Goal: Obtain resource: Download file/media

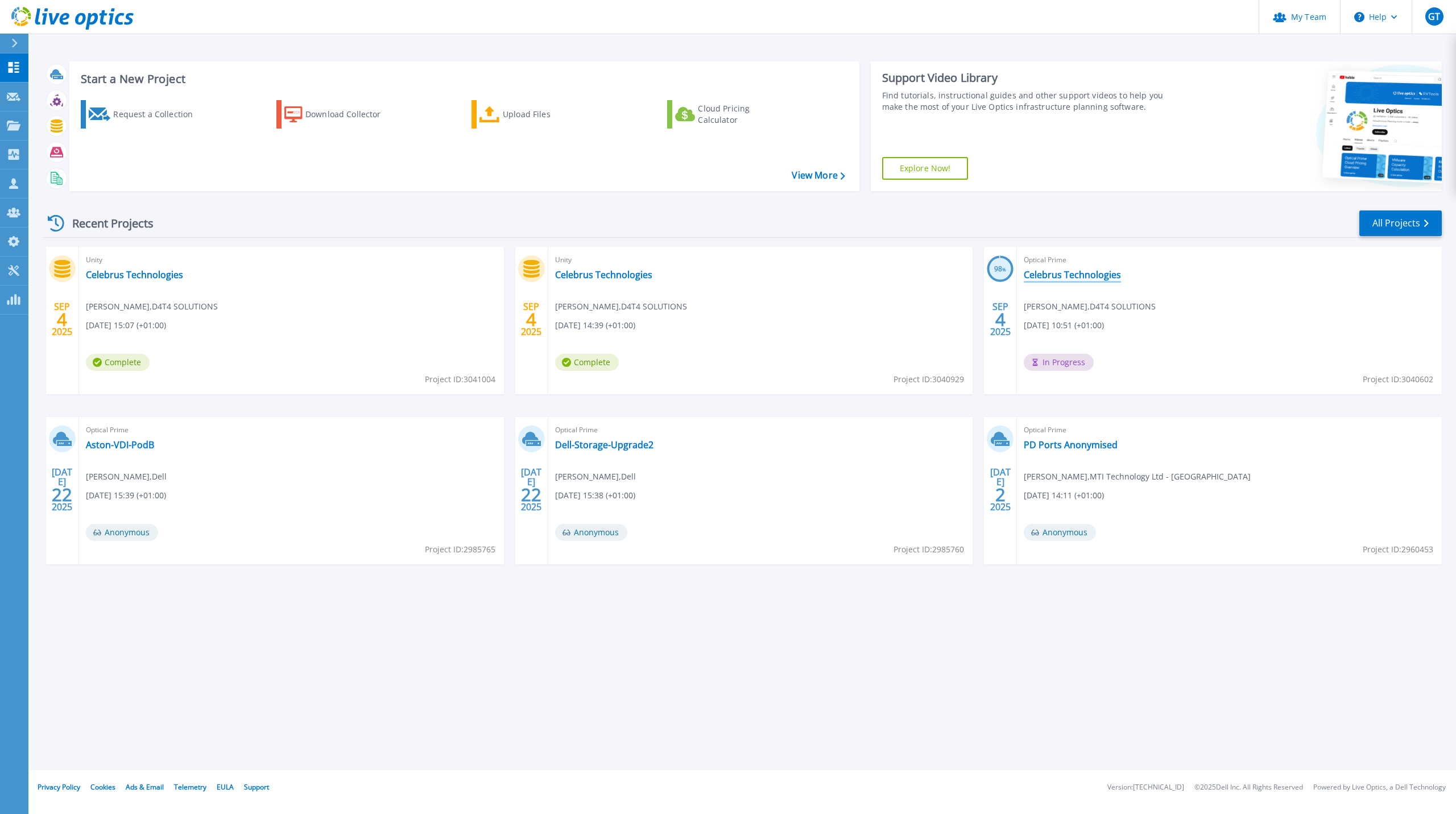
click at [1063, 275] on link "Celebrus Technologies" at bounding box center [1073, 275] width 97 height 12
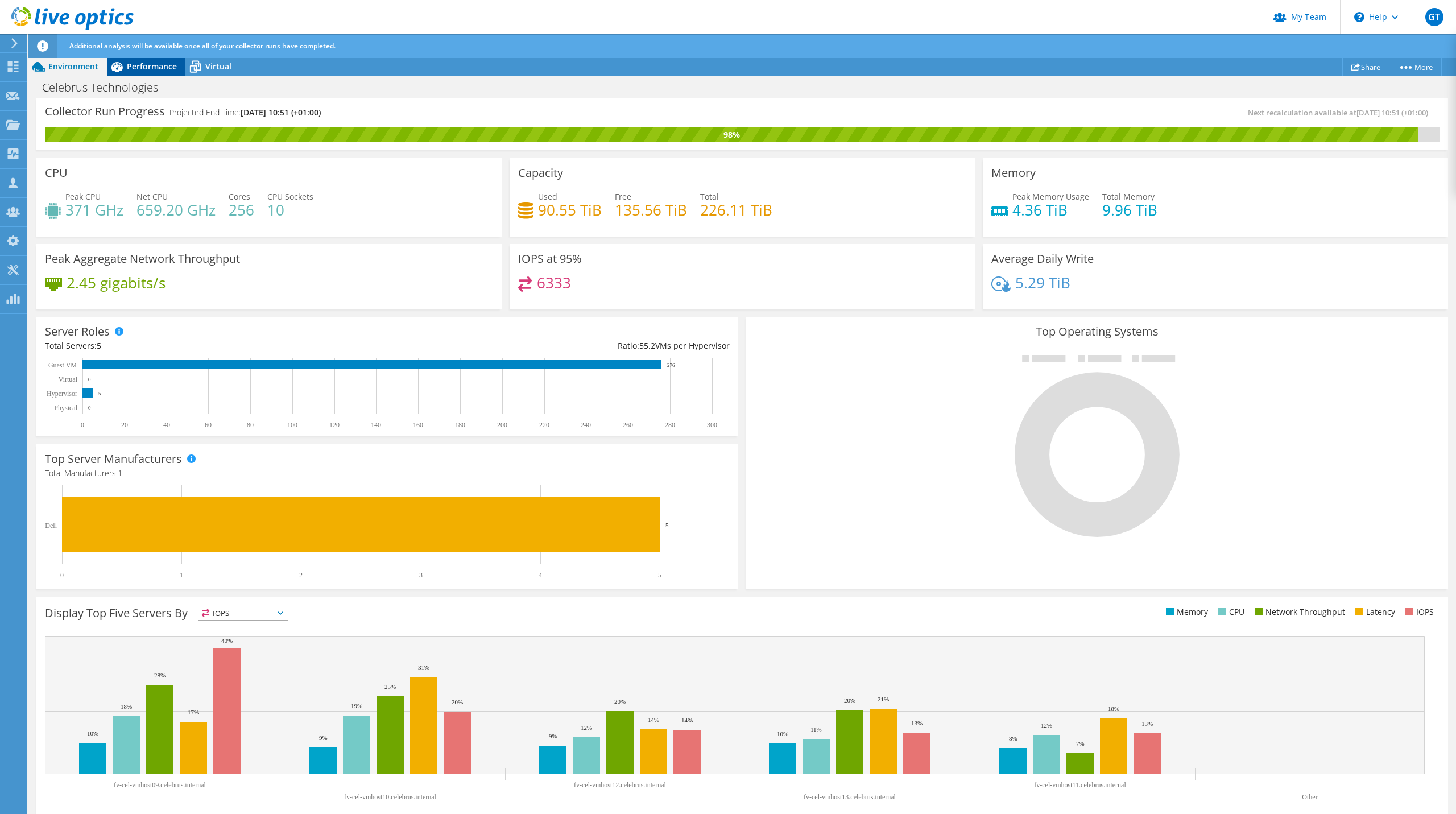
click at [150, 71] on span "Performance" at bounding box center [151, 66] width 50 height 11
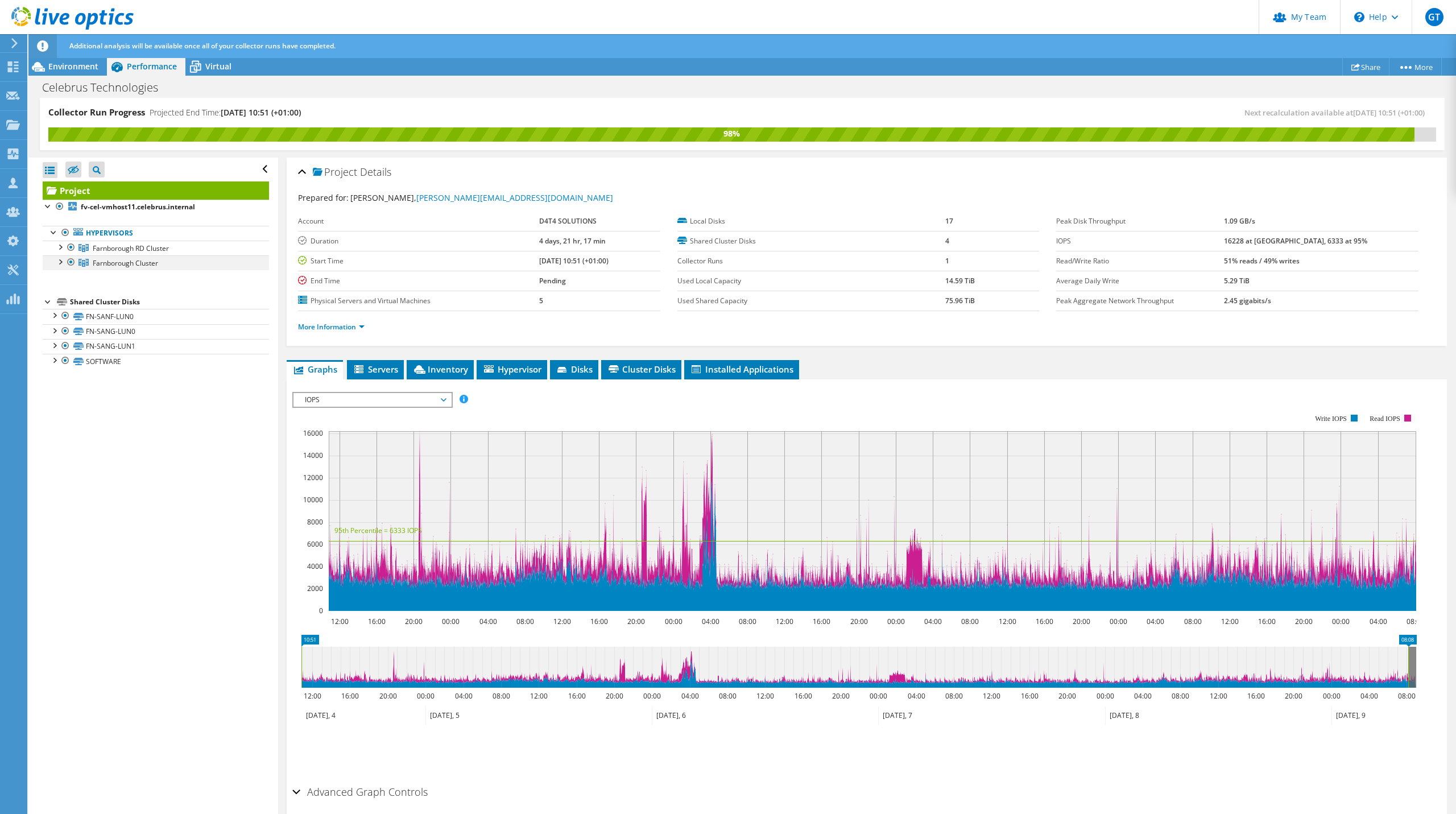
click at [61, 258] on div at bounding box center [60, 261] width 12 height 12
click at [58, 246] on div at bounding box center [60, 246] width 12 height 12
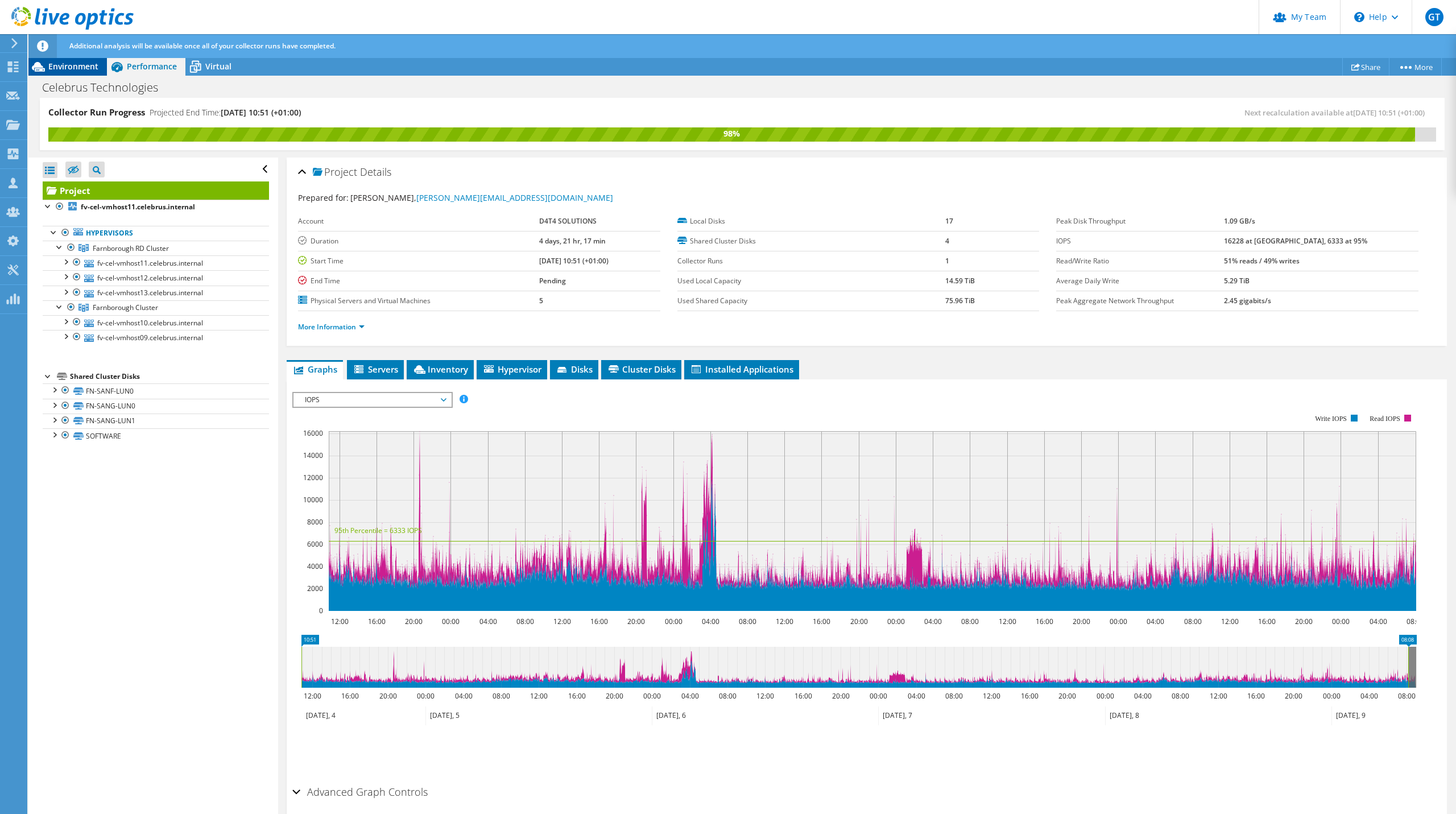
click at [56, 66] on span "Environment" at bounding box center [73, 66] width 50 height 11
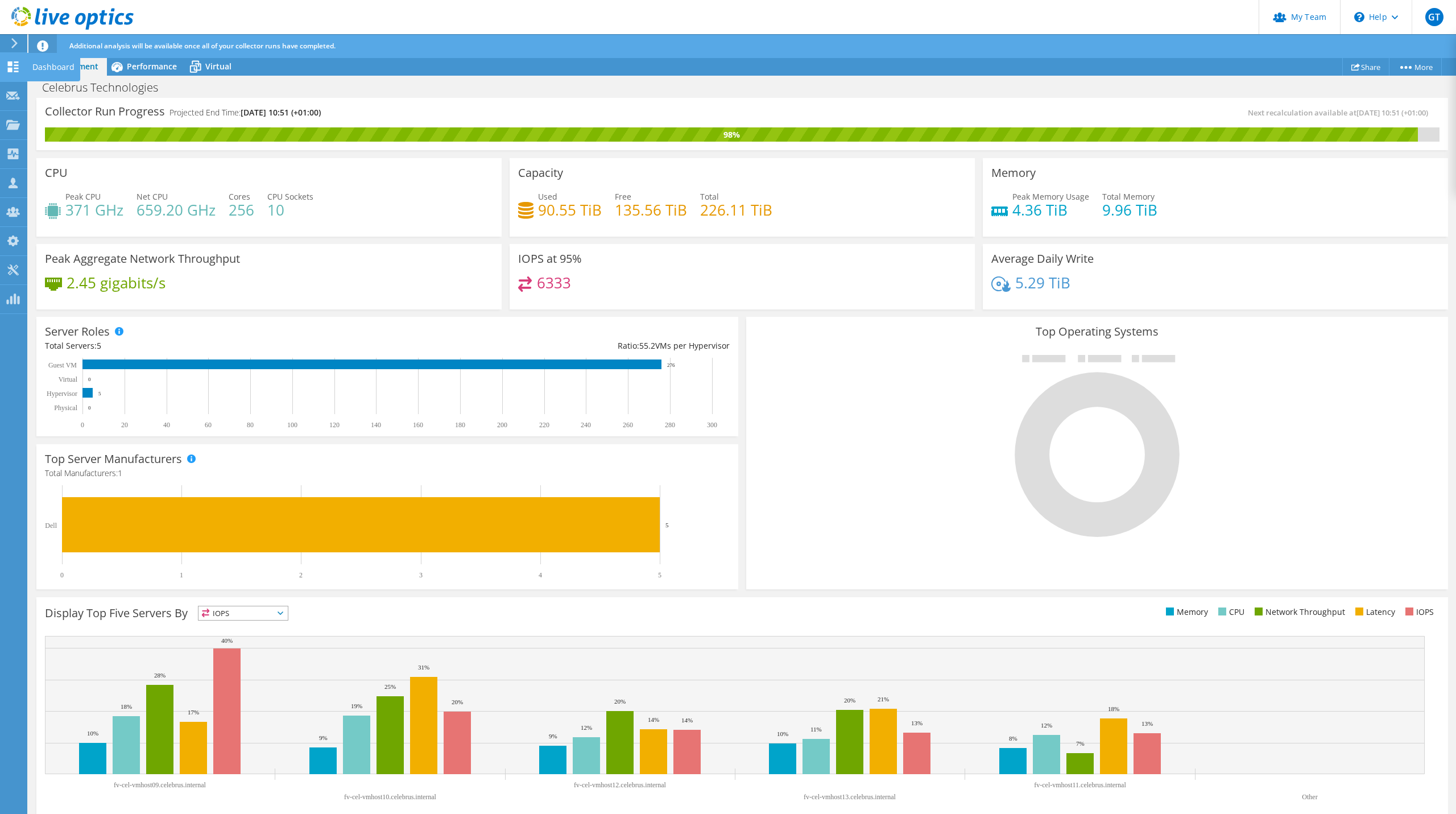
click at [10, 69] on use at bounding box center [14, 67] width 11 height 11
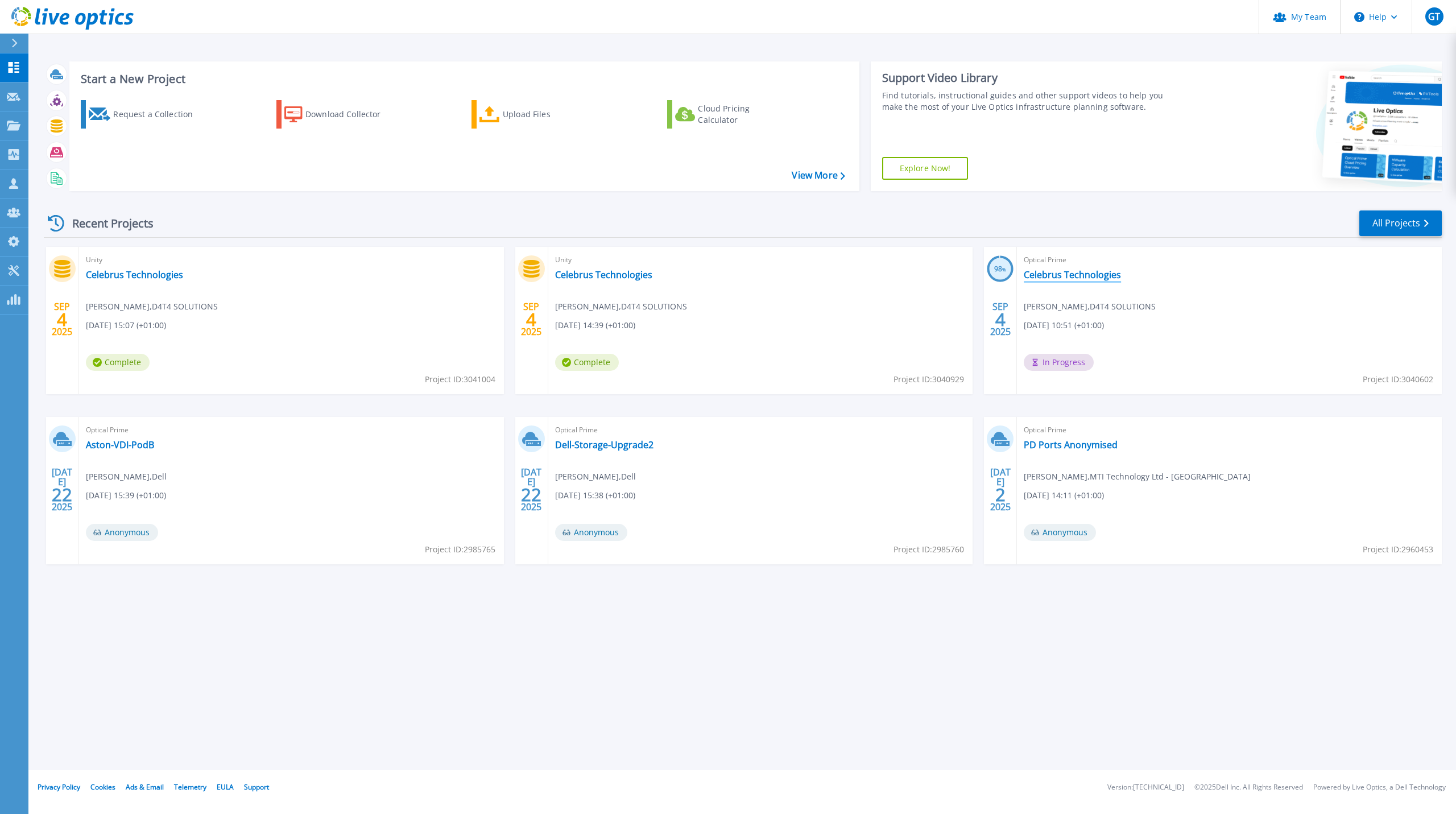
click at [1101, 273] on link "Celebrus Technologies" at bounding box center [1073, 275] width 97 height 12
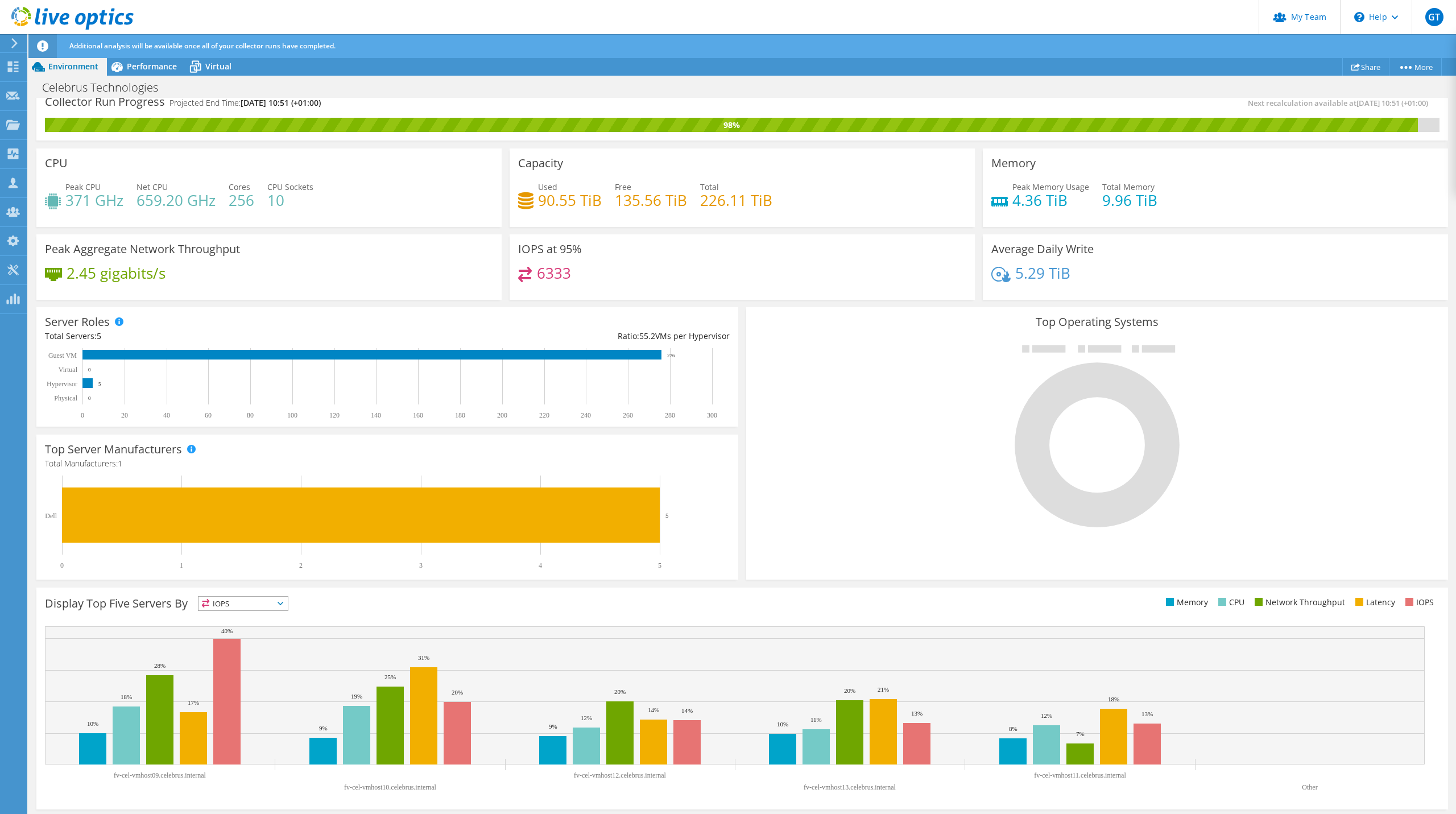
scroll to position [12, 0]
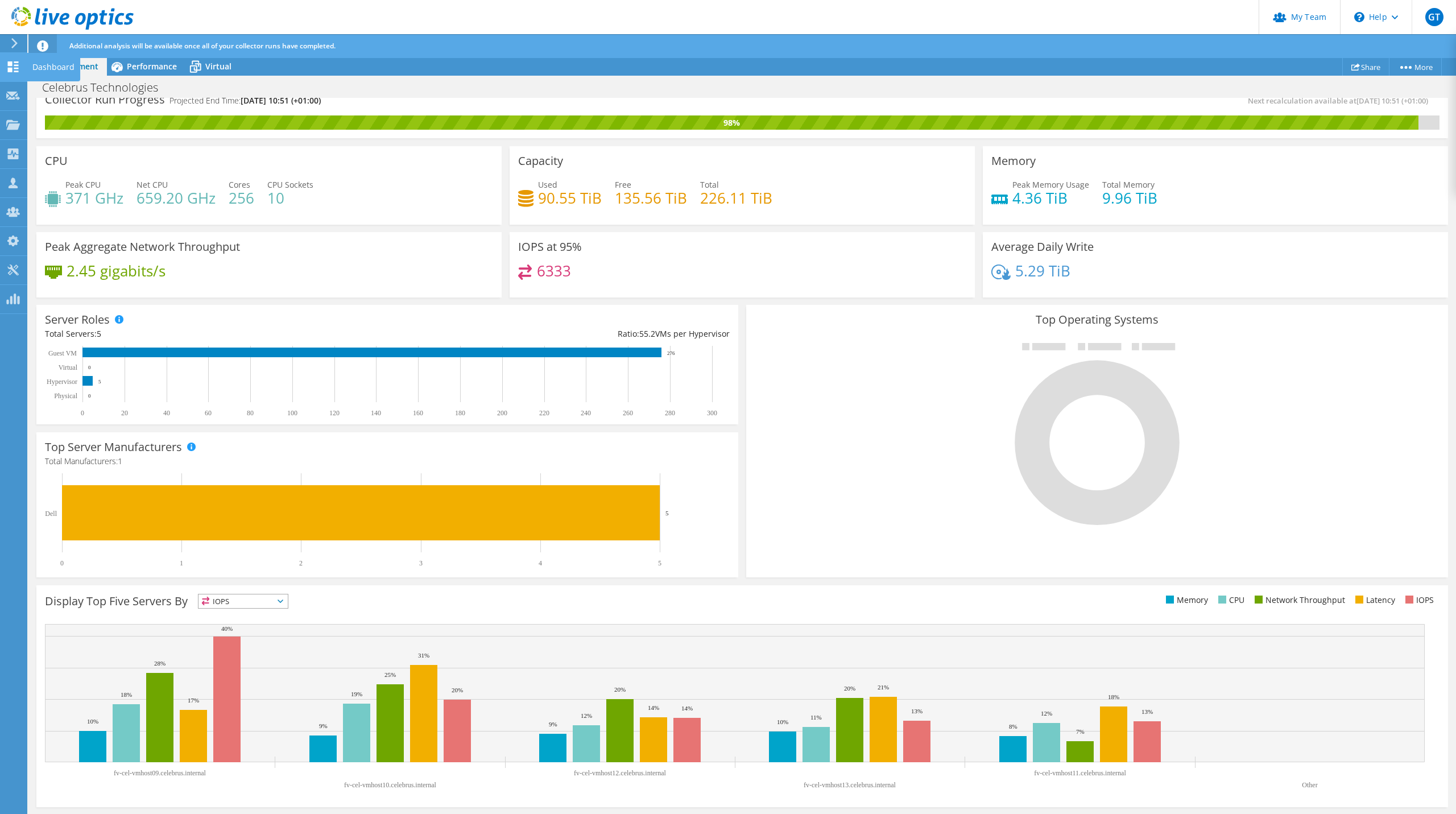
click at [43, 68] on div "Dashboard" at bounding box center [53, 67] width 53 height 28
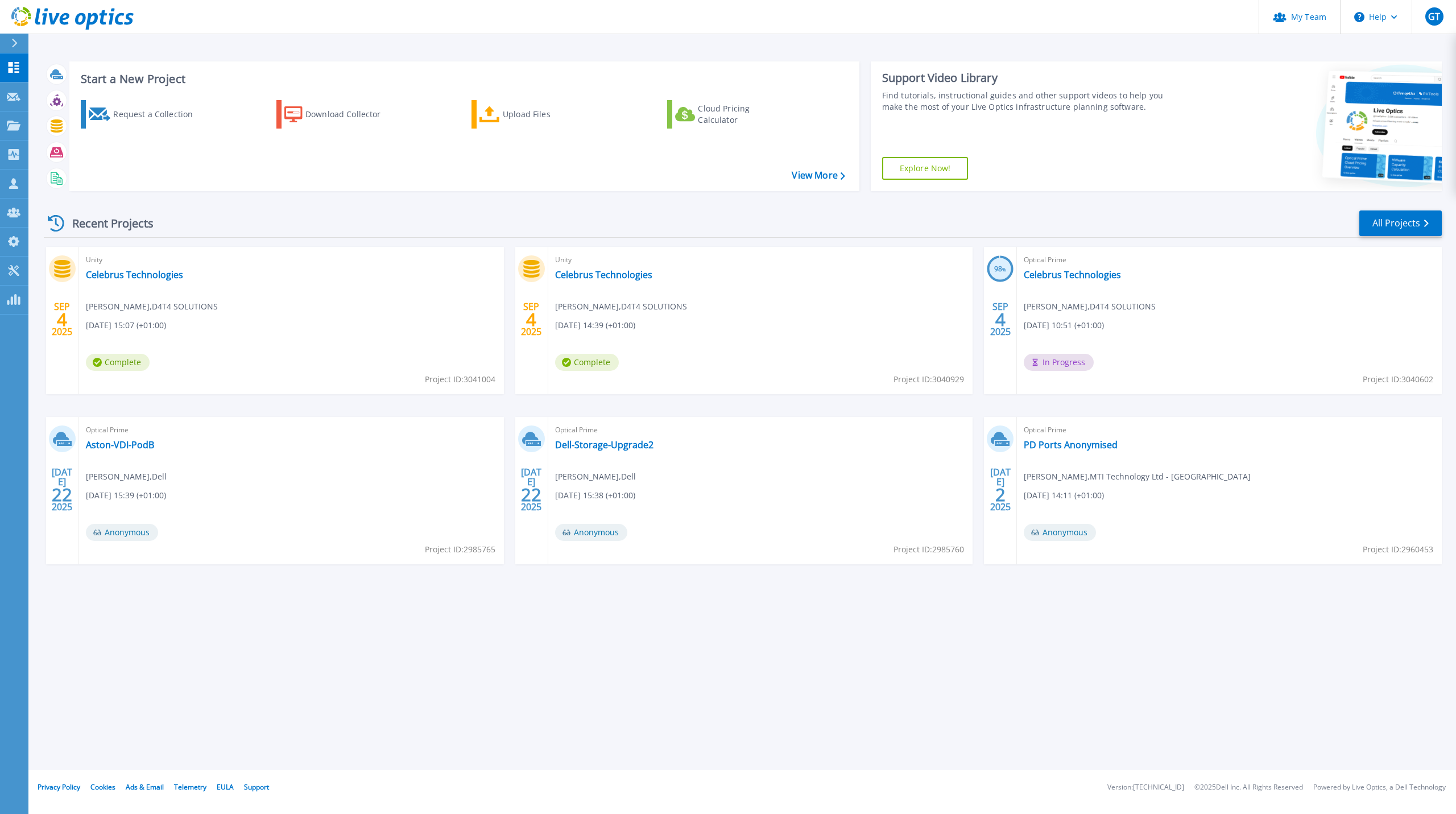
click at [1059, 211] on div "Recent Projects All Projects" at bounding box center [743, 224] width 1398 height 28
click at [1045, 270] on link "Celebrus Technologies" at bounding box center [1073, 275] width 97 height 12
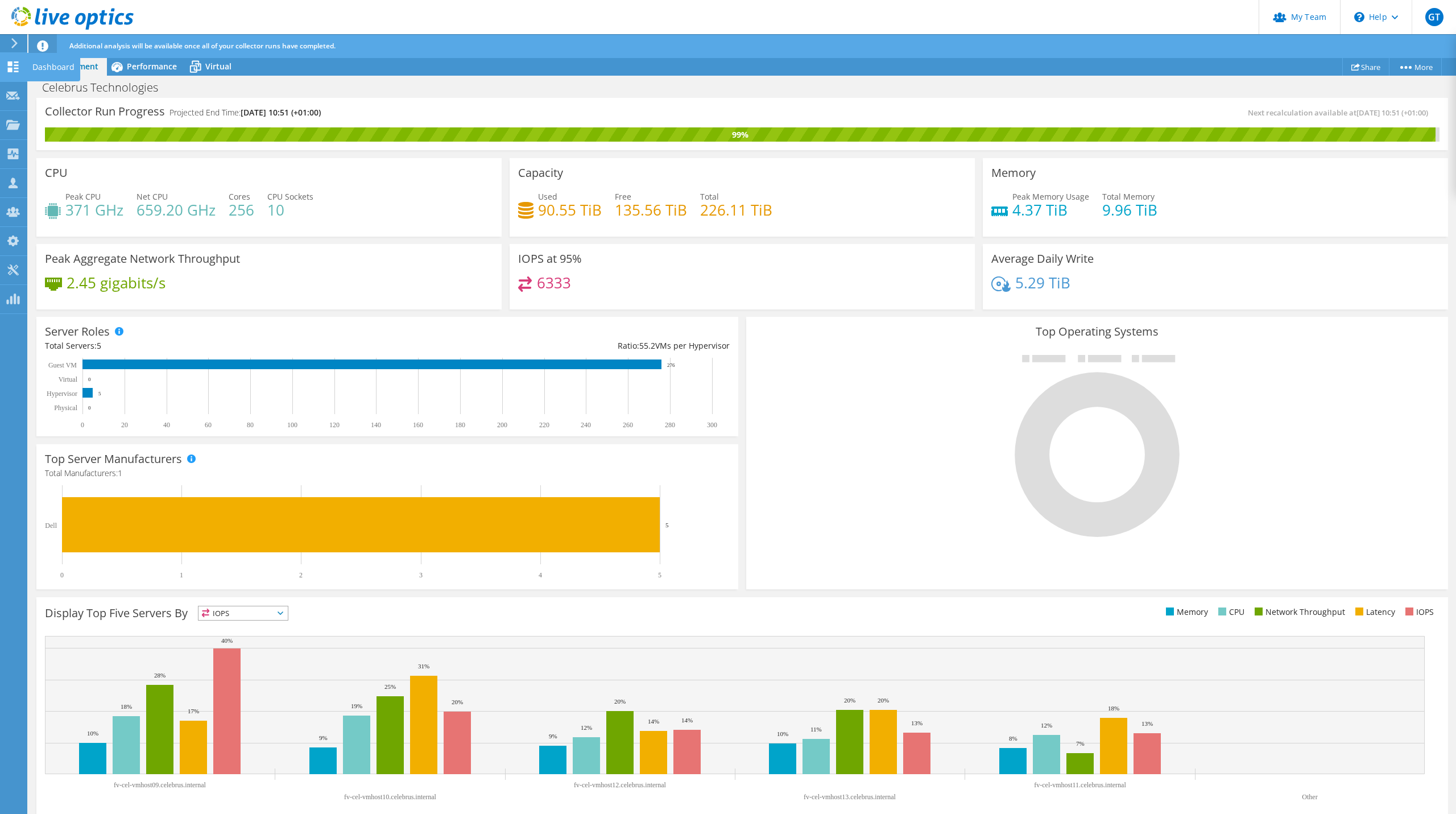
click at [41, 66] on div "Dashboard" at bounding box center [53, 67] width 53 height 28
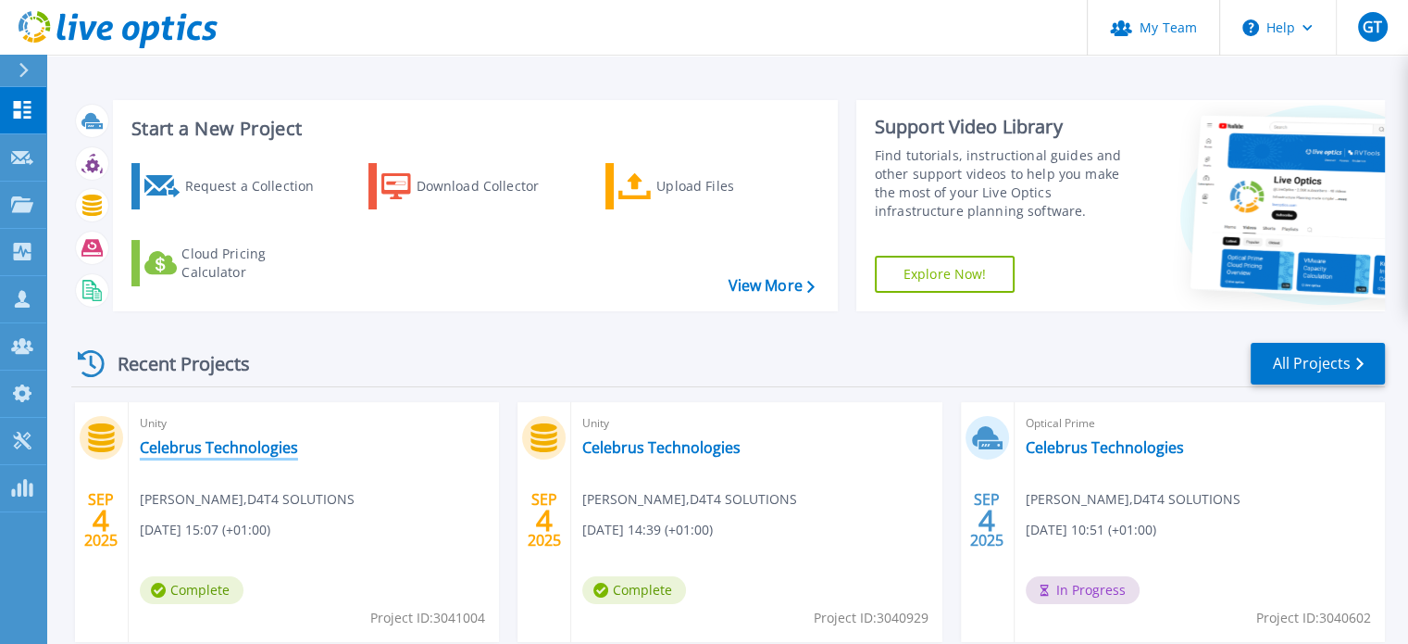
click at [256, 446] on link "Celebrus Technologies" at bounding box center [219, 447] width 158 height 19
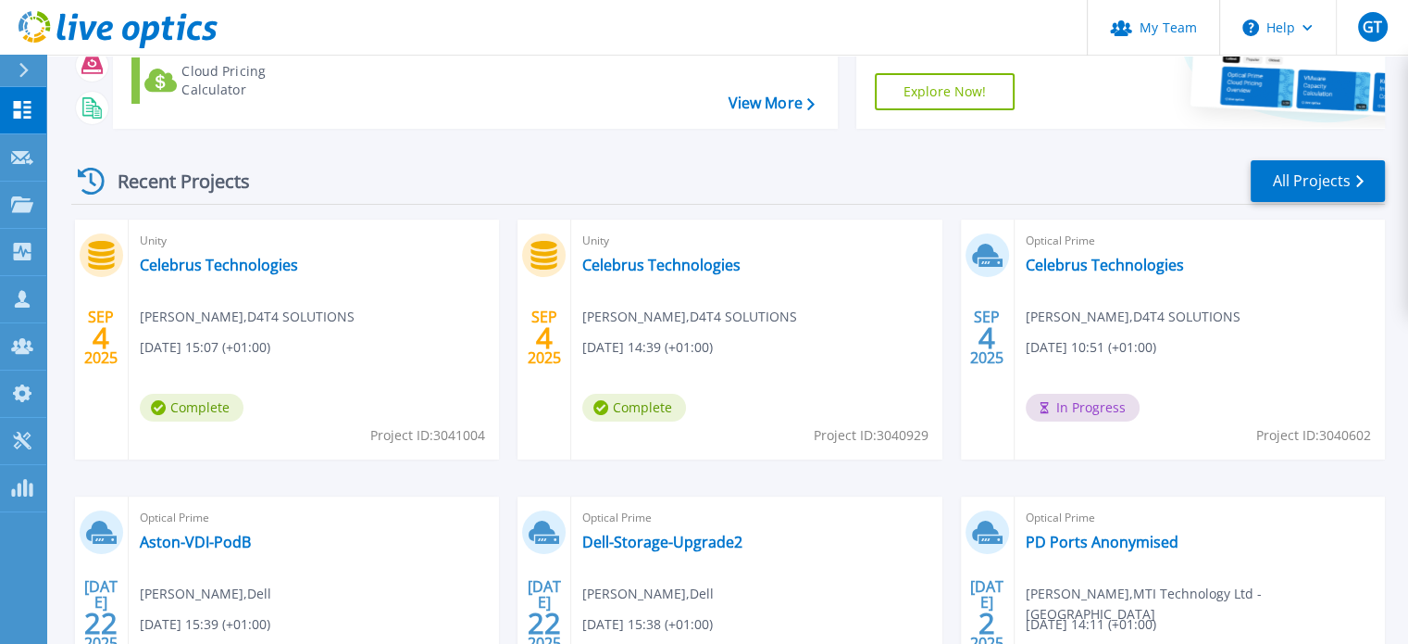
scroll to position [185, 0]
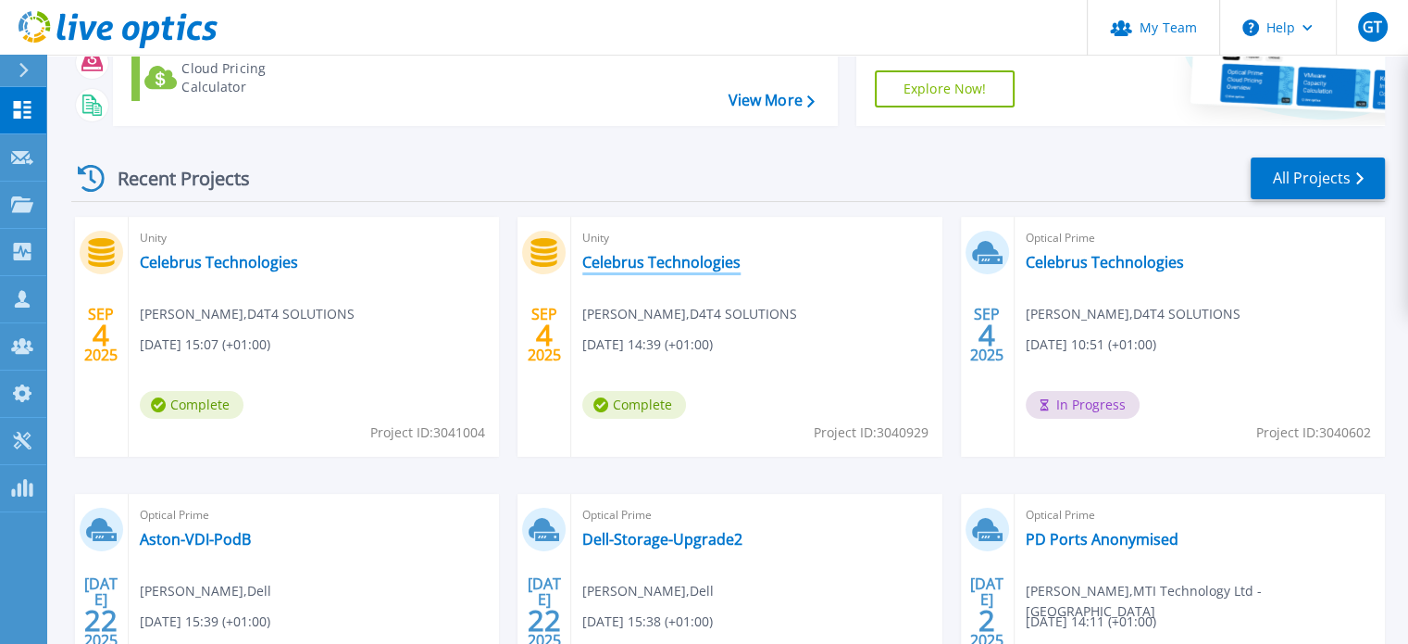
click at [656, 259] on link "Celebrus Technologies" at bounding box center [661, 262] width 158 height 19
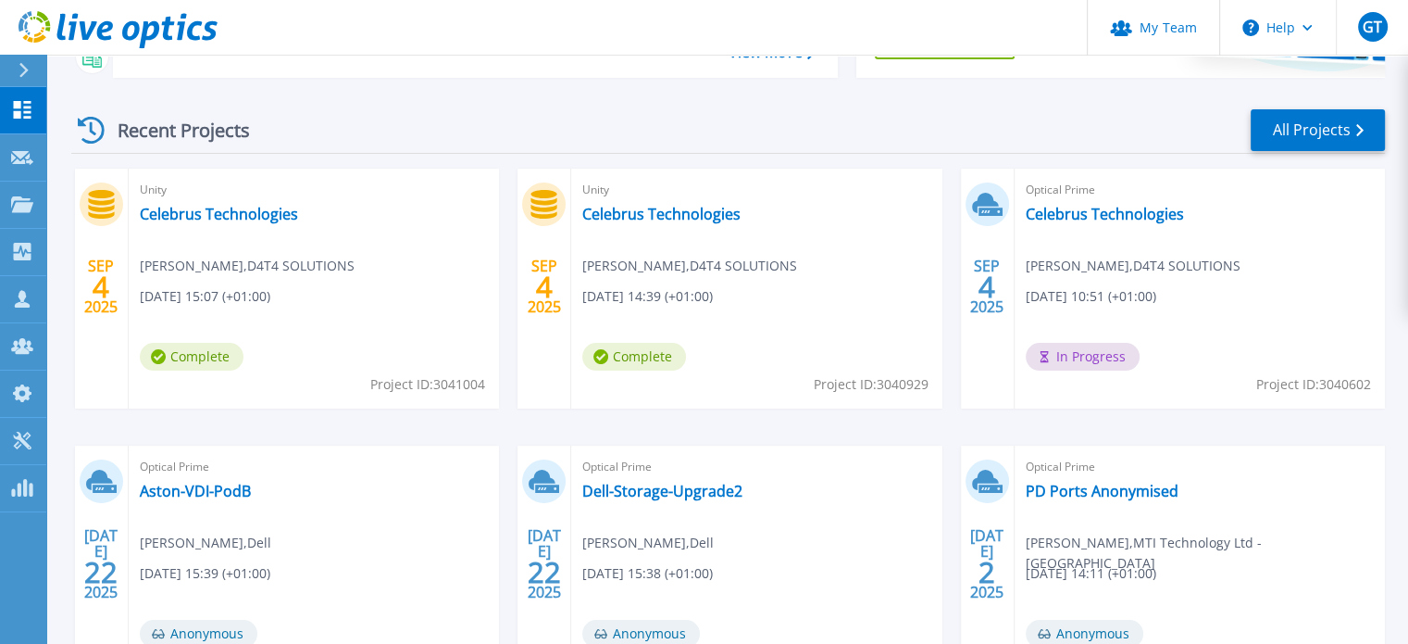
scroll to position [278, 0]
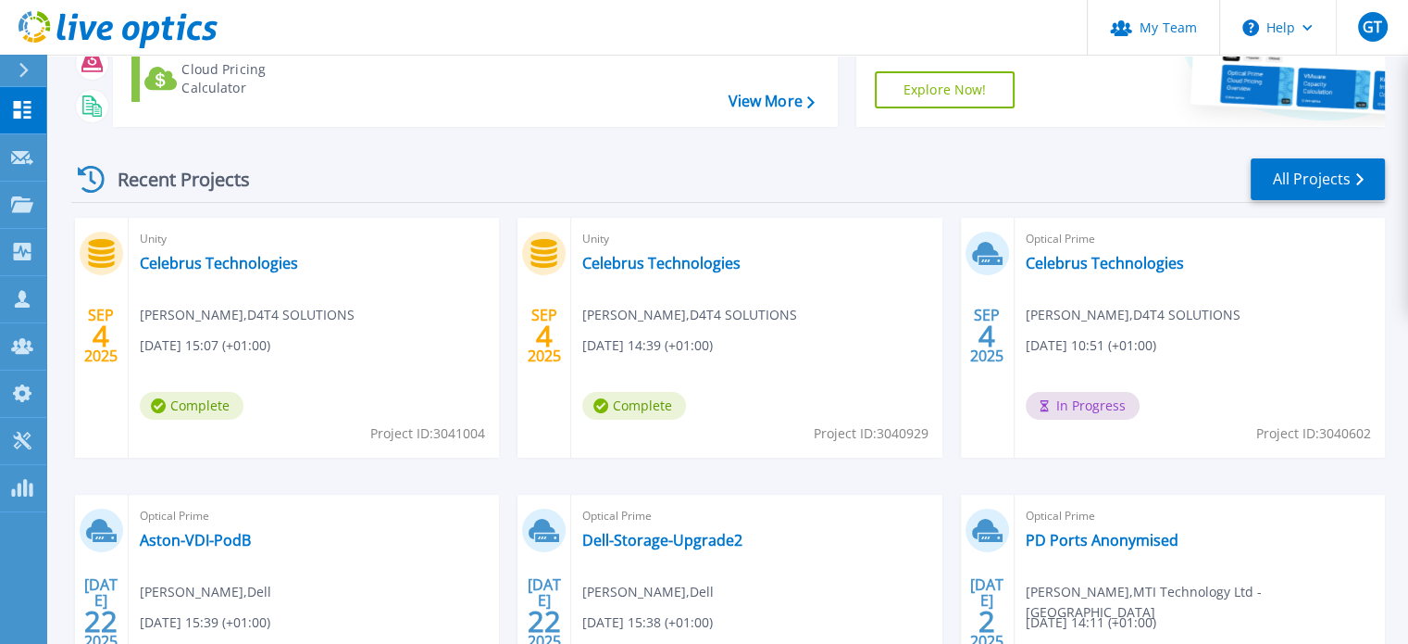
scroll to position [185, 0]
click at [1060, 266] on link "Celebrus Technologies" at bounding box center [1105, 262] width 158 height 19
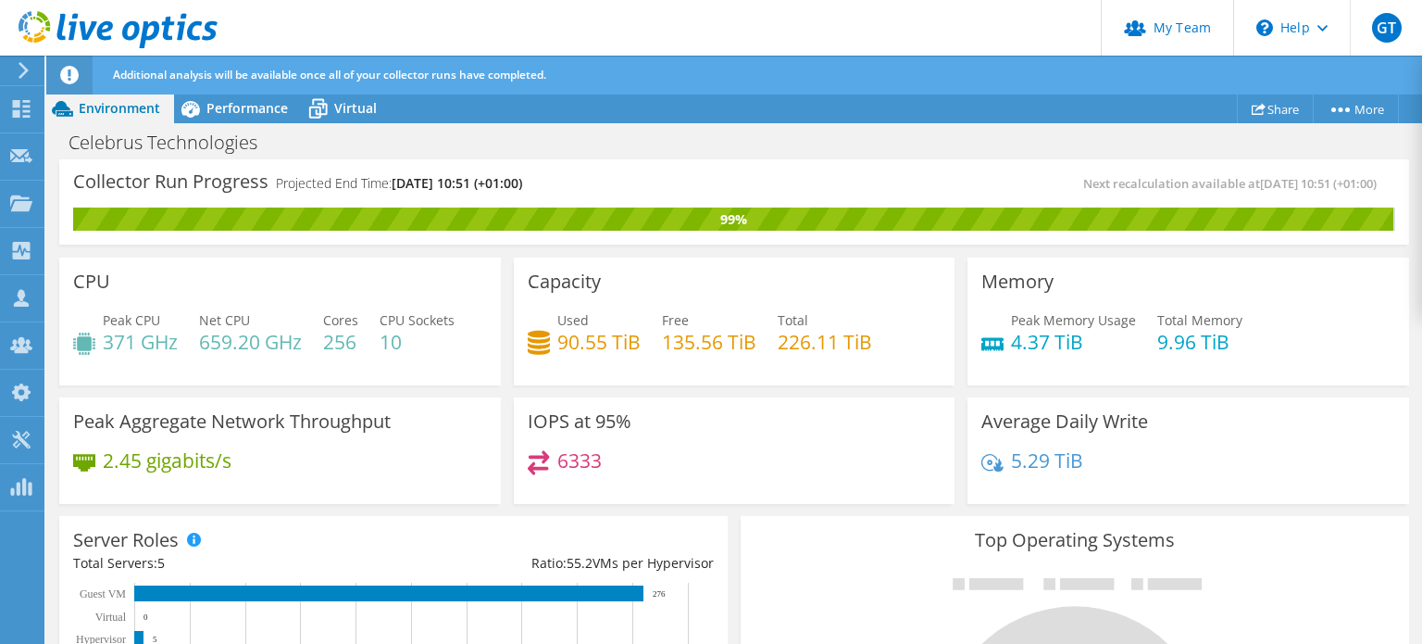
scroll to position [93, 0]
click at [75, 108] on div "Dashboard" at bounding box center [87, 109] width 87 height 46
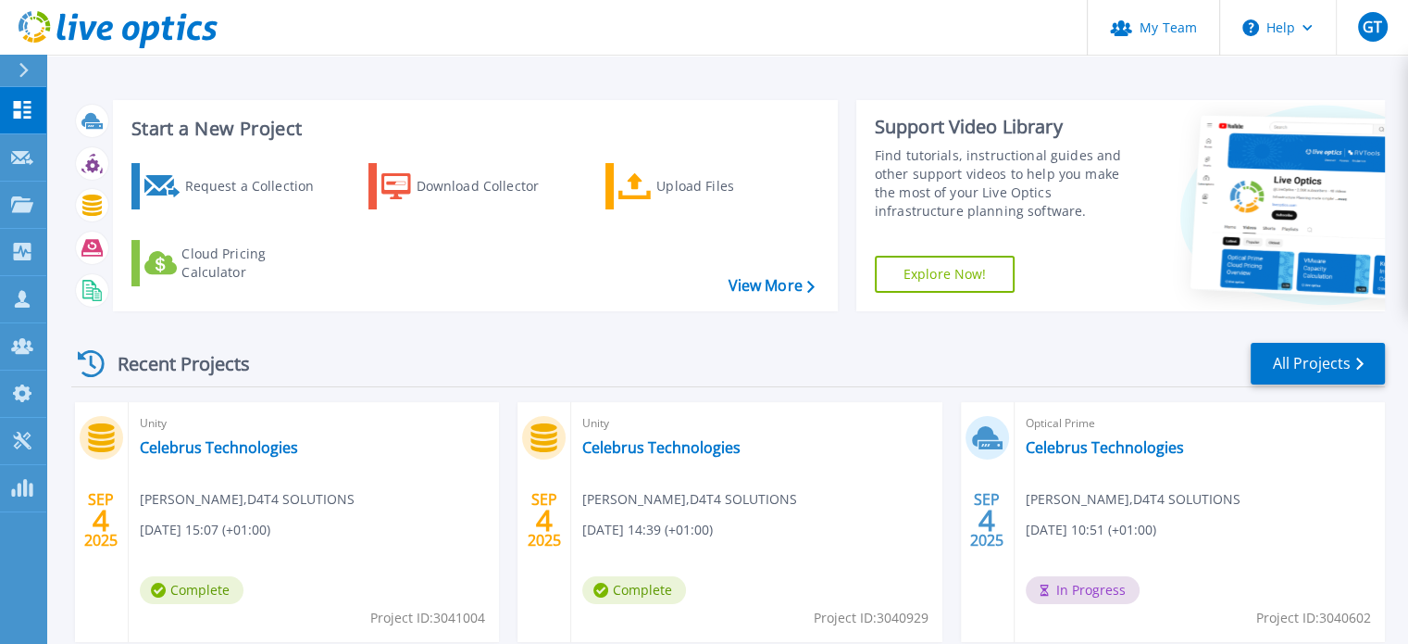
click at [1230, 587] on div "Optical Prime Celebrus Technologies [PERSON_NAME] , D4T4 SOLUTIONS [DATE] 10:51…" at bounding box center [1200, 522] width 370 height 240
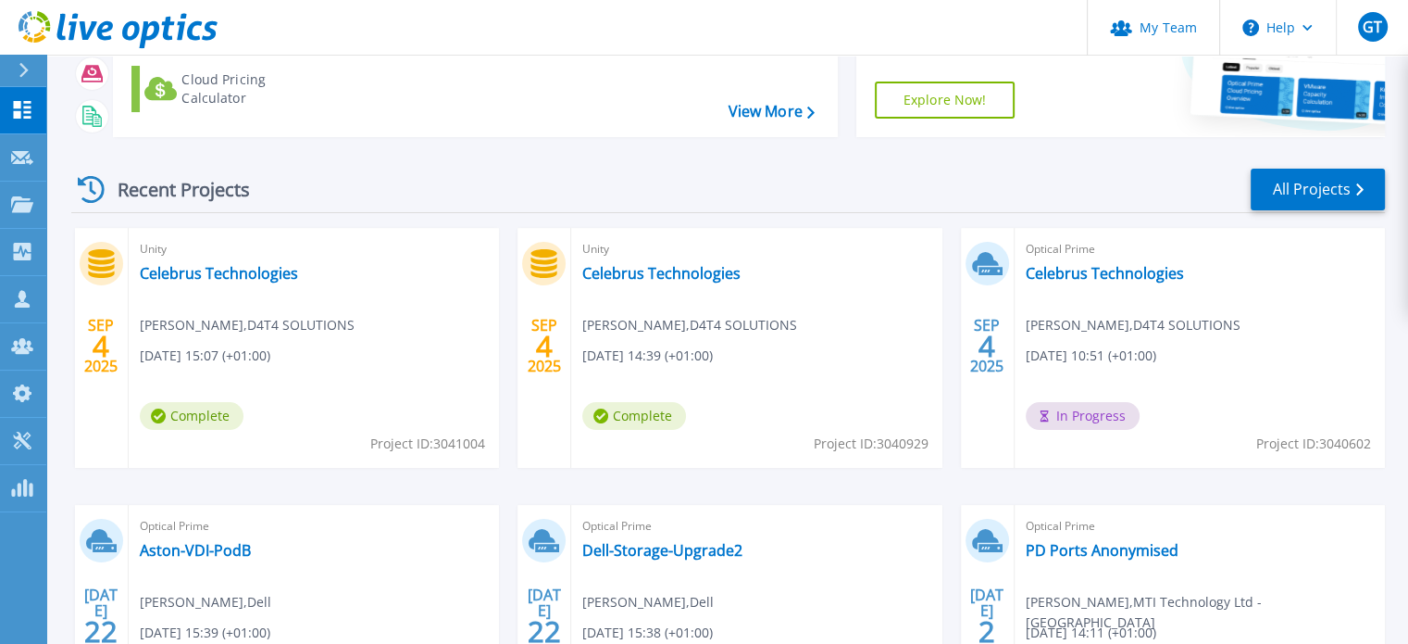
scroll to position [185, 0]
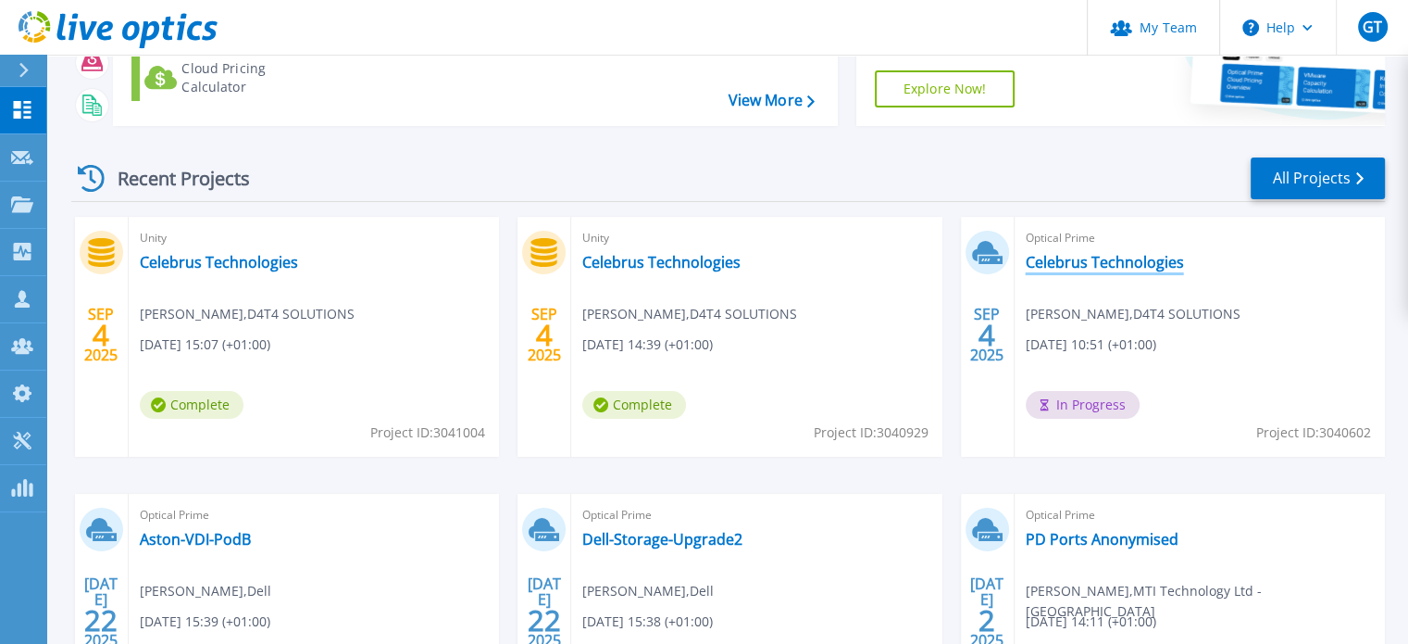
click at [1063, 271] on link "Celebrus Technologies" at bounding box center [1105, 262] width 158 height 19
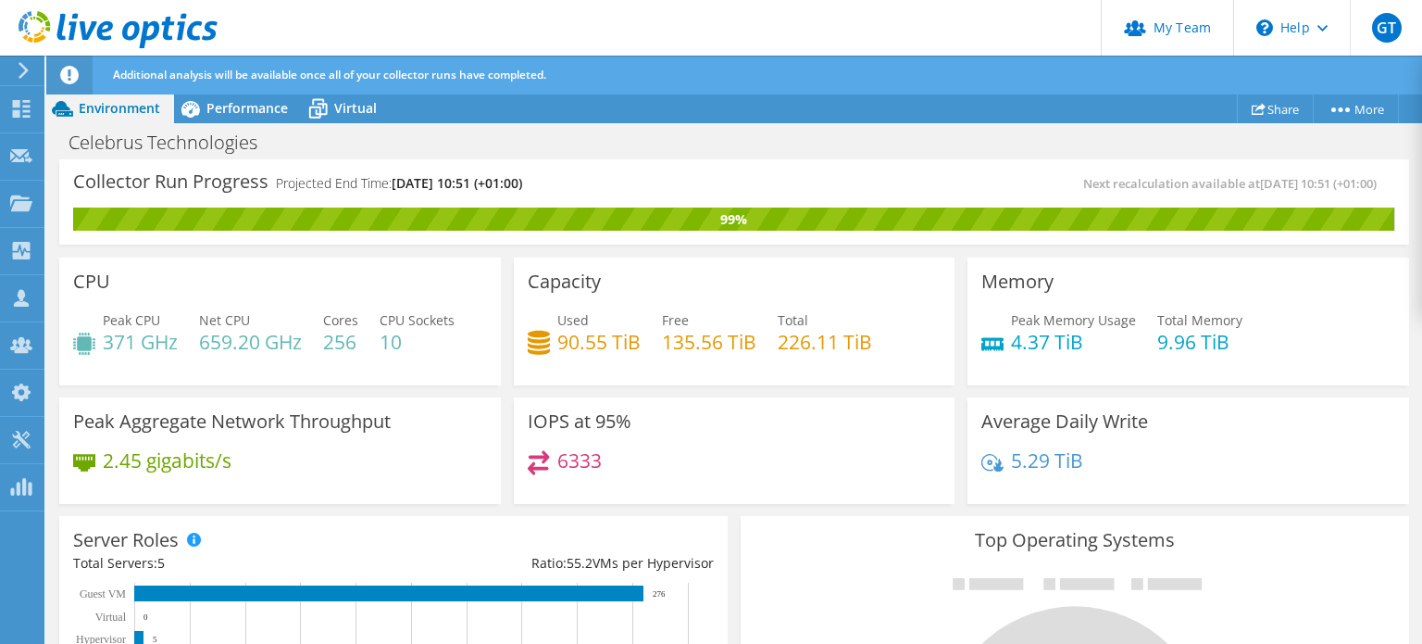
scroll to position [93, 0]
click at [578, 184] on div "Collector Run Progress Projected End Time: [DATE] 10:51 (+01:00)" at bounding box center [403, 190] width 661 height 34
click at [82, 109] on div "Dashboard" at bounding box center [87, 109] width 87 height 46
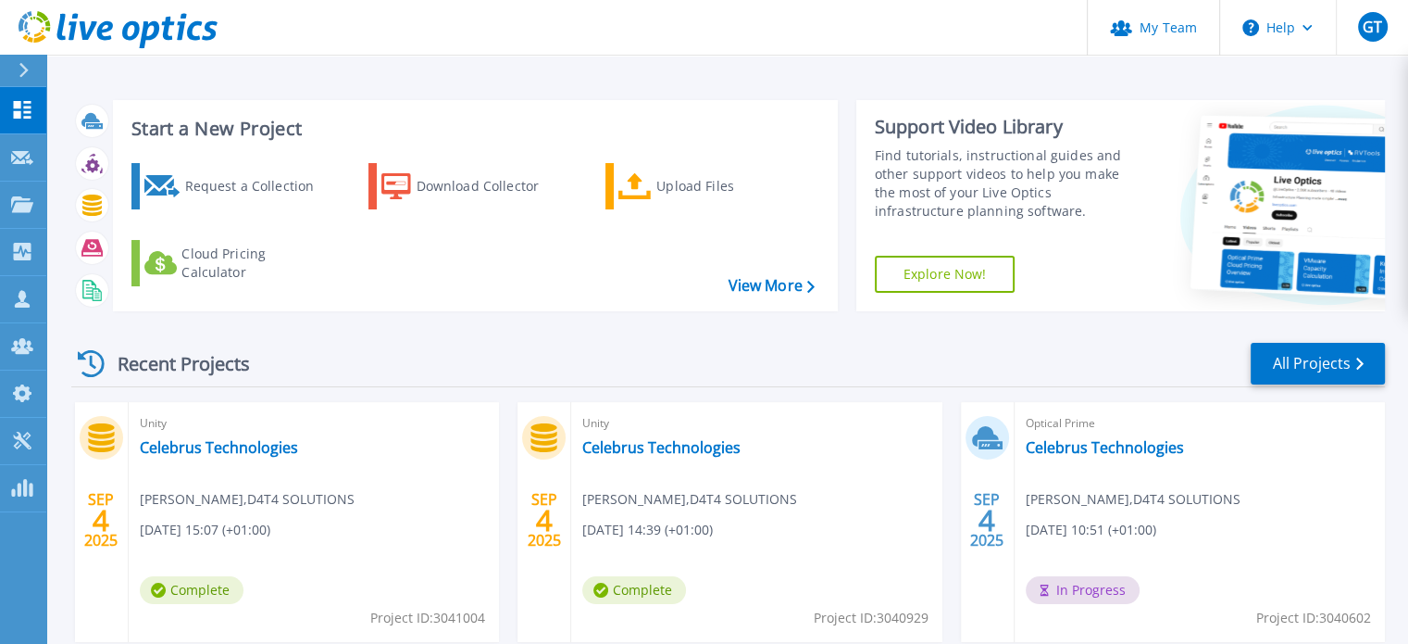
click at [894, 345] on div "Recent Projects All Projects" at bounding box center [728, 364] width 1314 height 46
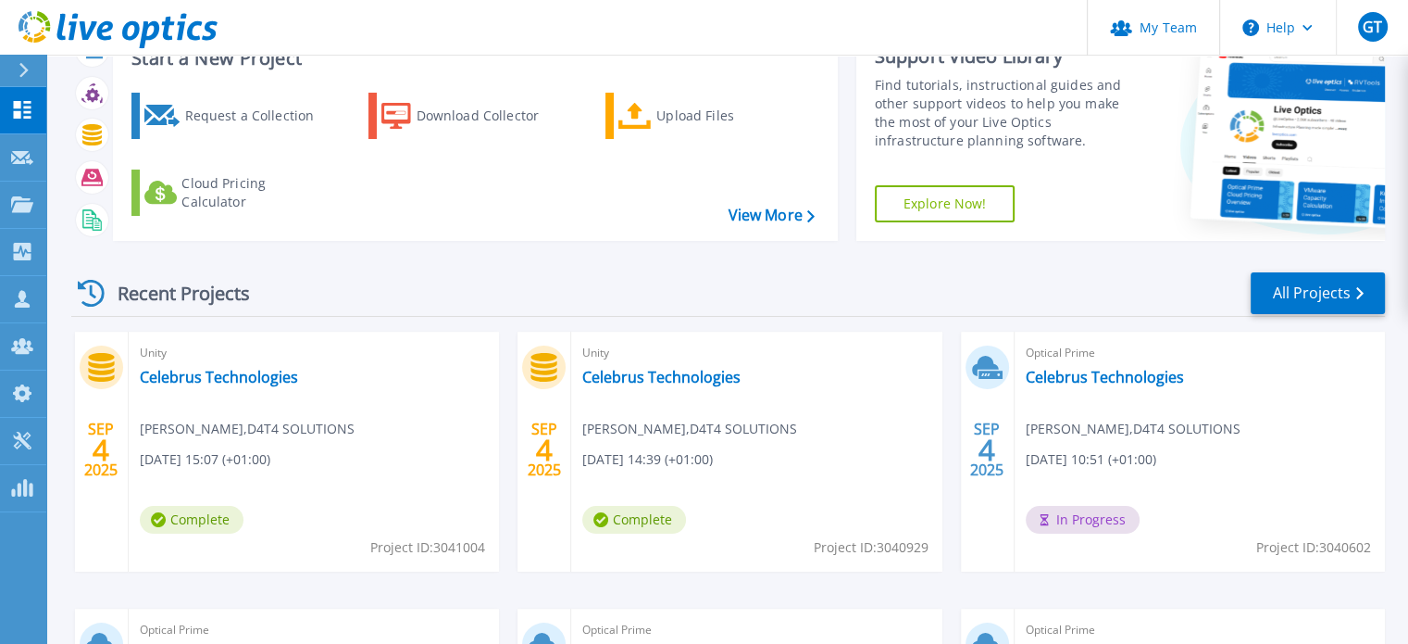
scroll to position [185, 0]
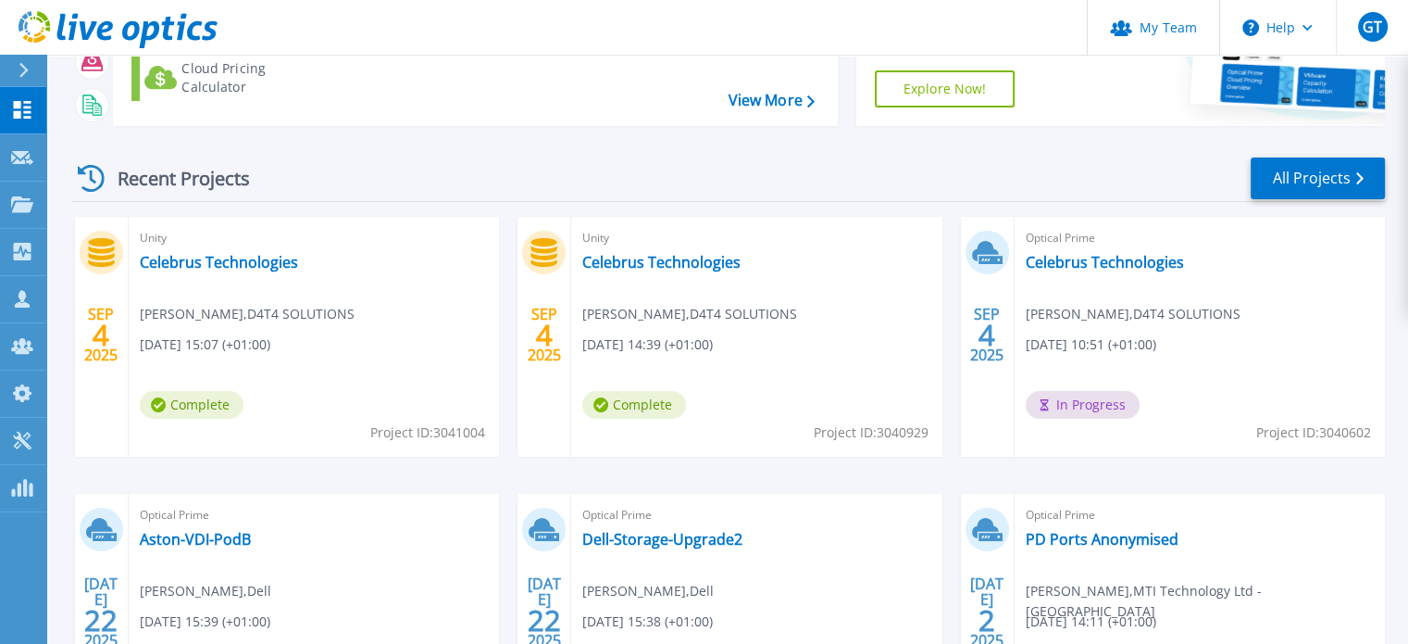
click at [1106, 318] on span "[PERSON_NAME] , D4T4 SOLUTIONS" at bounding box center [1133, 314] width 215 height 20
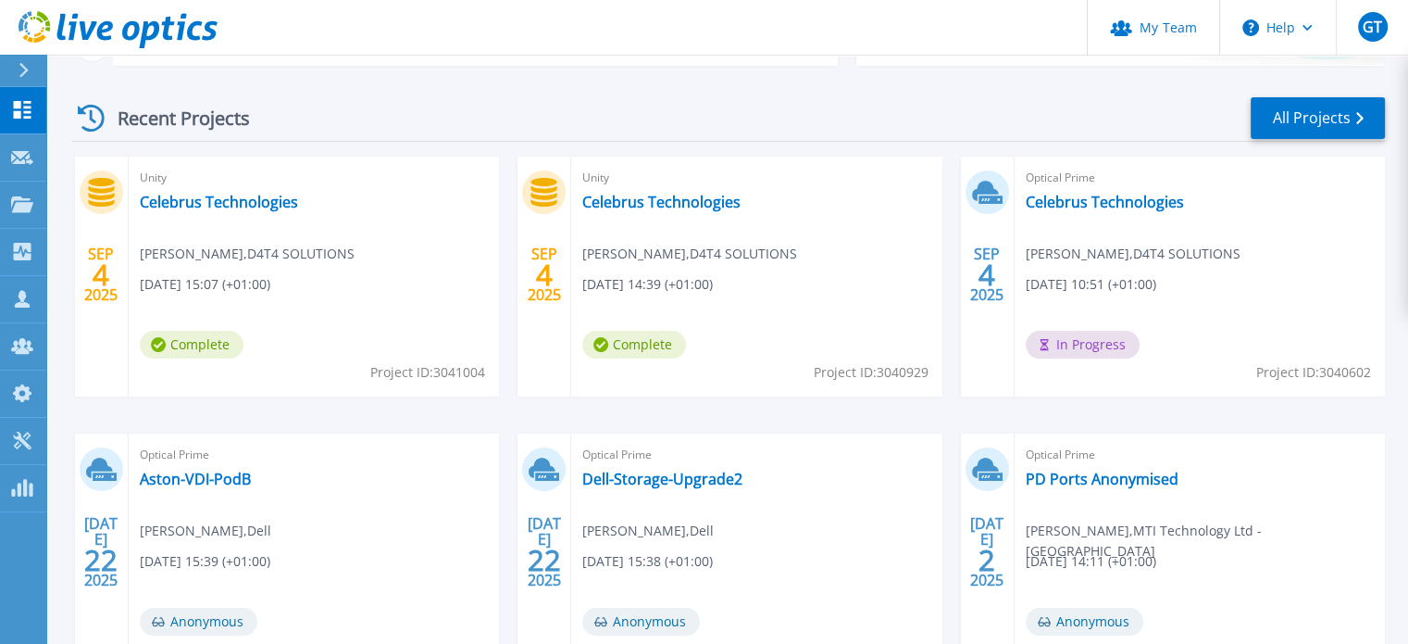
scroll to position [278, 0]
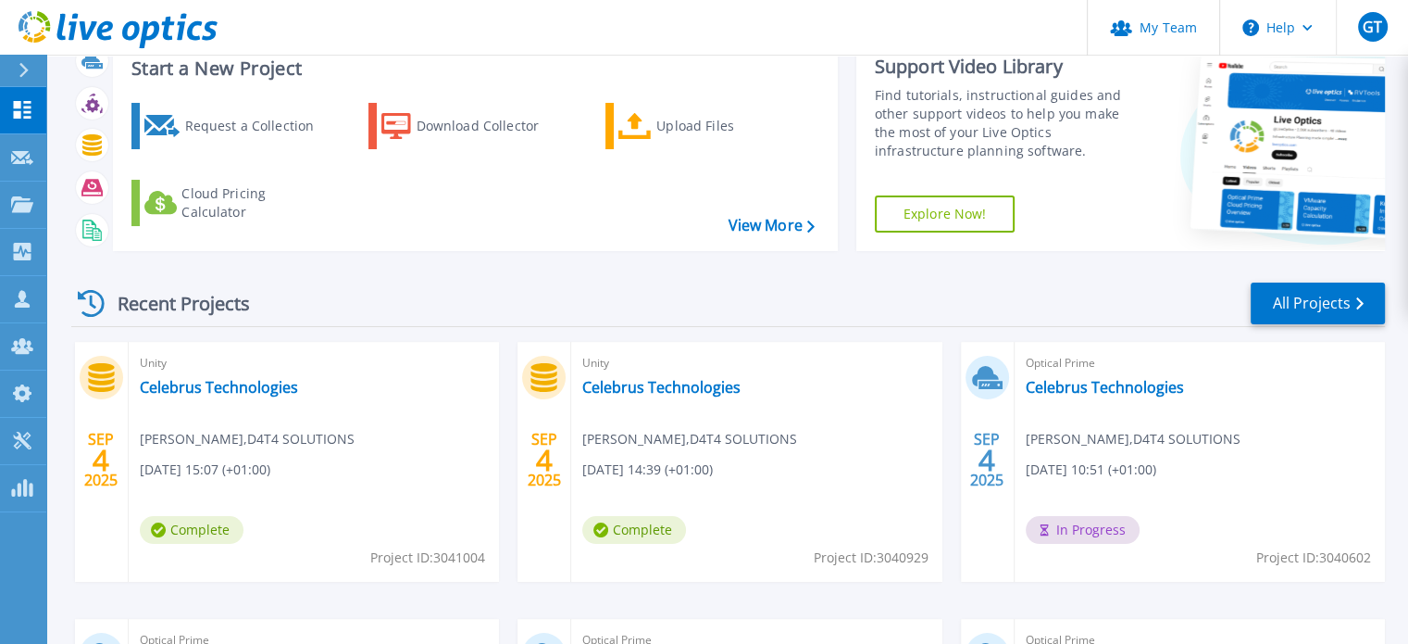
scroll to position [185, 0]
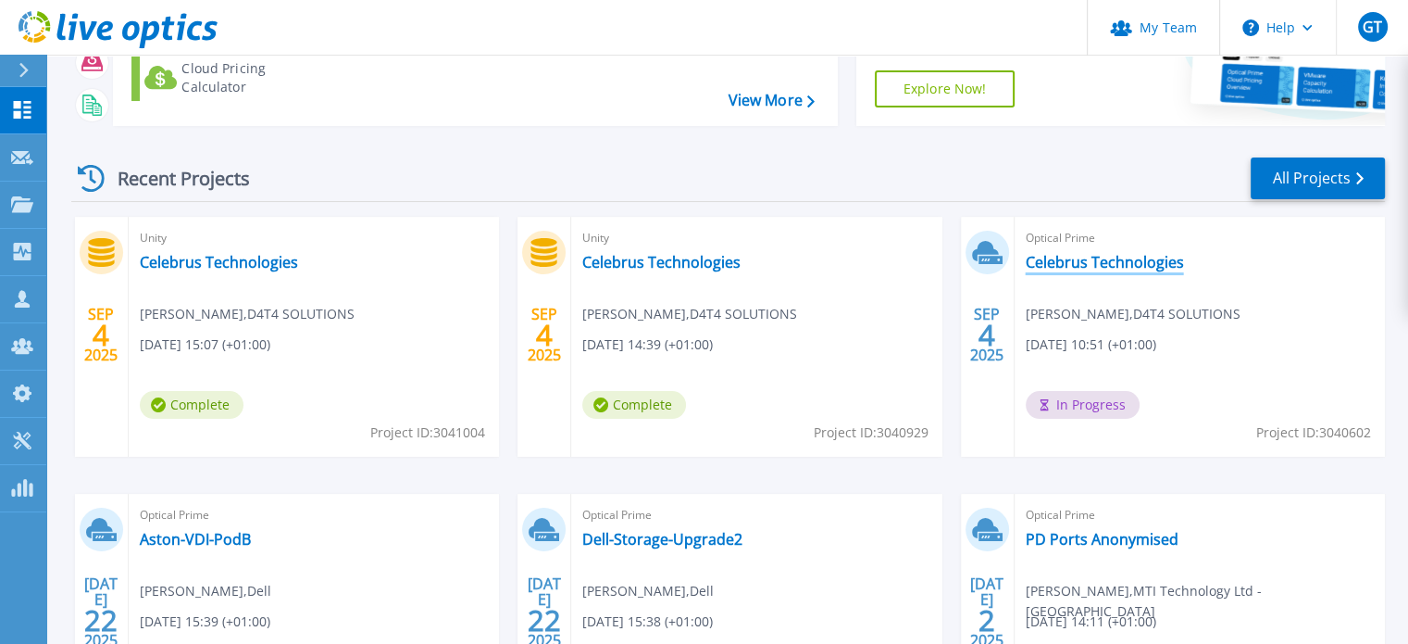
click at [1078, 269] on link "Celebrus Technologies" at bounding box center [1105, 262] width 158 height 19
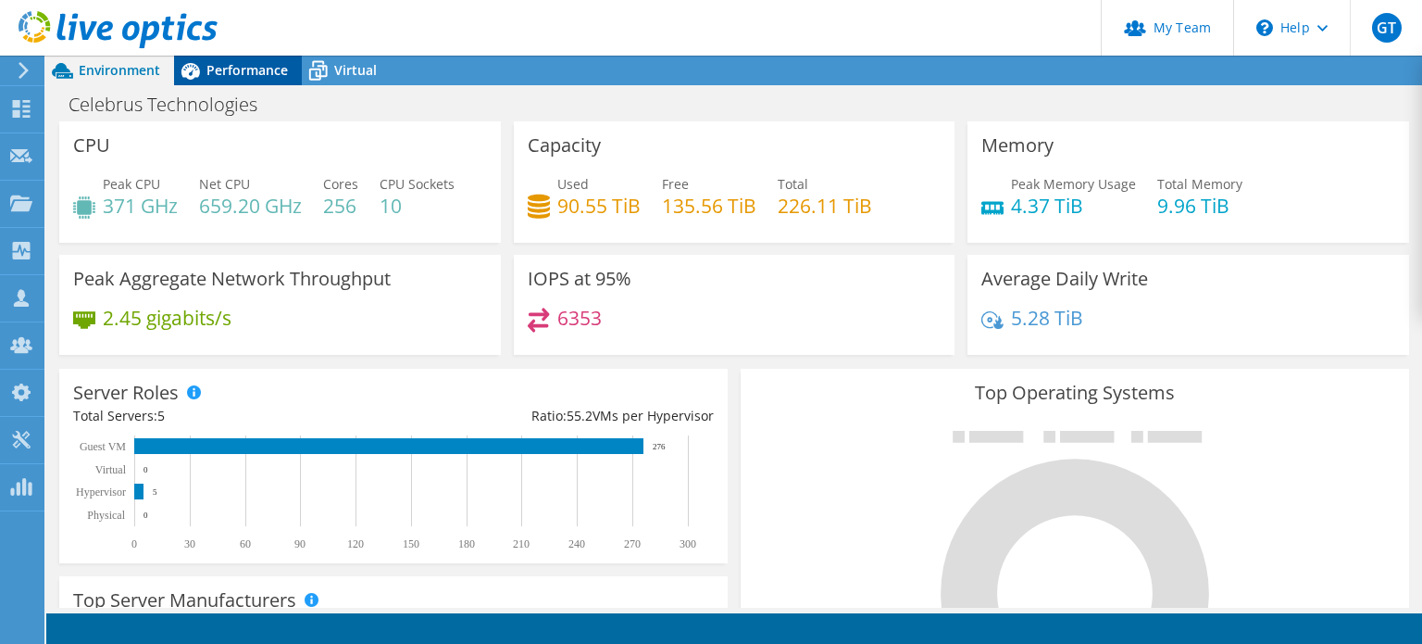
click at [232, 74] on span "Performance" at bounding box center [246, 70] width 81 height 18
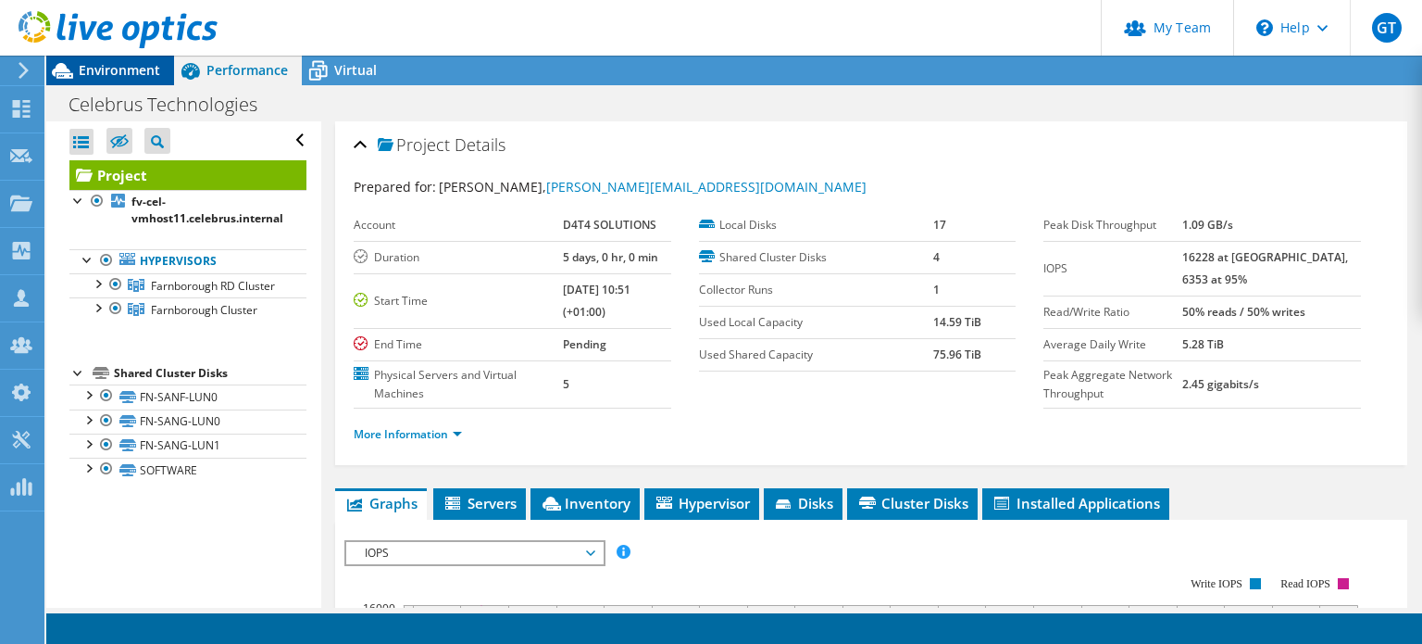
click at [111, 77] on span "Environment" at bounding box center [119, 70] width 81 height 18
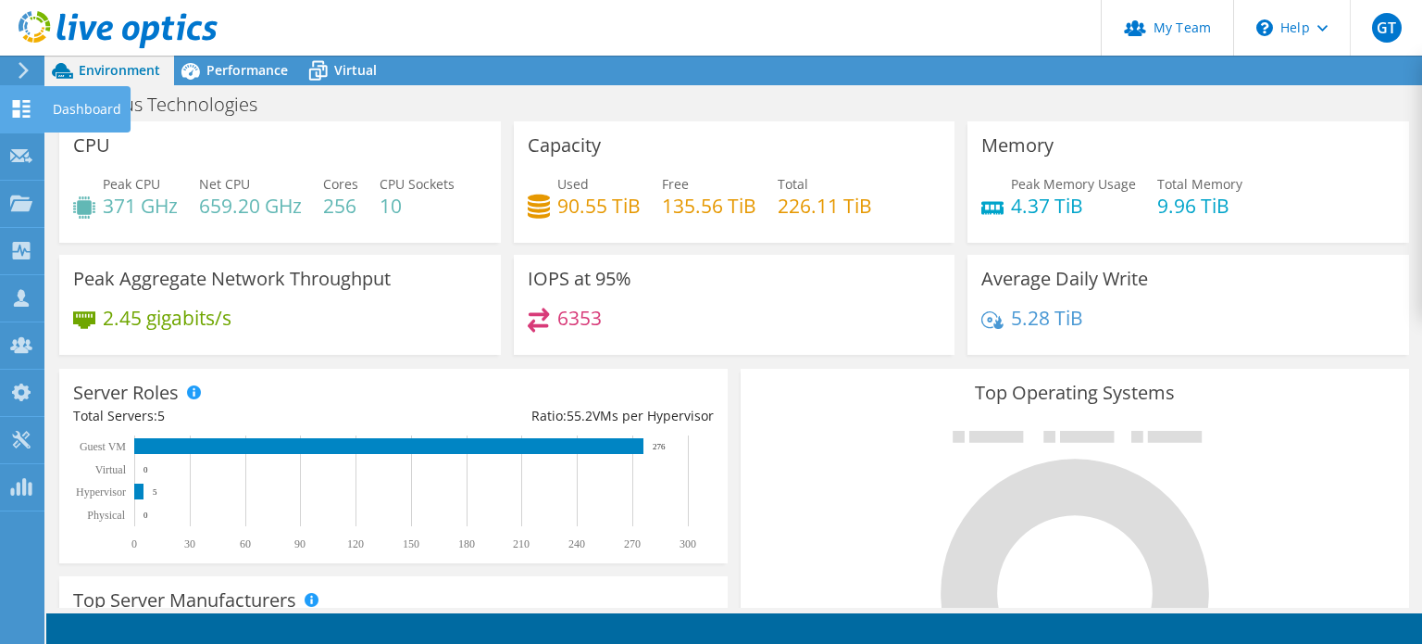
click at [92, 103] on div "Dashboard" at bounding box center [87, 109] width 87 height 46
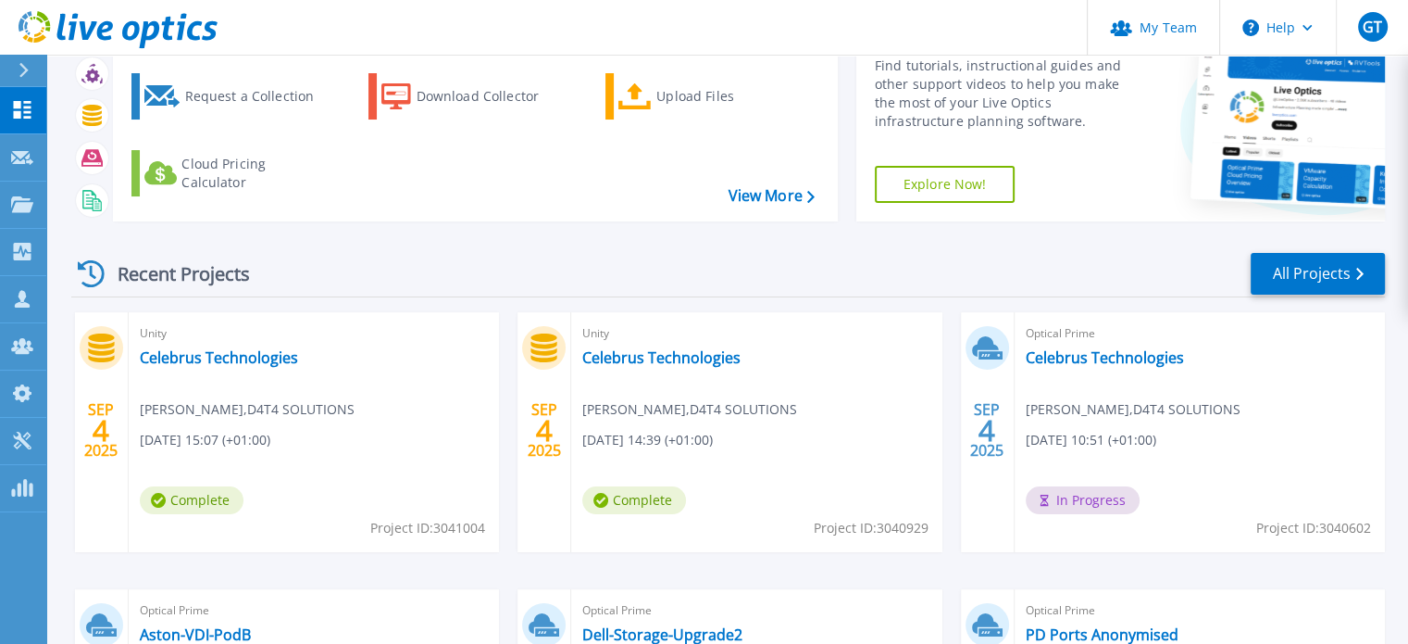
scroll to position [185, 0]
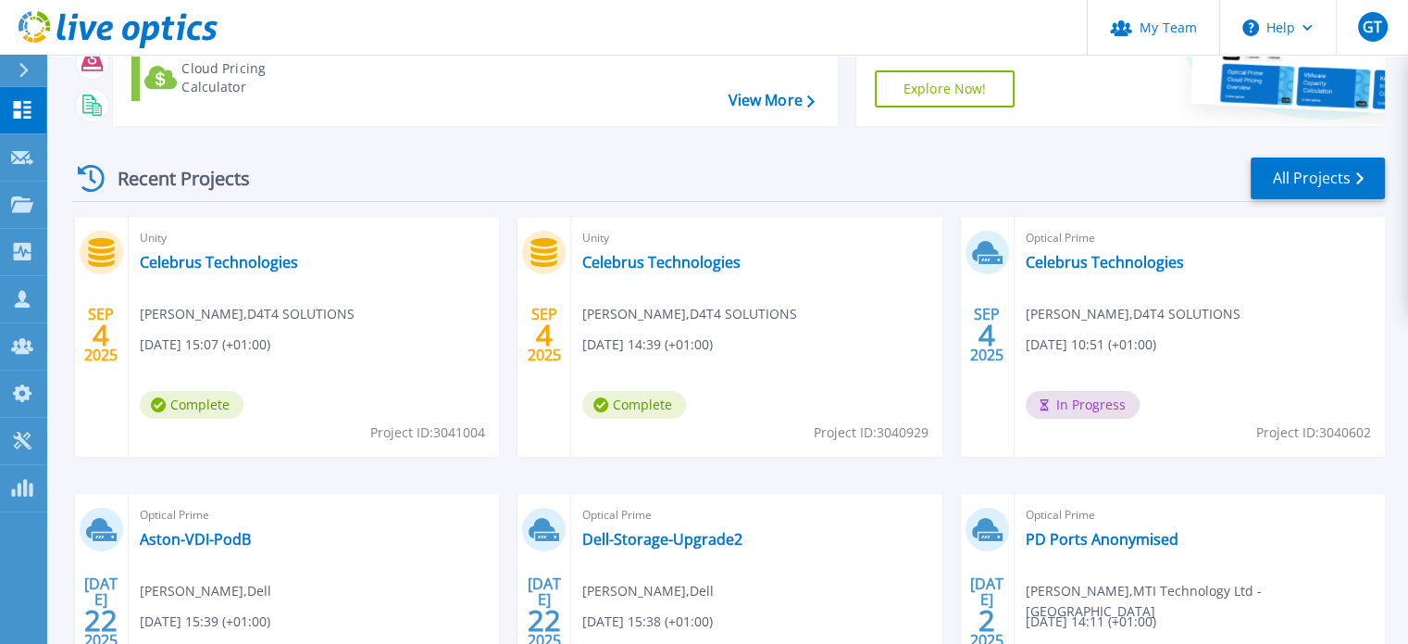
click at [1087, 346] on span "[DATE] 10:51 (+01:00)" at bounding box center [1091, 344] width 131 height 20
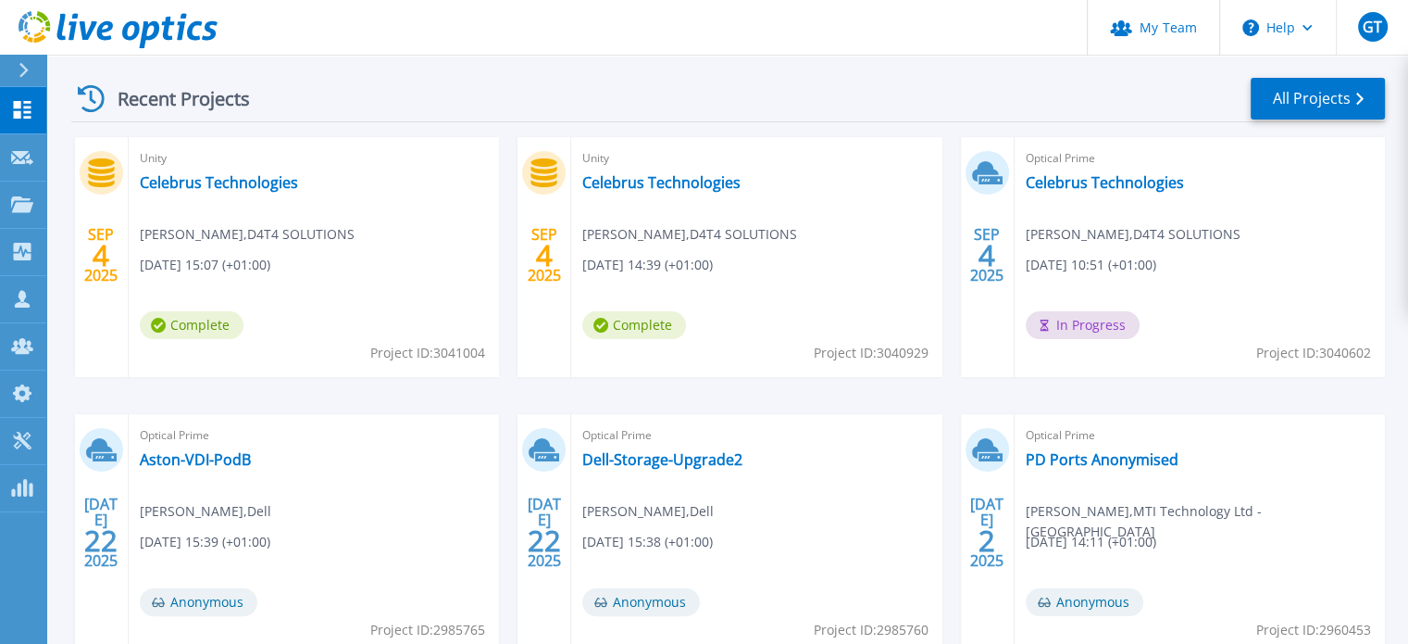
scroll to position [278, 0]
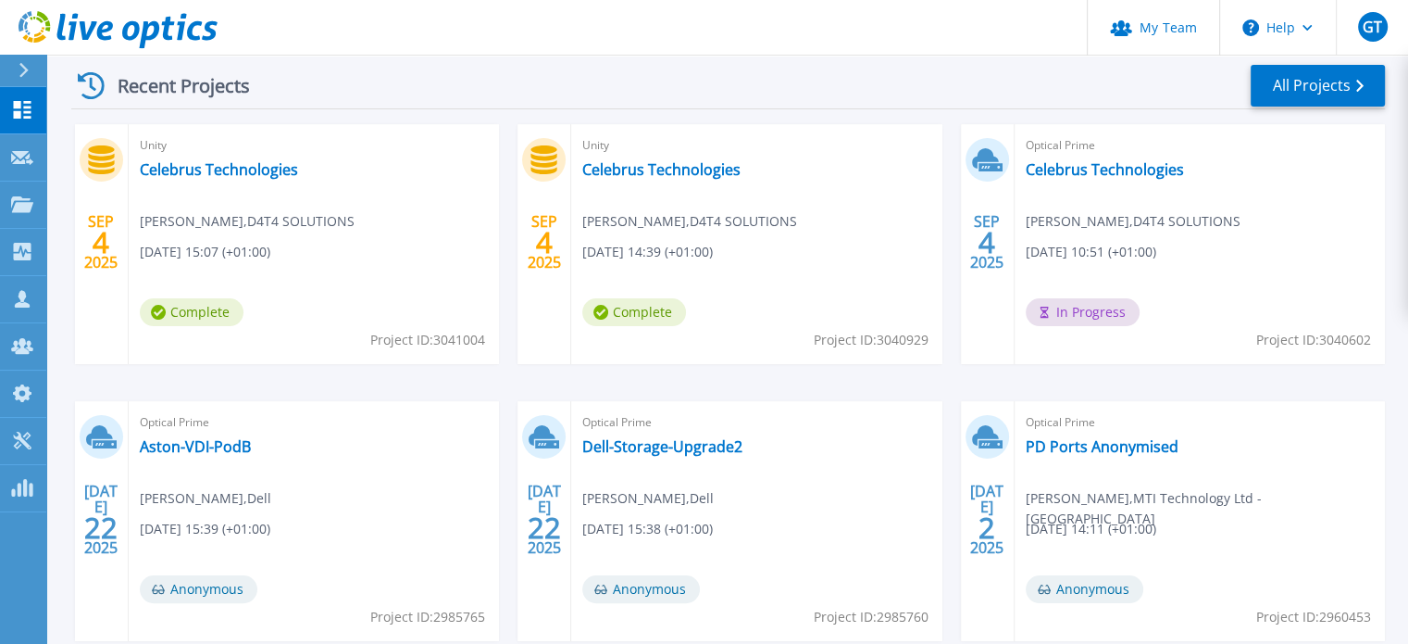
click at [1231, 158] on div "Optical Prime Celebrus Technologies [PERSON_NAME] , D4T4 SOLUTIONS [DATE] 10:51…" at bounding box center [1200, 244] width 370 height 240
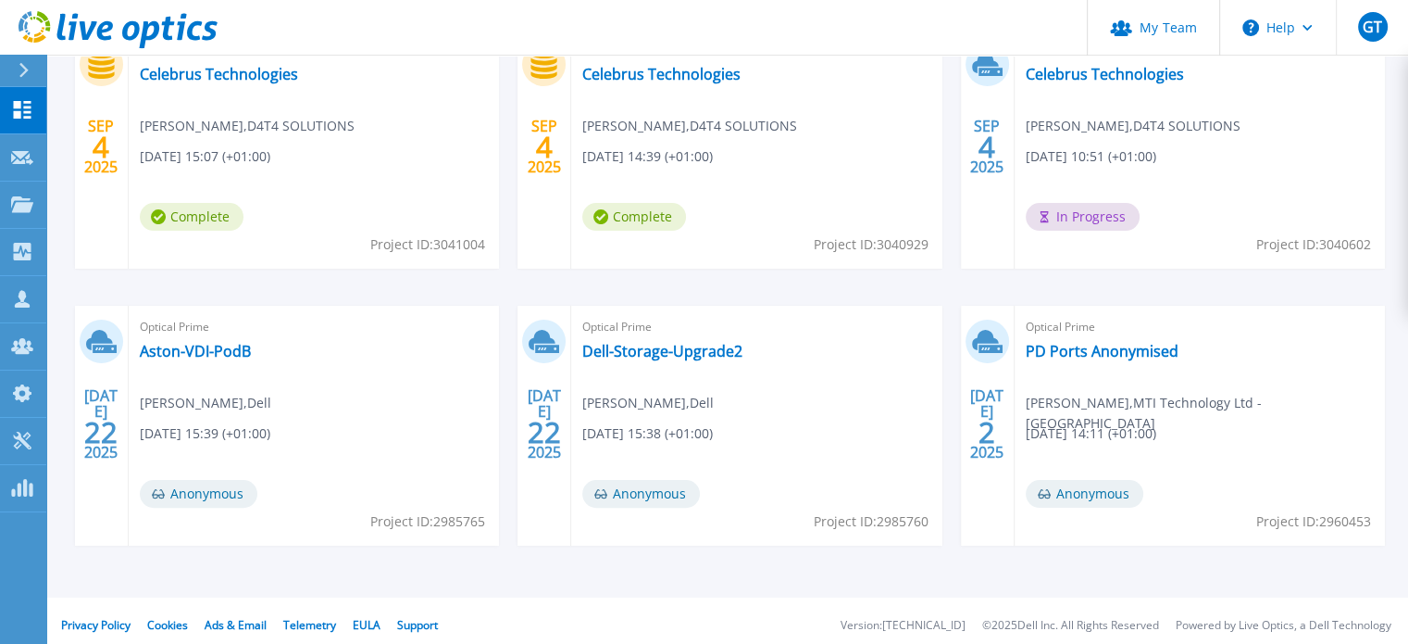
scroll to position [381, 0]
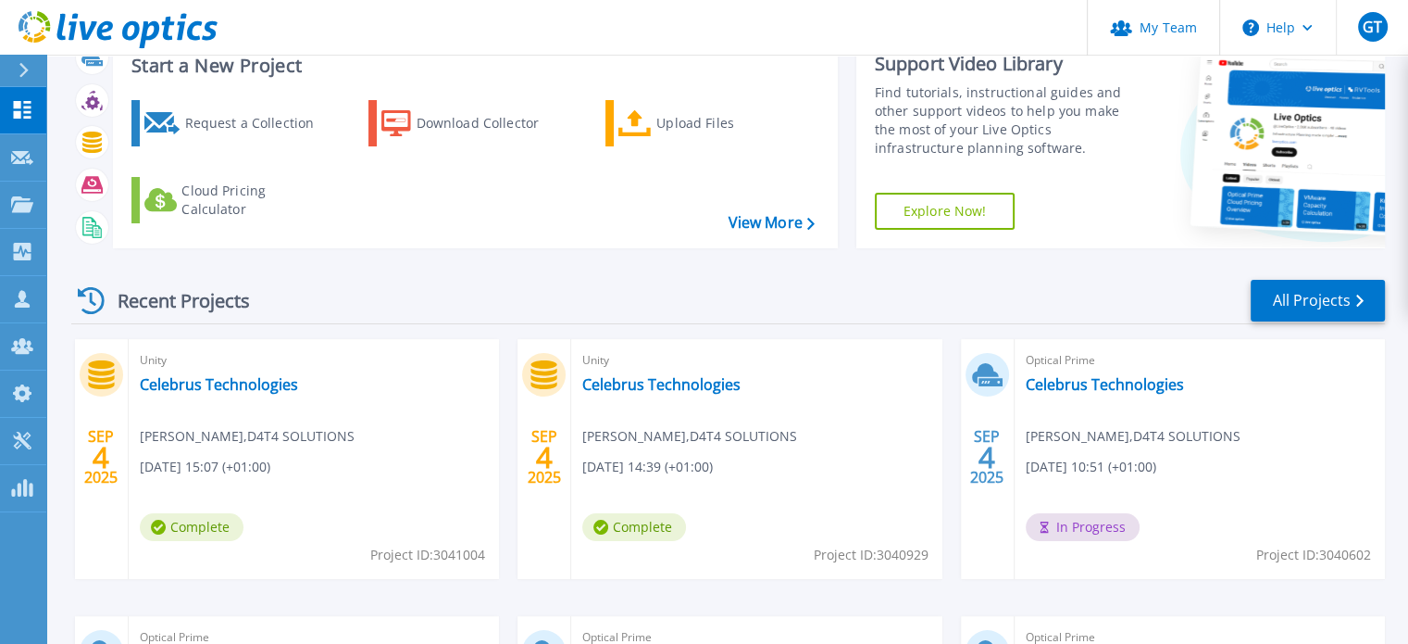
scroll to position [93, 0]
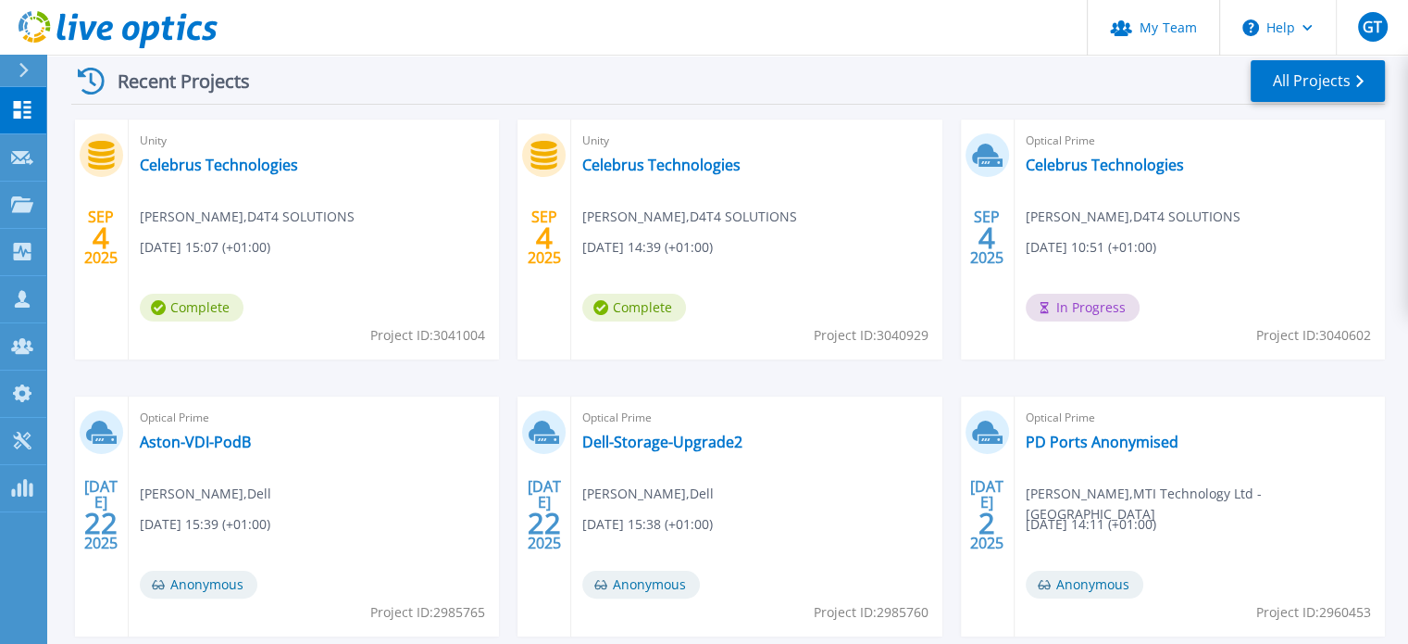
scroll to position [104, 0]
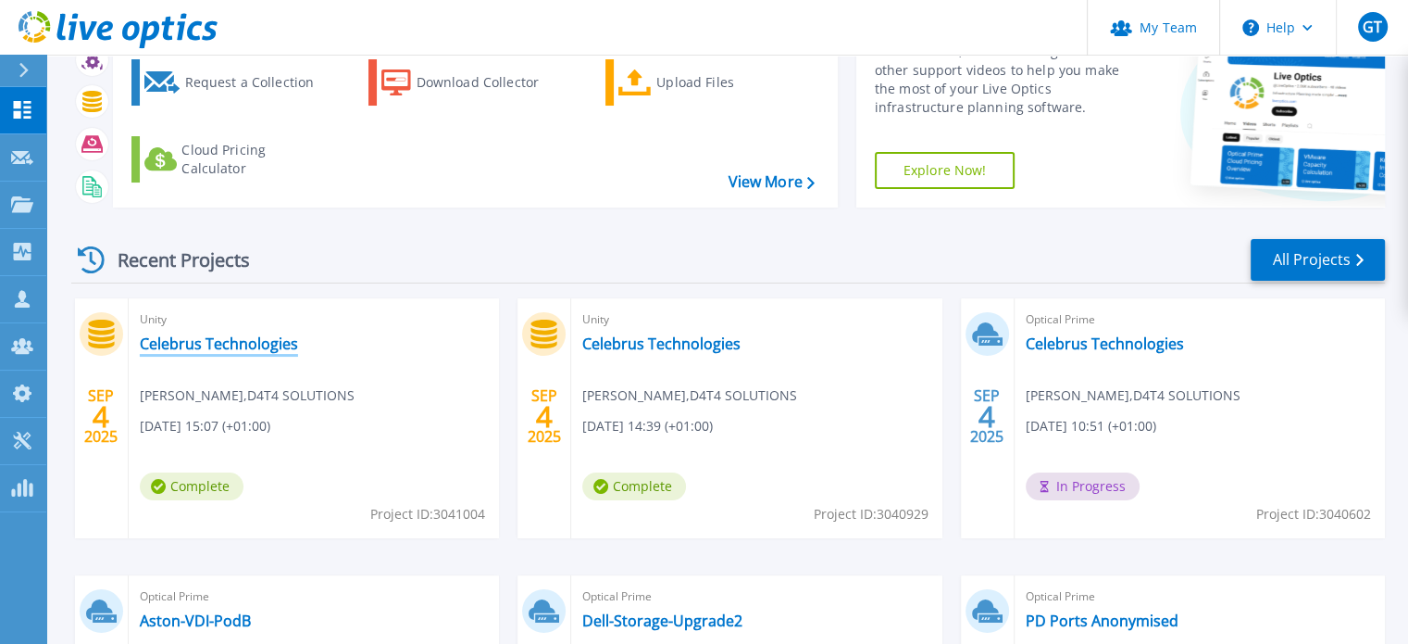
click at [227, 349] on link "Celebrus Technologies" at bounding box center [219, 343] width 158 height 19
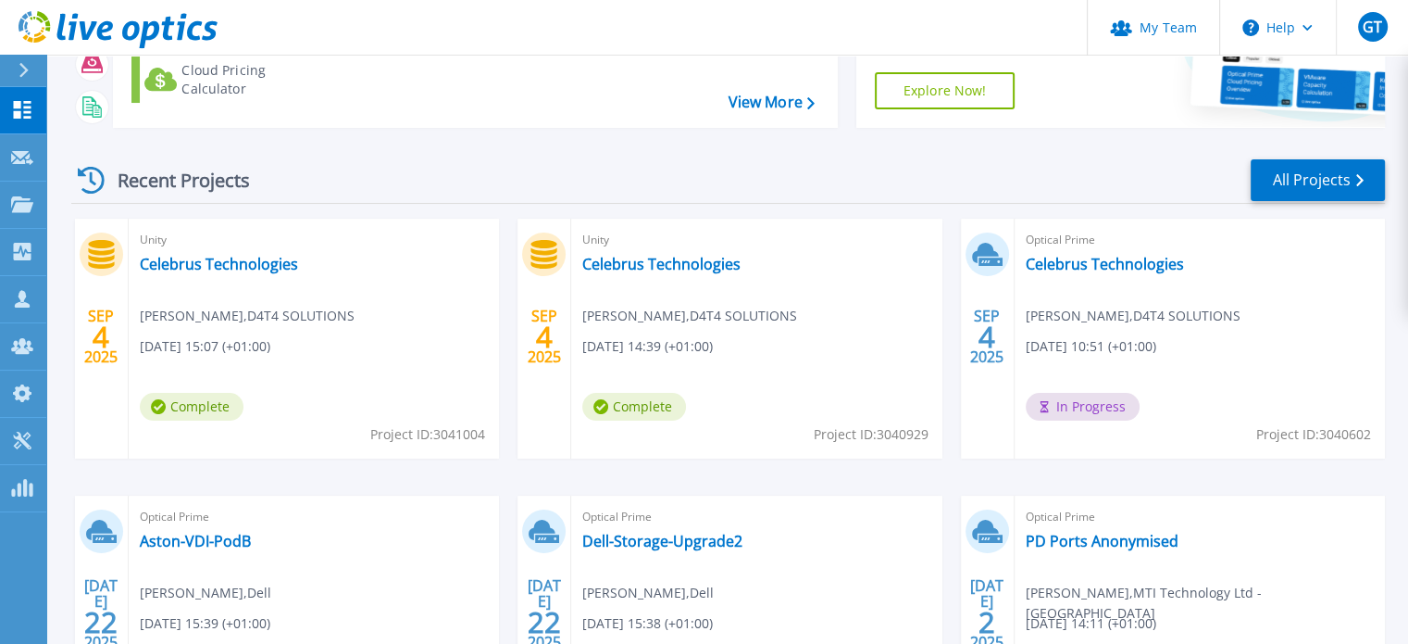
scroll to position [185, 0]
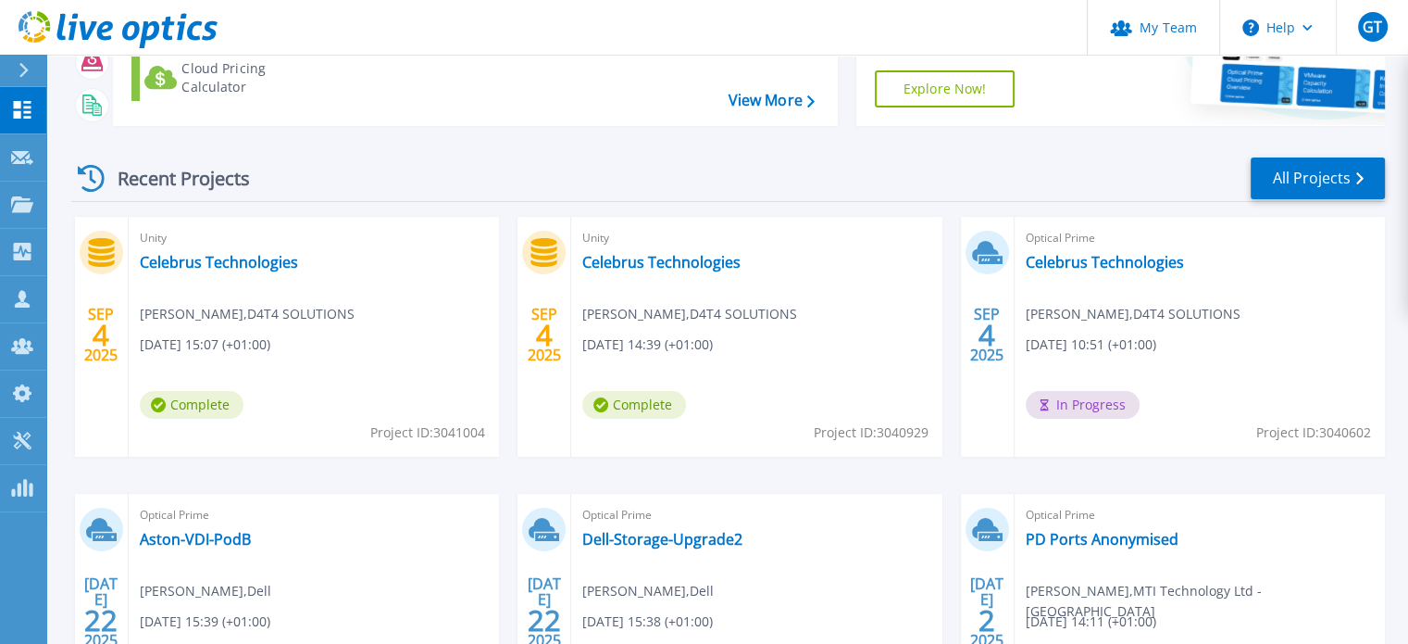
click at [1194, 331] on div "Optical Prime Celebrus Technologies [PERSON_NAME] , D4T4 SOLUTIONS [DATE] 10:51…" at bounding box center [1200, 337] width 370 height 240
click at [1124, 266] on link "Celebrus Technologies" at bounding box center [1105, 262] width 158 height 19
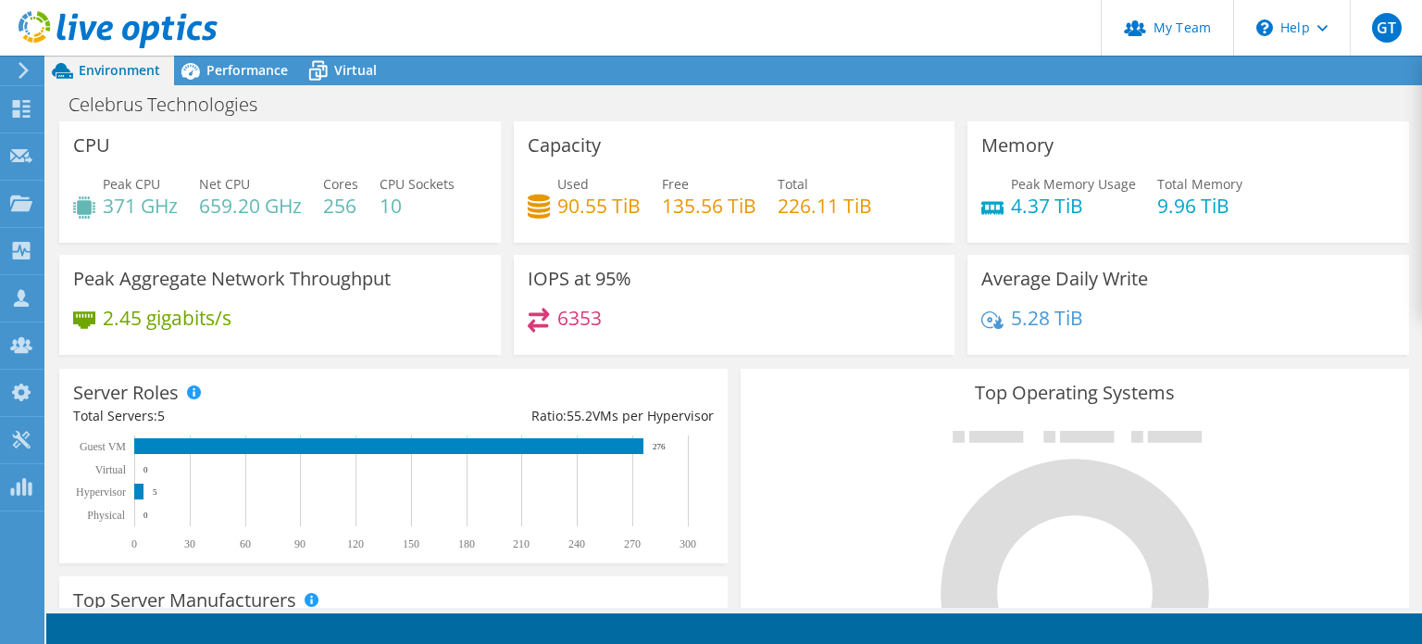
scroll to position [40, 0]
click at [237, 70] on span "Performance" at bounding box center [246, 70] width 81 height 18
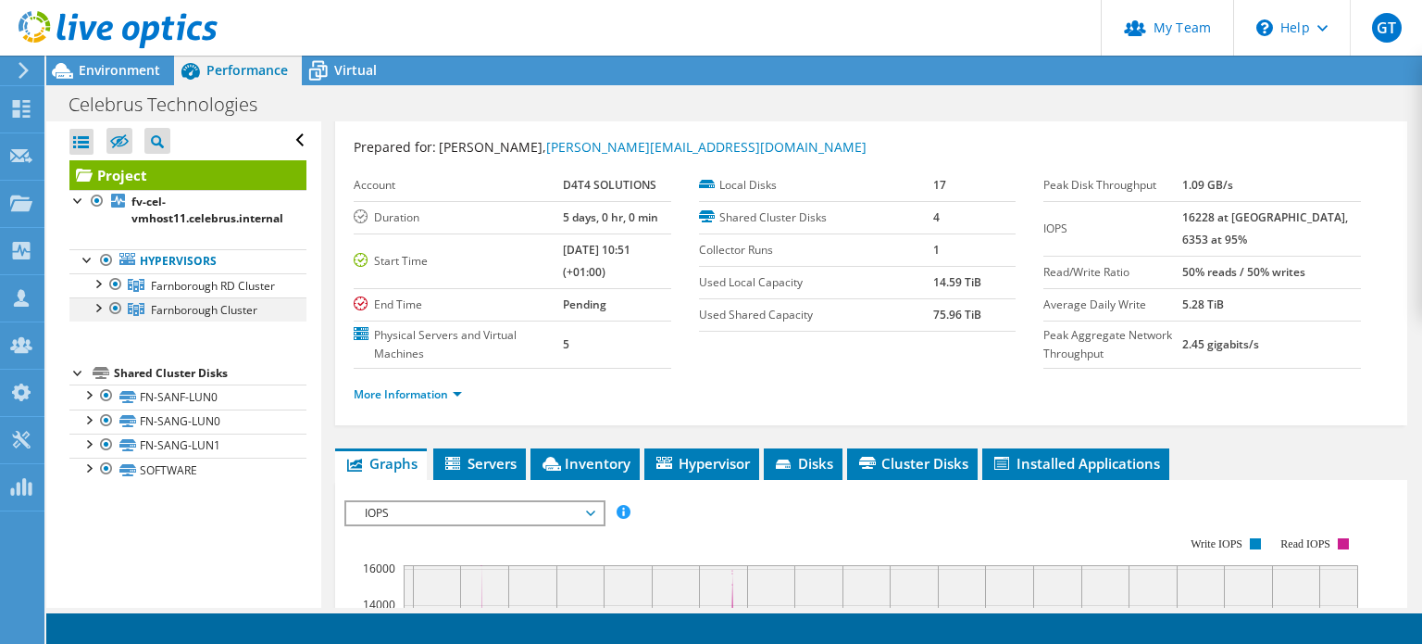
click at [117, 319] on div at bounding box center [115, 308] width 19 height 22
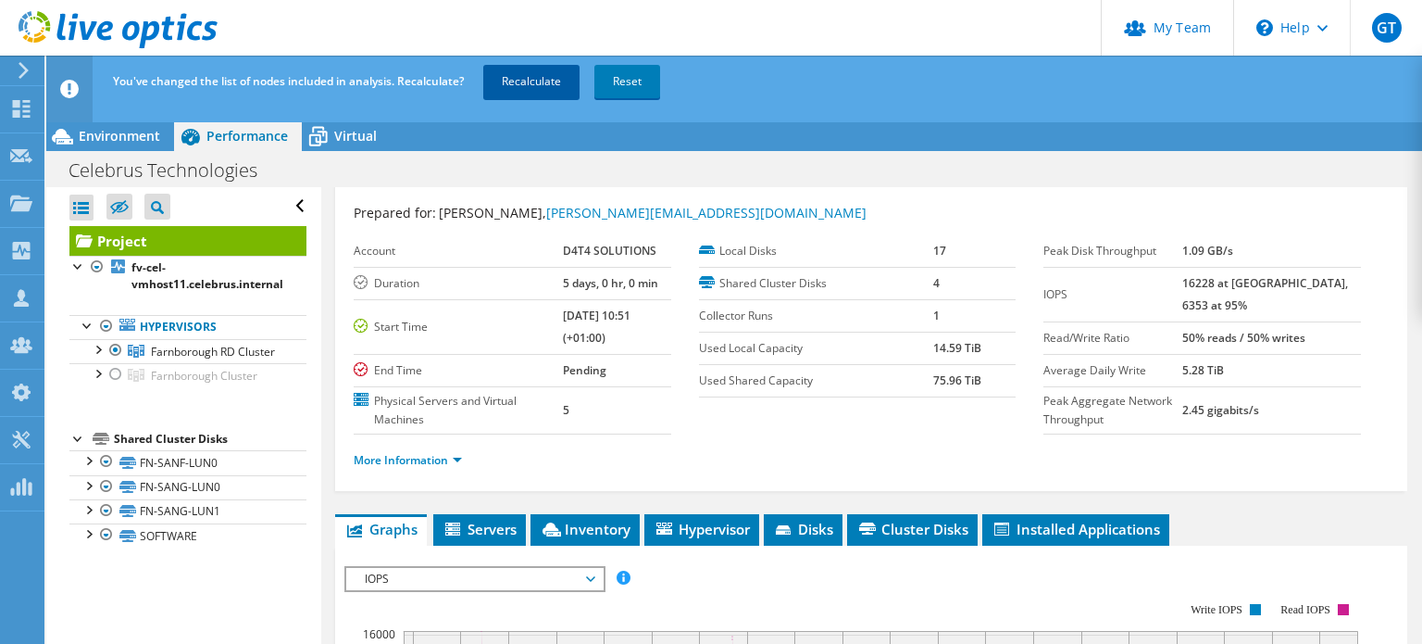
click at [530, 82] on link "Recalculate" at bounding box center [531, 81] width 96 height 33
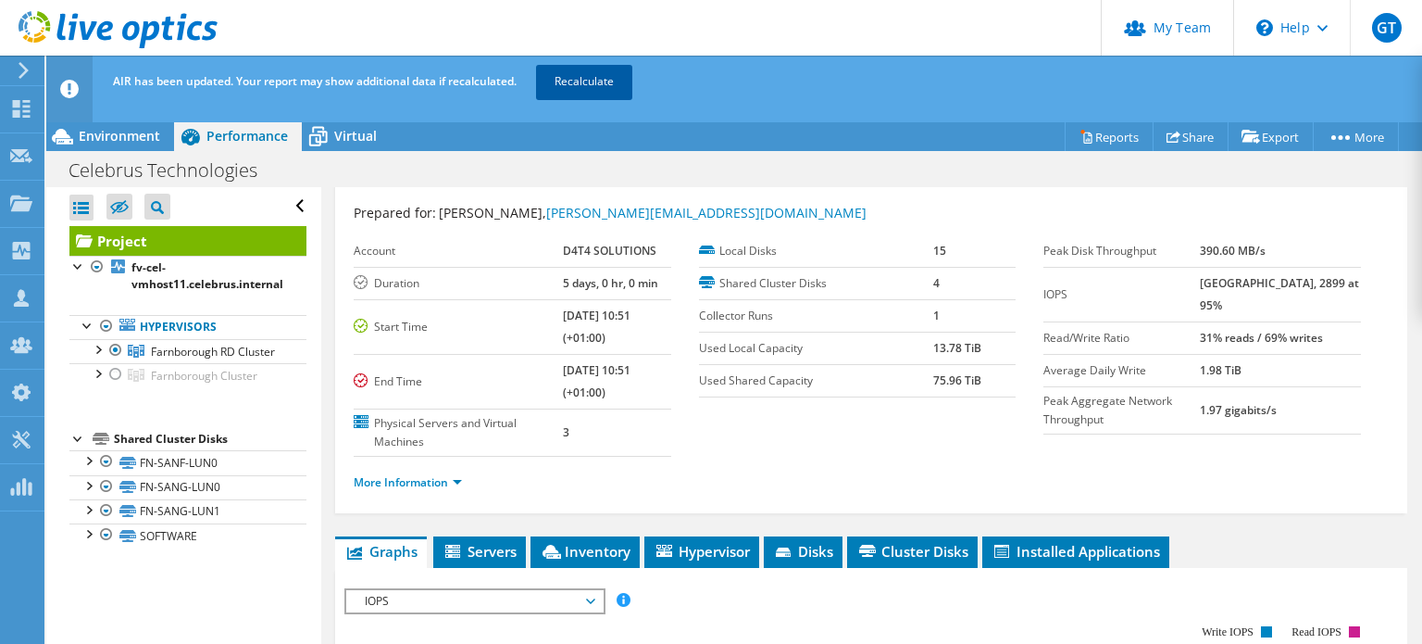
click at [593, 80] on link "Recalculate" at bounding box center [584, 81] width 96 height 33
click at [96, 344] on div at bounding box center [97, 348] width 19 height 19
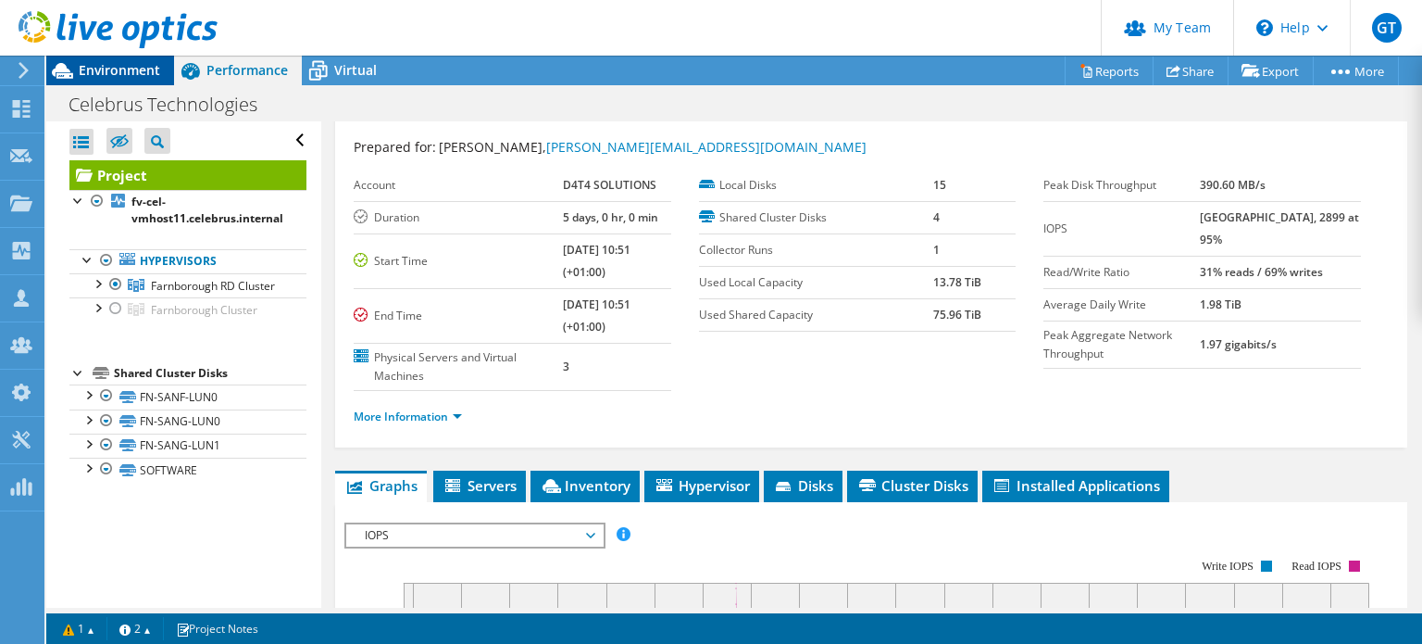
click at [121, 66] on span "Environment" at bounding box center [119, 70] width 81 height 18
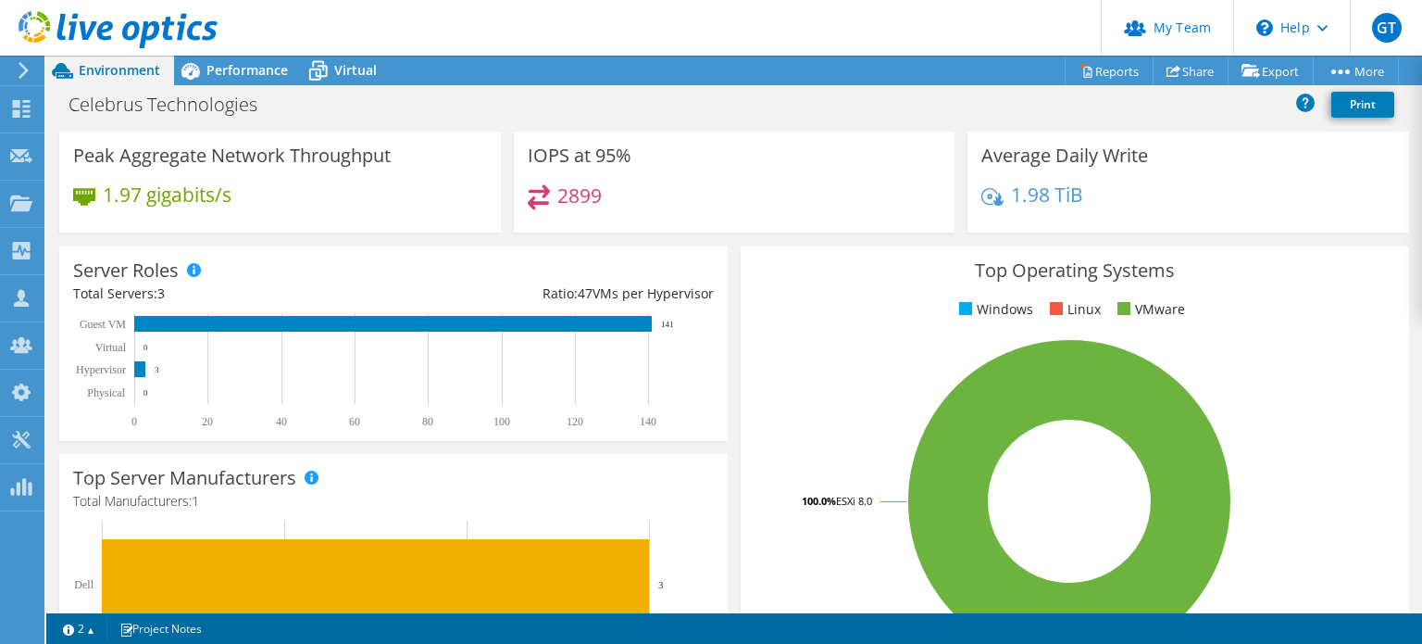
scroll to position [0, 0]
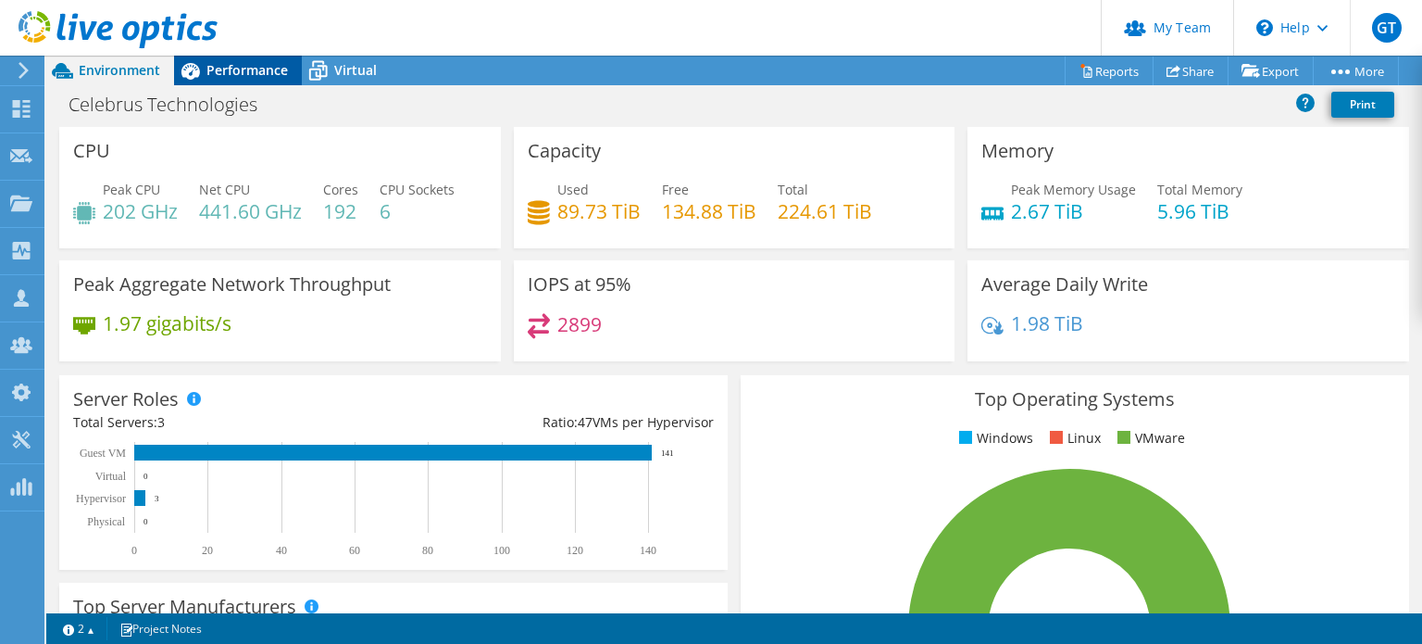
click at [245, 69] on span "Performance" at bounding box center [246, 70] width 81 height 18
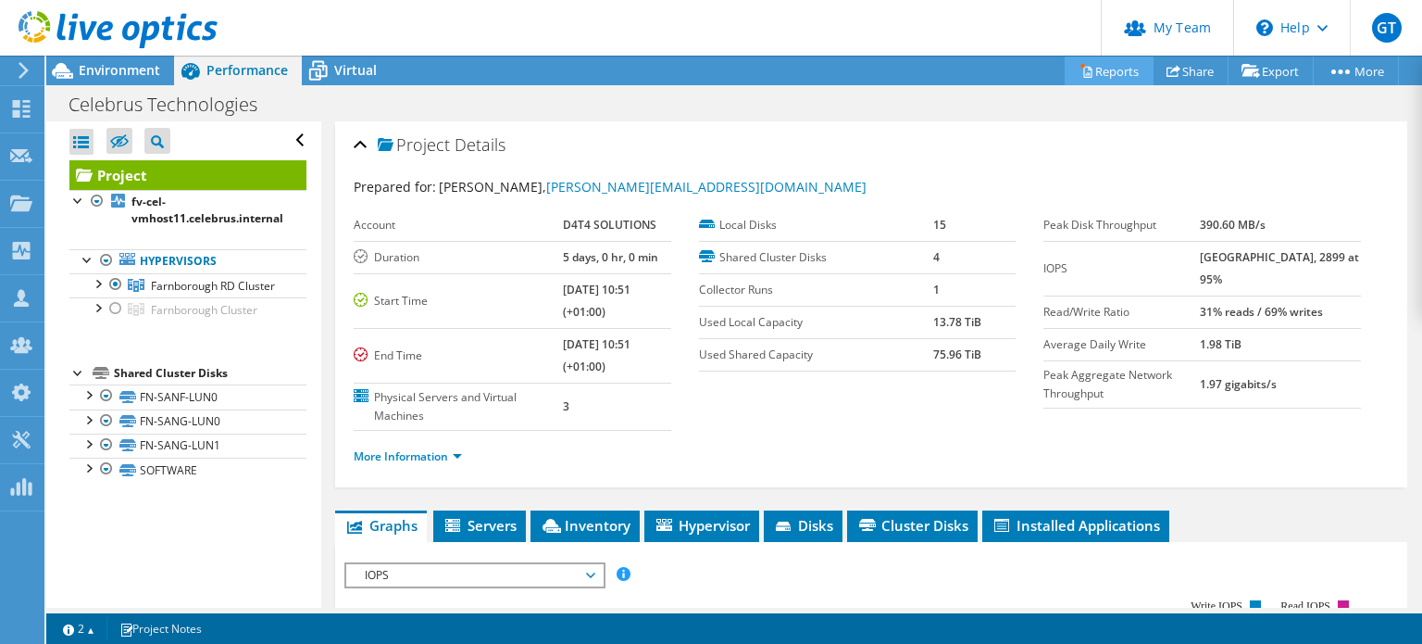
click at [1098, 70] on link "Reports" at bounding box center [1109, 70] width 89 height 29
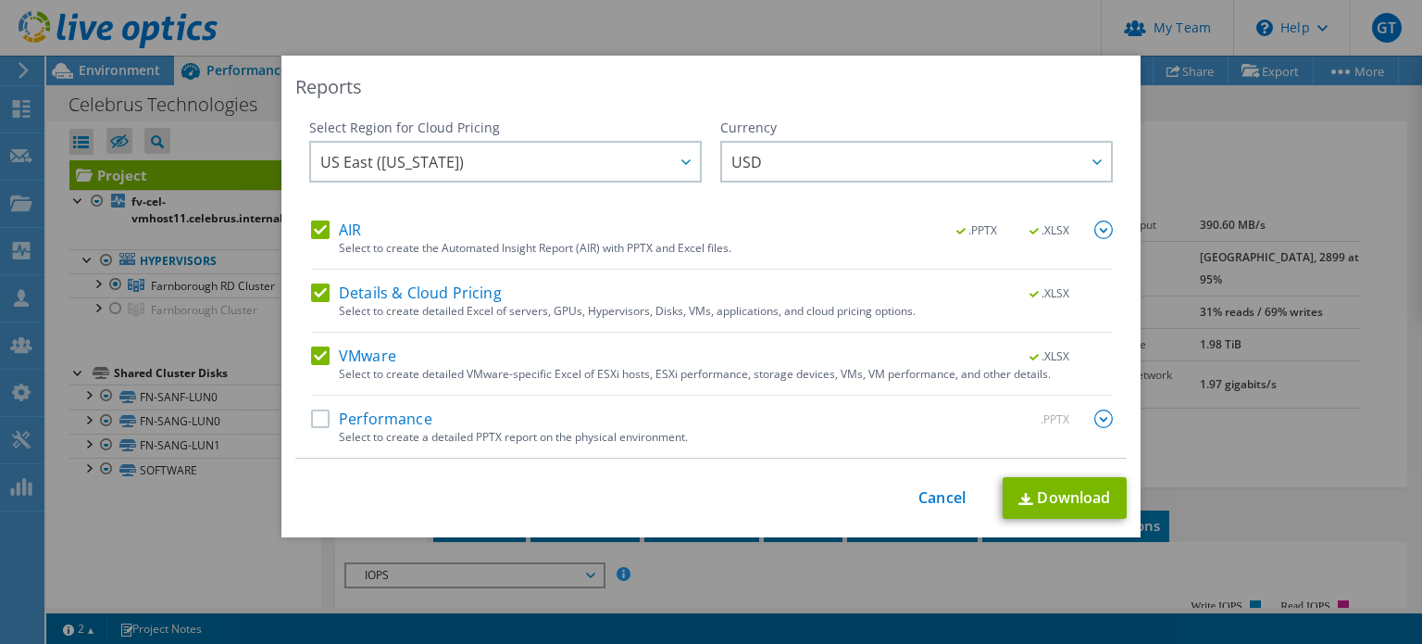
click at [1094, 232] on img at bounding box center [1103, 229] width 19 height 19
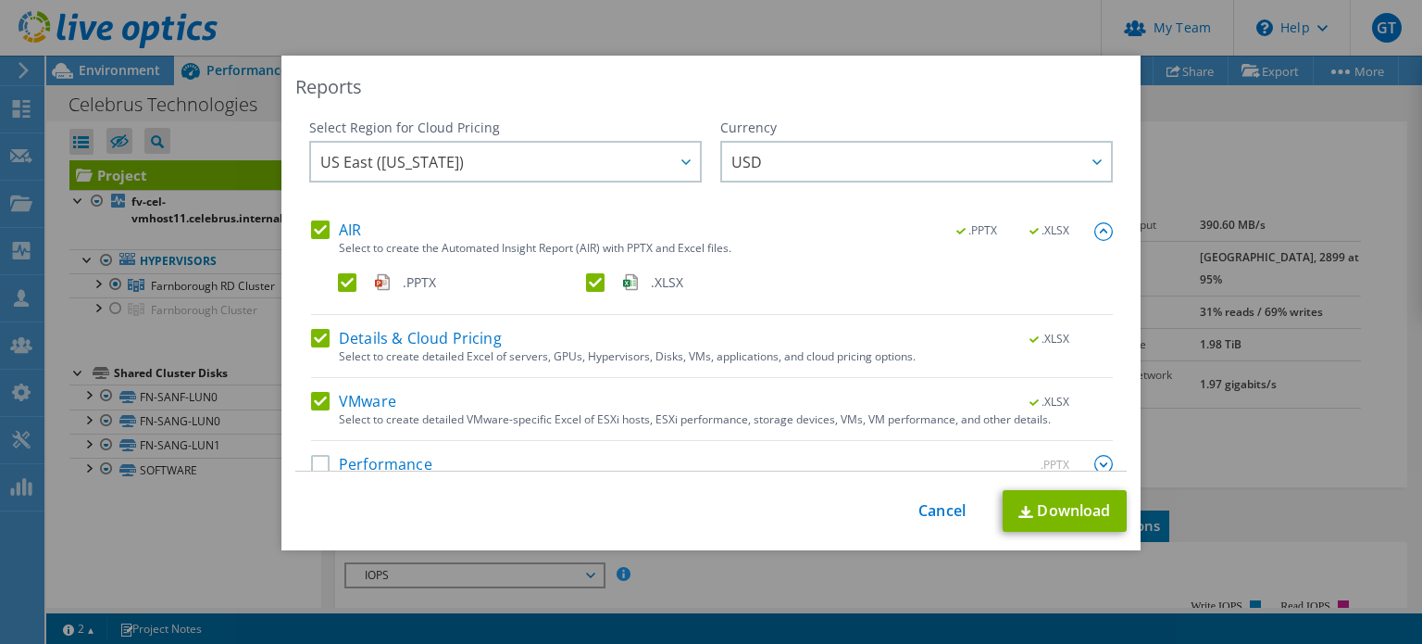
click at [592, 279] on label ".XLSX" at bounding box center [708, 282] width 244 height 19
click at [0, 0] on input ".XLSX" at bounding box center [0, 0] width 0 height 0
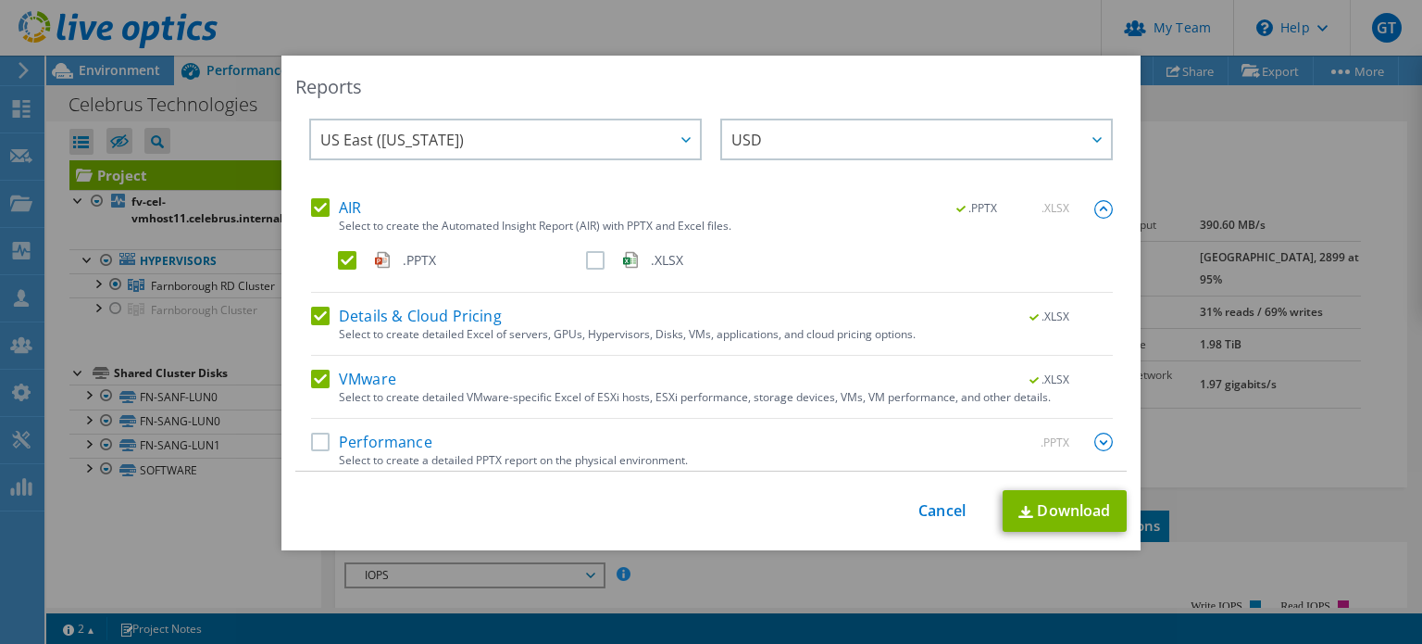
scroll to position [31, 0]
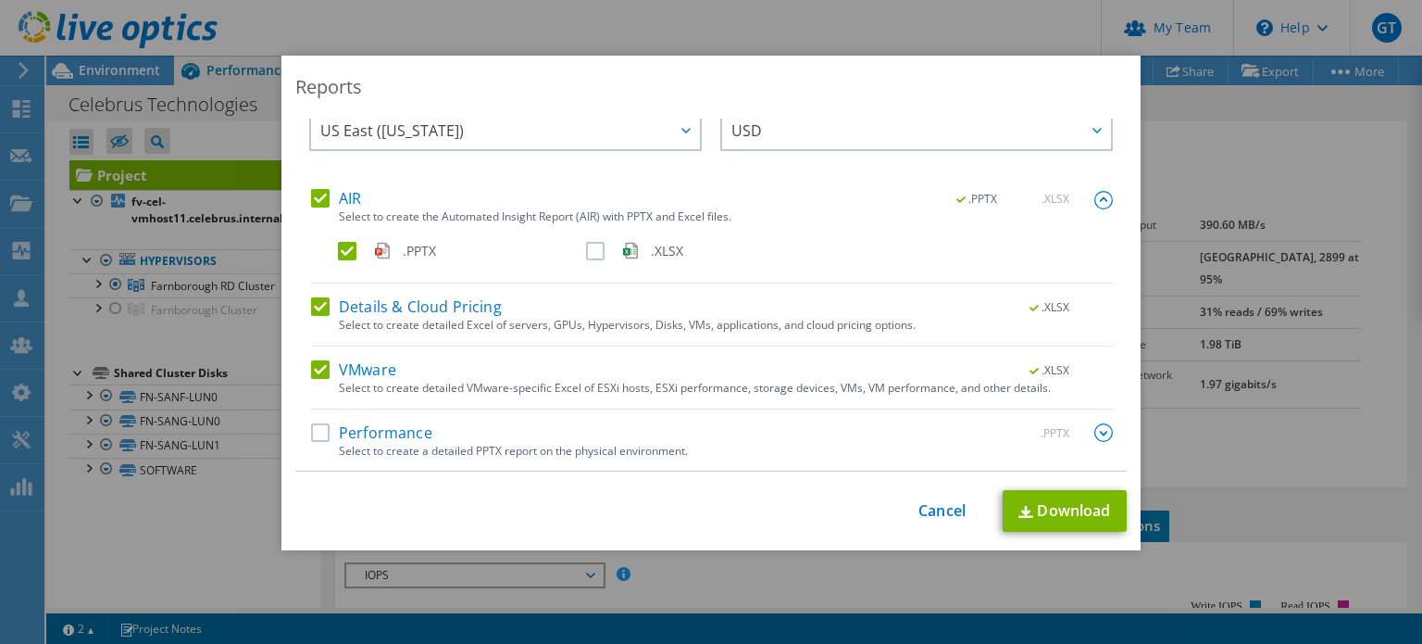
click at [319, 361] on label "VMware" at bounding box center [353, 369] width 85 height 19
click at [0, 0] on input "VMware" at bounding box center [0, 0] width 0 height 0
click at [319, 429] on label "Performance" at bounding box center [371, 432] width 121 height 19
click at [0, 0] on input "Performance" at bounding box center [0, 0] width 0 height 0
click at [319, 305] on label "Details & Cloud Pricing" at bounding box center [406, 306] width 191 height 19
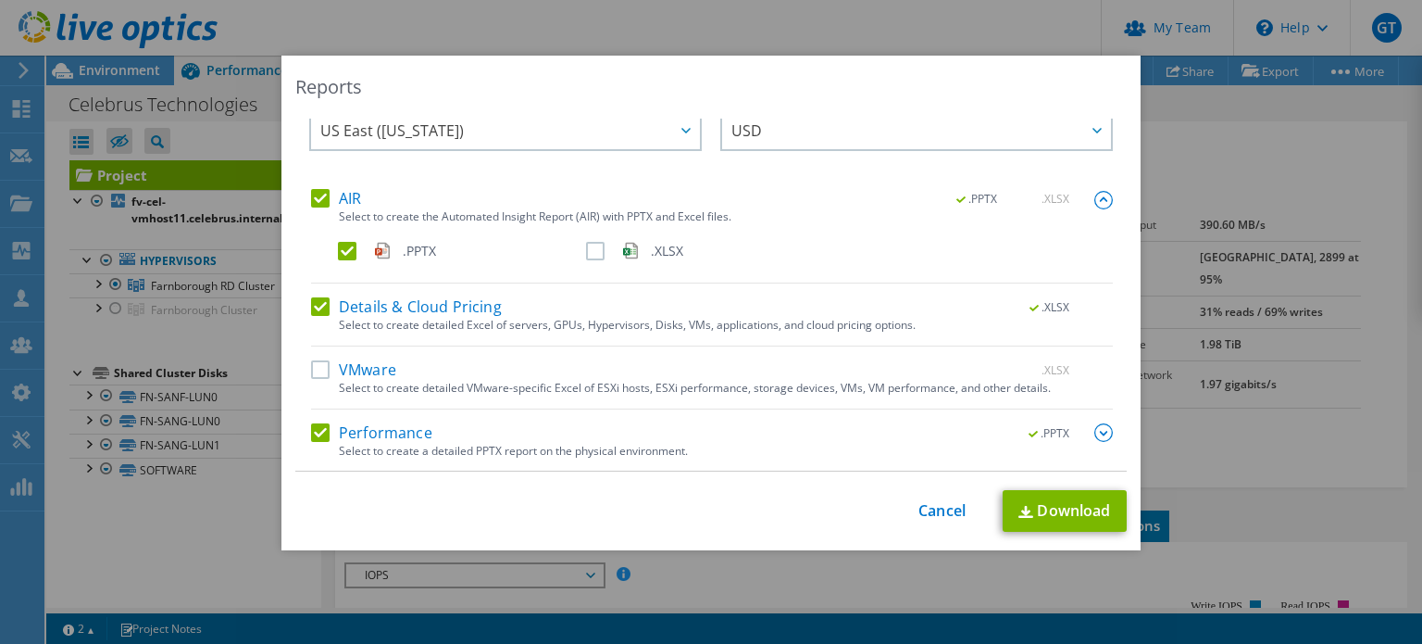
click at [0, 0] on input "Details & Cloud Pricing" at bounding box center [0, 0] width 0 height 0
click at [1062, 508] on link "Download" at bounding box center [1065, 511] width 124 height 42
click at [1081, 140] on div at bounding box center [1096, 130] width 30 height 38
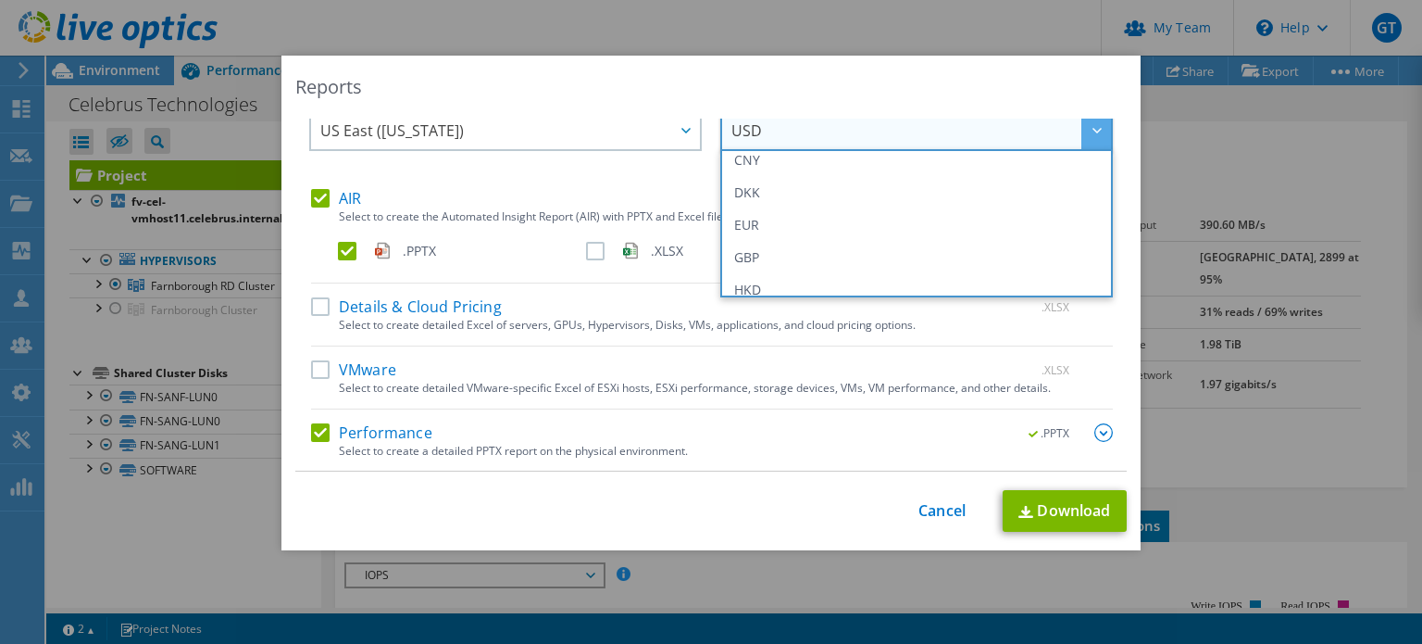
scroll to position [185, 0]
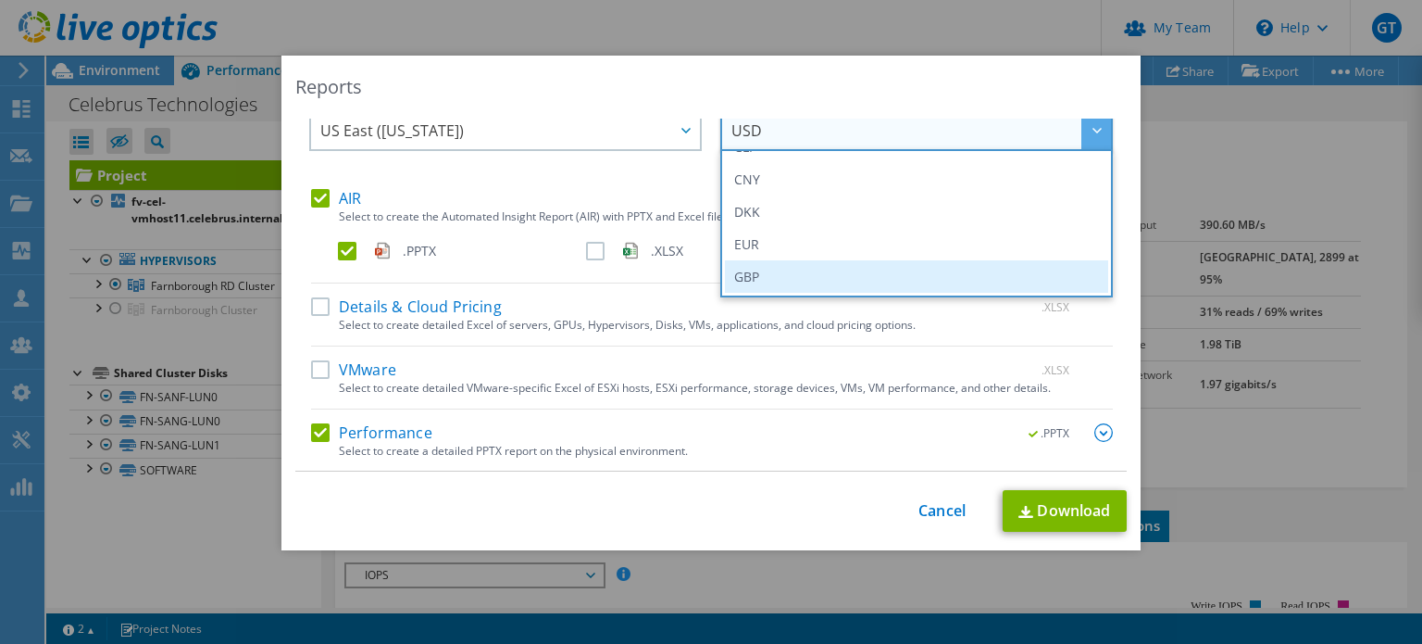
click at [825, 264] on li "GBP" at bounding box center [916, 276] width 383 height 32
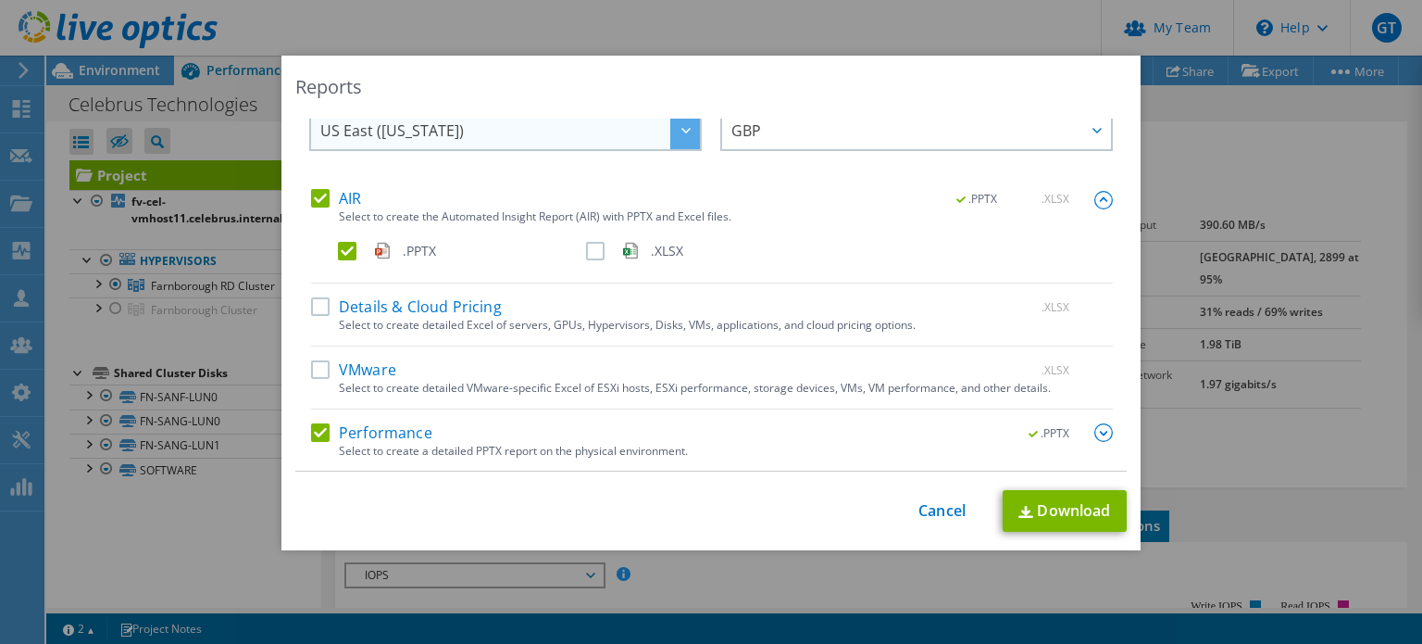
click at [677, 140] on div at bounding box center [685, 130] width 30 height 38
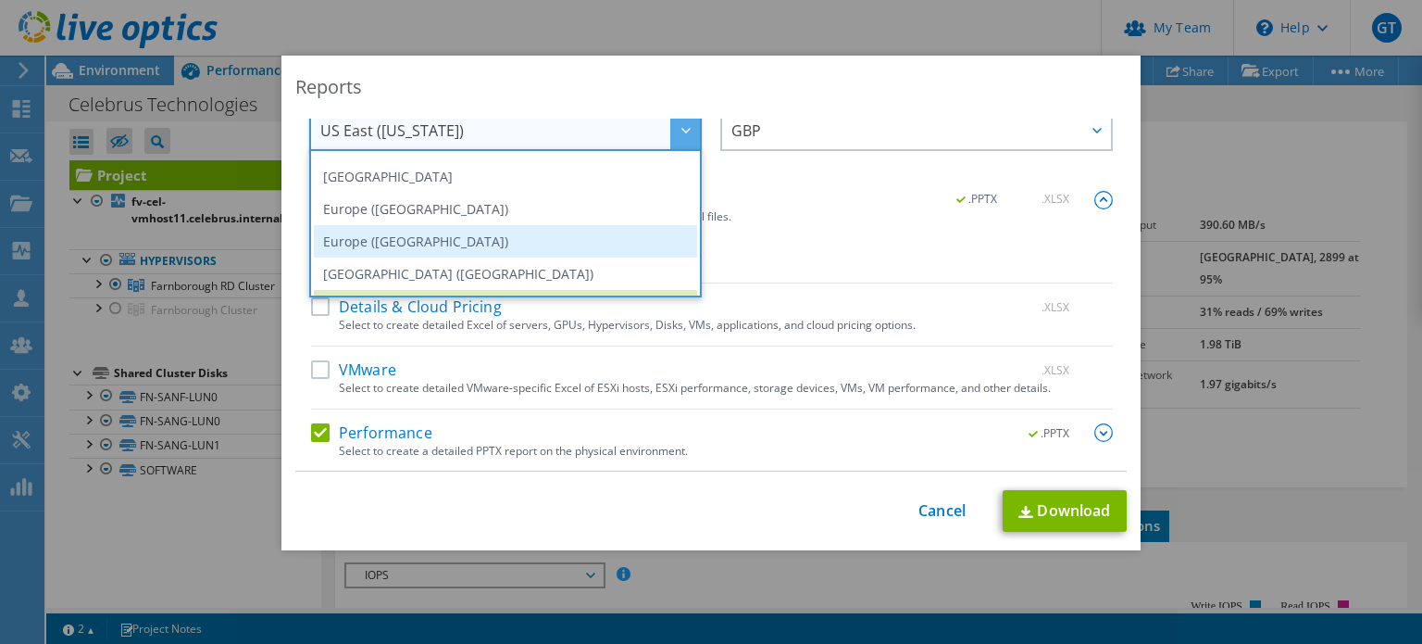
scroll to position [157, 0]
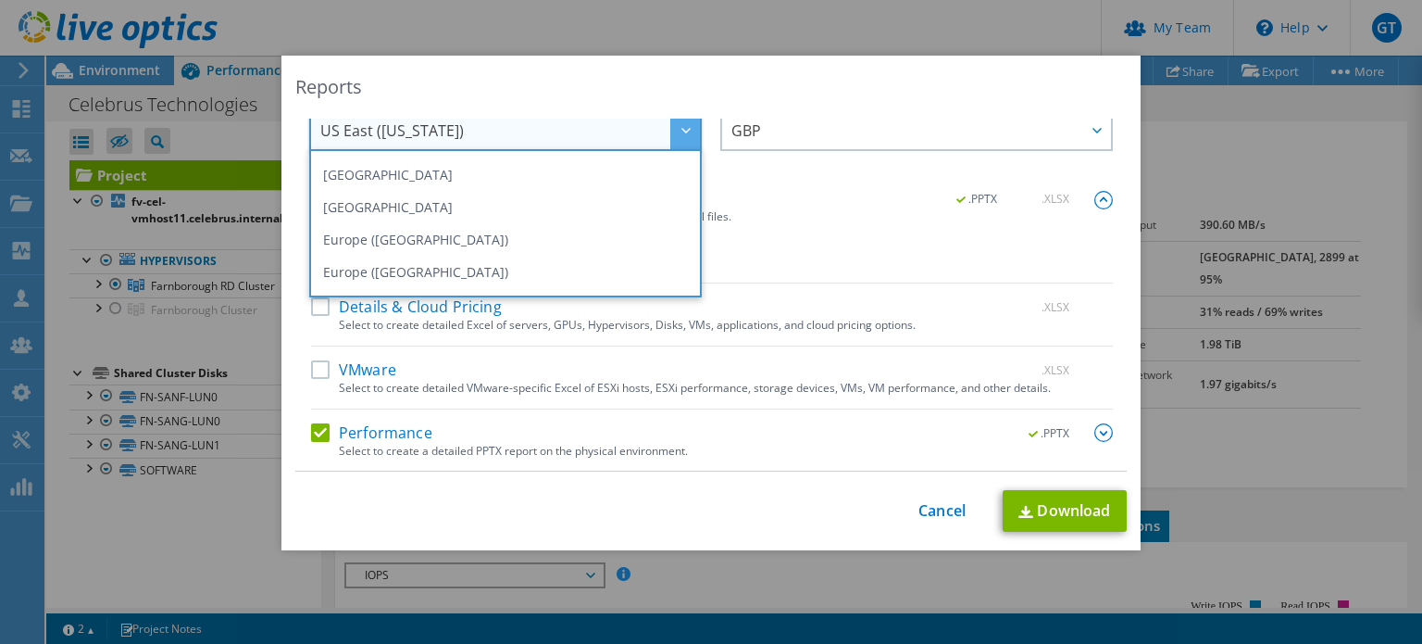
click at [454, 256] on li "Europe ([GEOGRAPHIC_DATA])" at bounding box center [505, 272] width 383 height 32
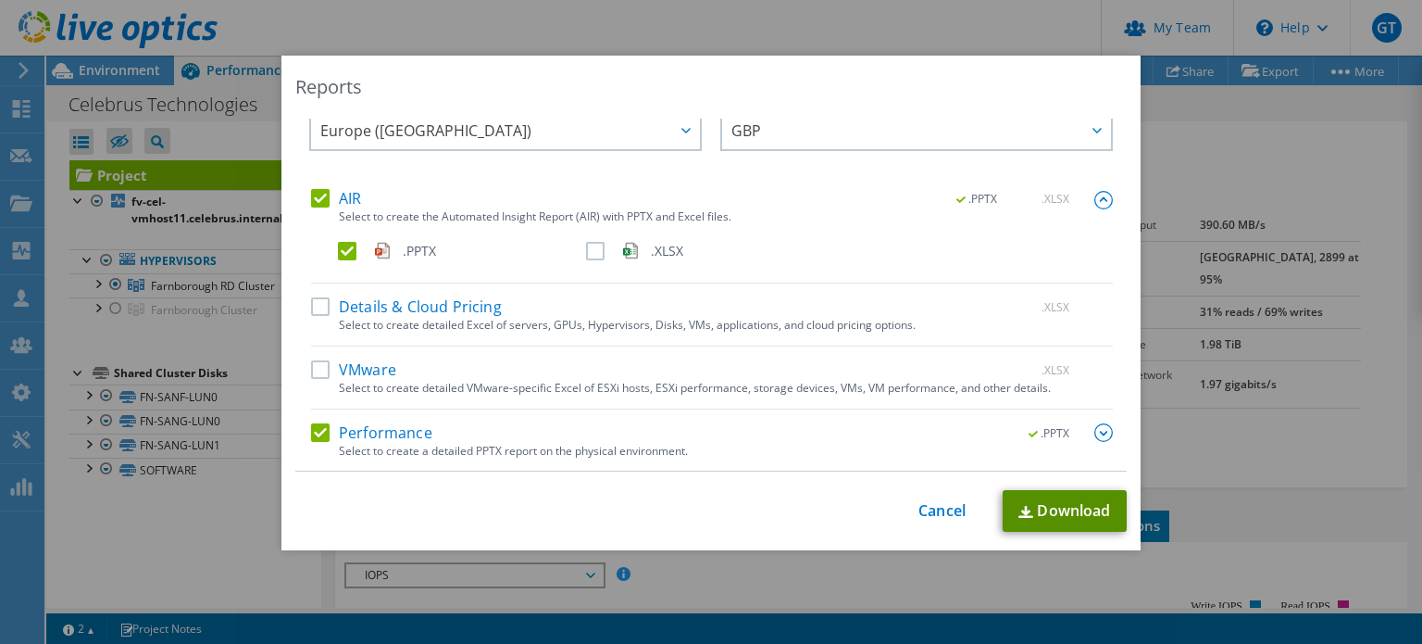
click at [1085, 509] on link "Download" at bounding box center [1065, 511] width 124 height 42
click at [939, 506] on link "Cancel" at bounding box center [942, 511] width 47 height 18
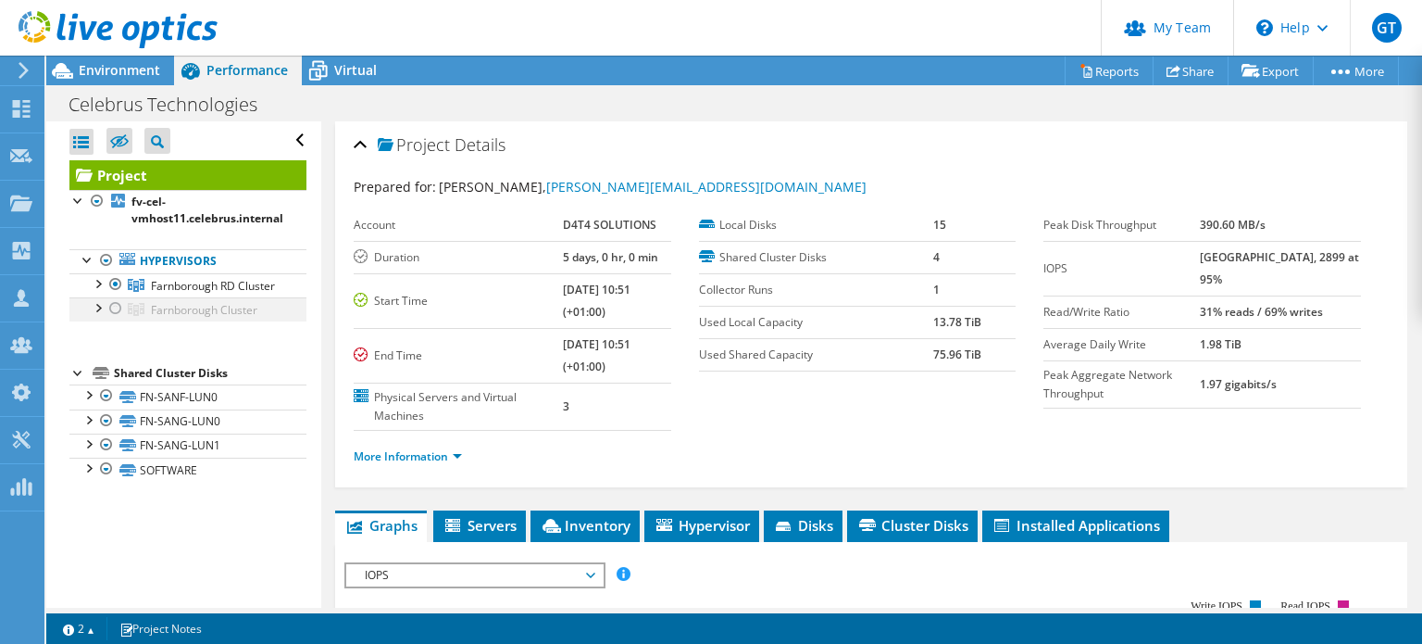
click at [118, 319] on div at bounding box center [115, 308] width 19 height 22
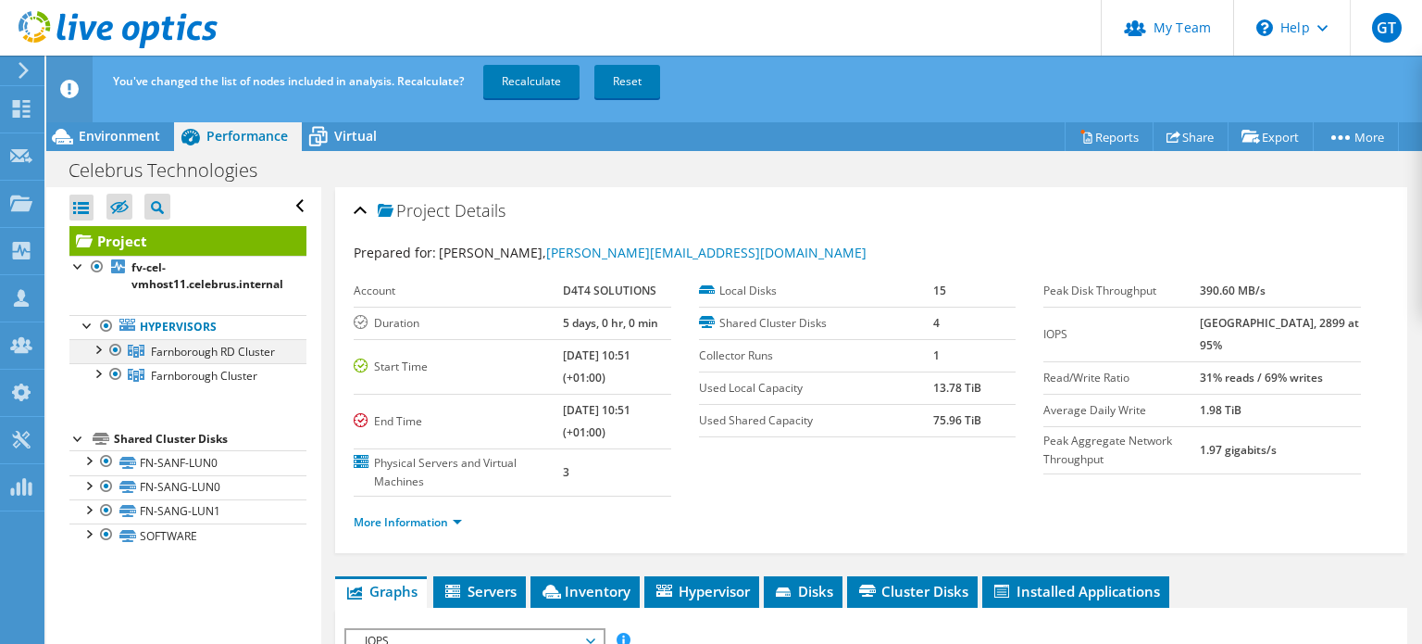
click at [111, 347] on div at bounding box center [115, 350] width 19 height 22
click at [520, 83] on link "Recalculate" at bounding box center [531, 81] width 96 height 33
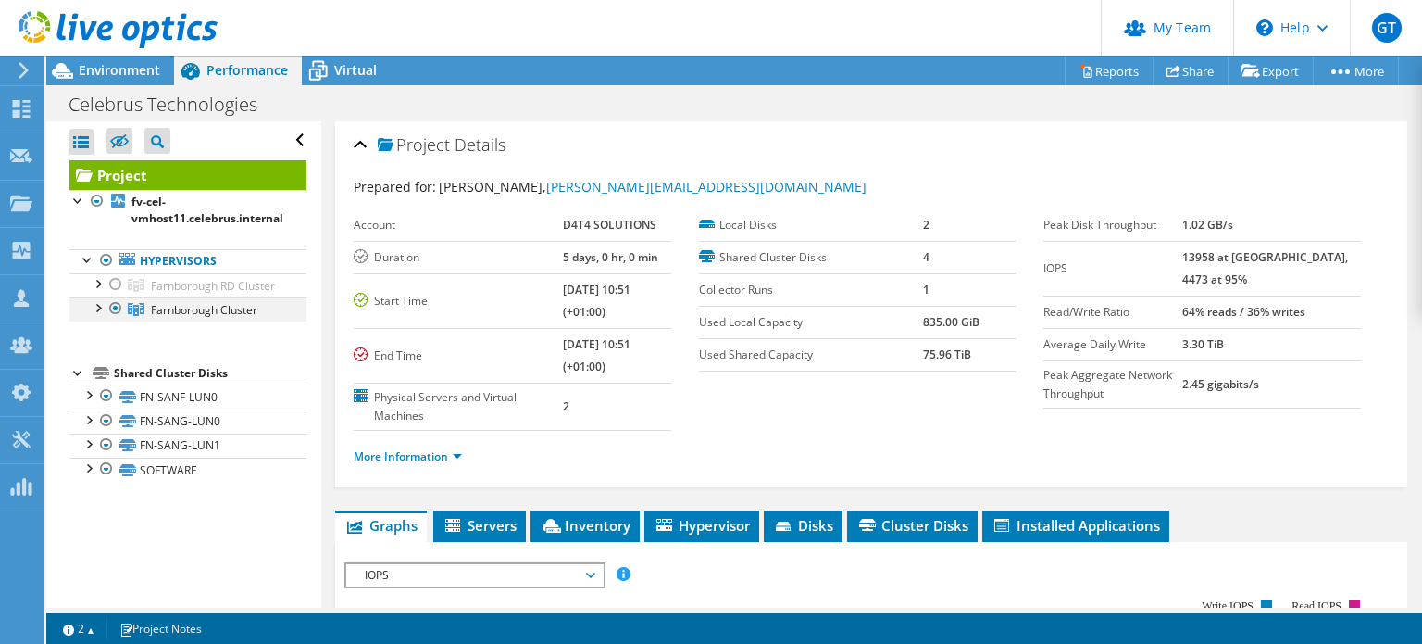
click at [100, 316] on div at bounding box center [97, 306] width 19 height 19
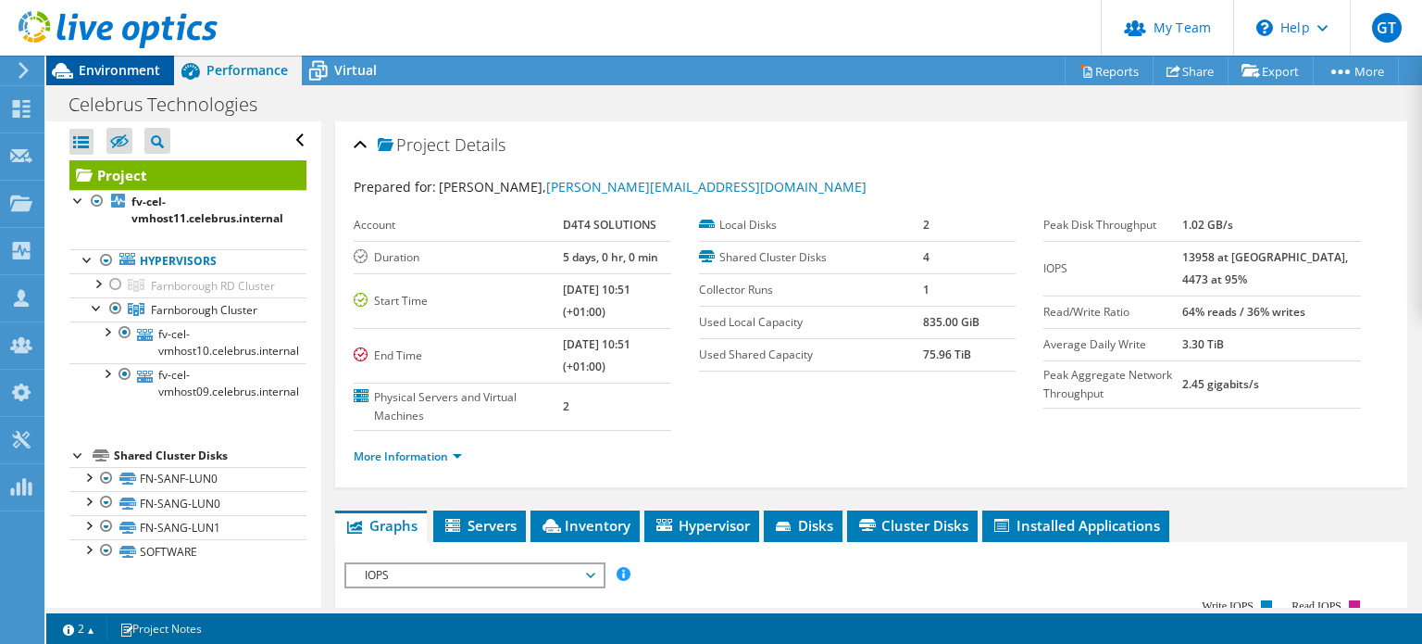
click at [92, 70] on span "Environment" at bounding box center [119, 70] width 81 height 18
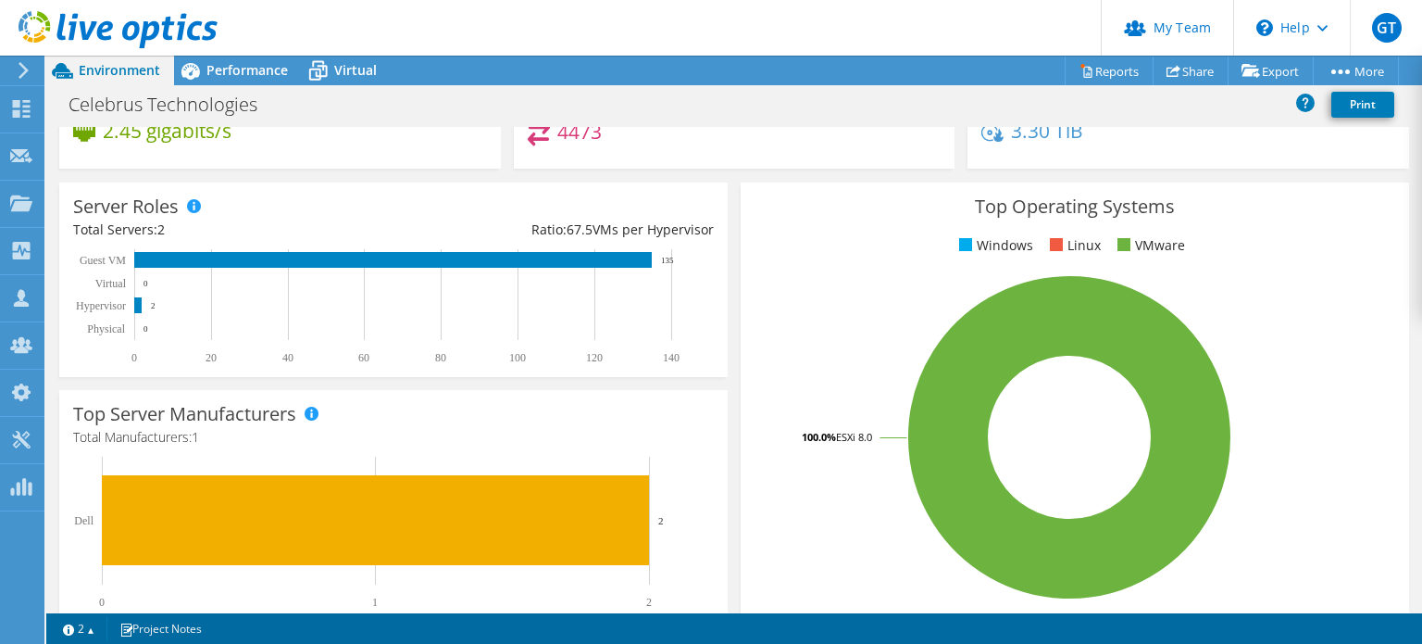
scroll to position [0, 0]
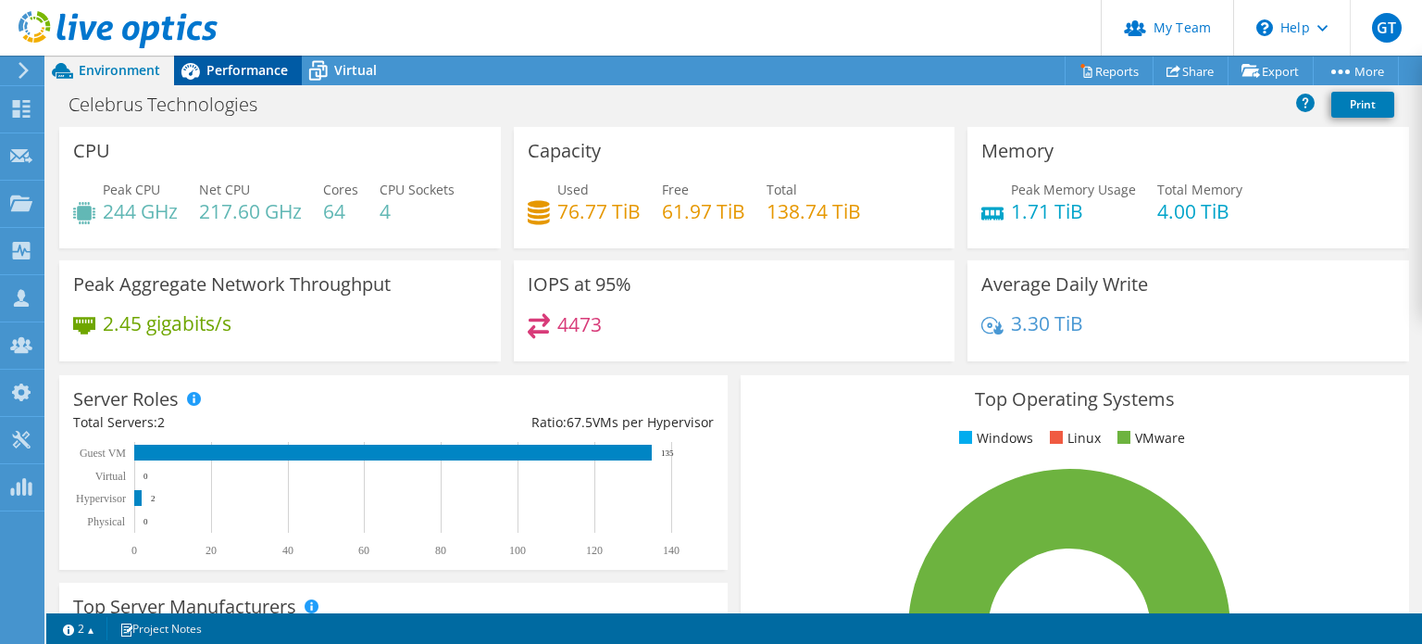
click at [211, 71] on span "Performance" at bounding box center [246, 70] width 81 height 18
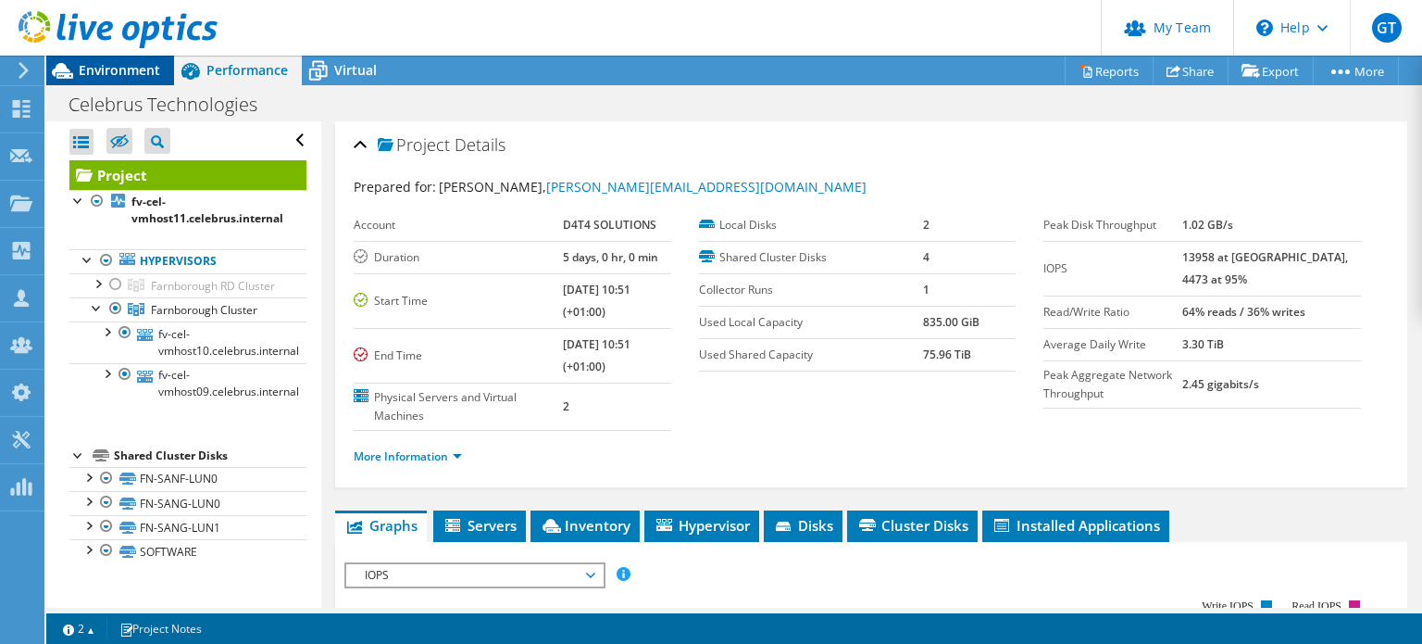
click at [132, 65] on span "Environment" at bounding box center [119, 70] width 81 height 18
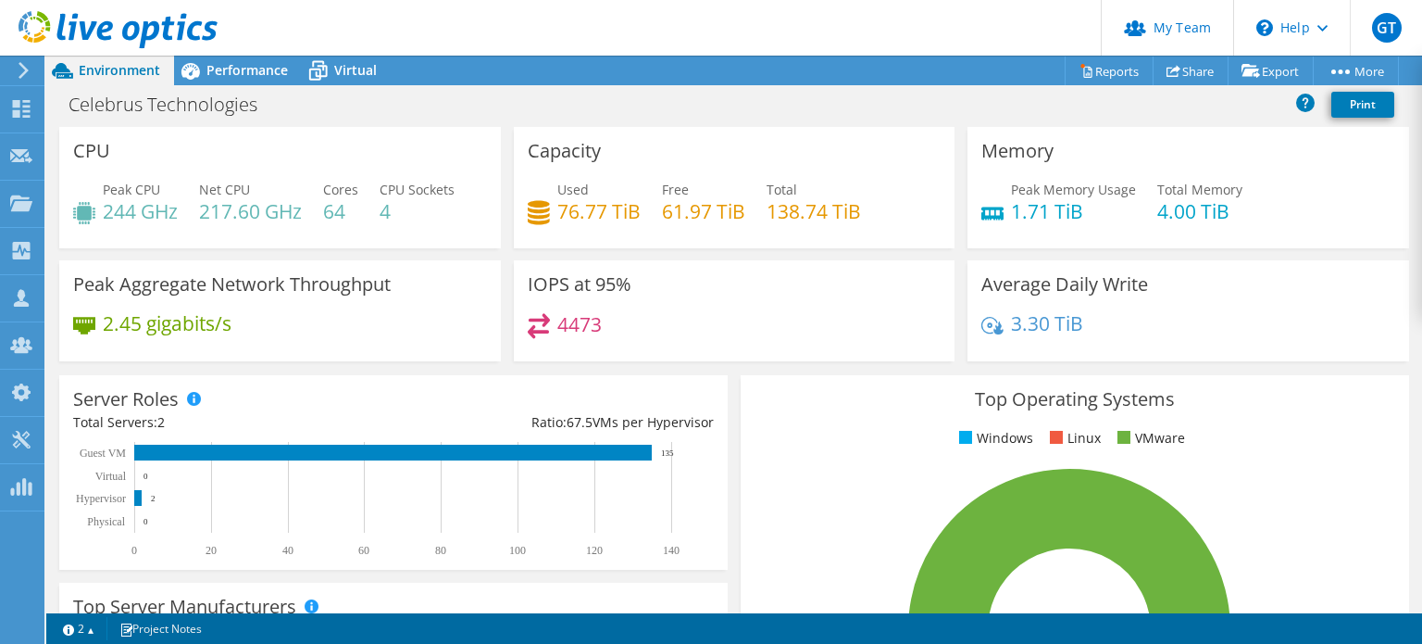
click at [583, 292] on h3 "IOPS at 95%" at bounding box center [580, 284] width 104 height 20
click at [204, 75] on icon at bounding box center [190, 71] width 32 height 32
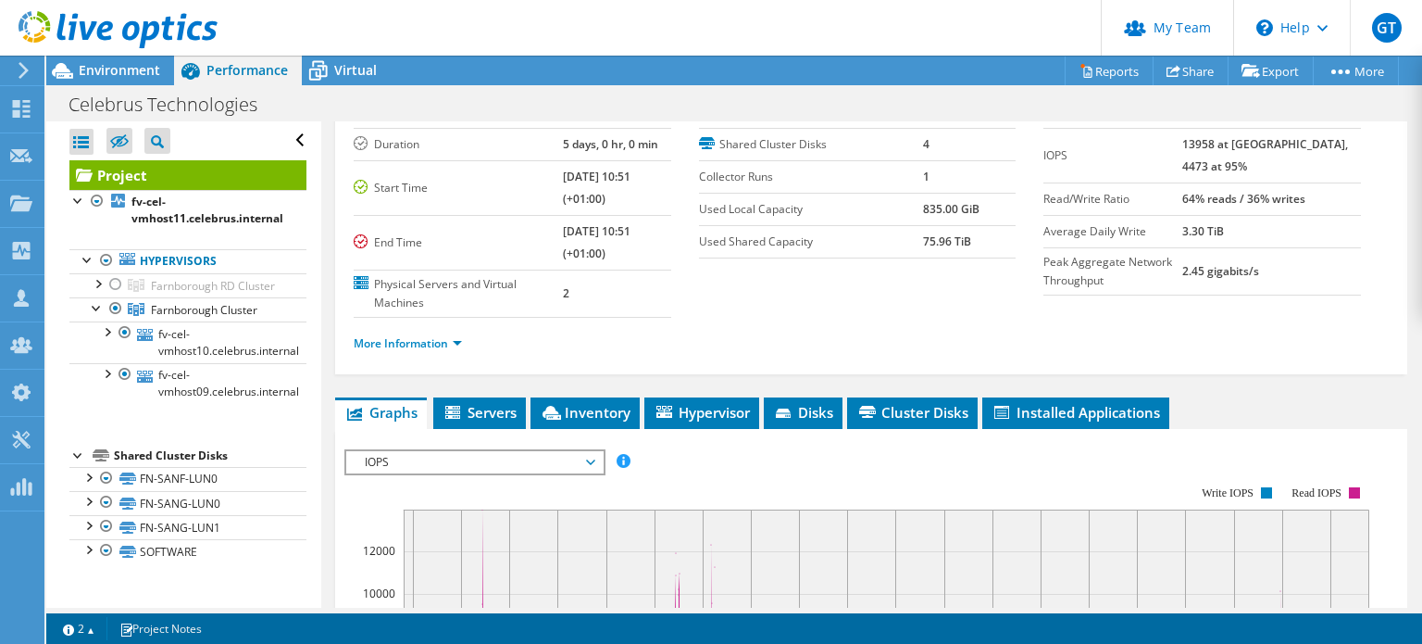
scroll to position [185, 0]
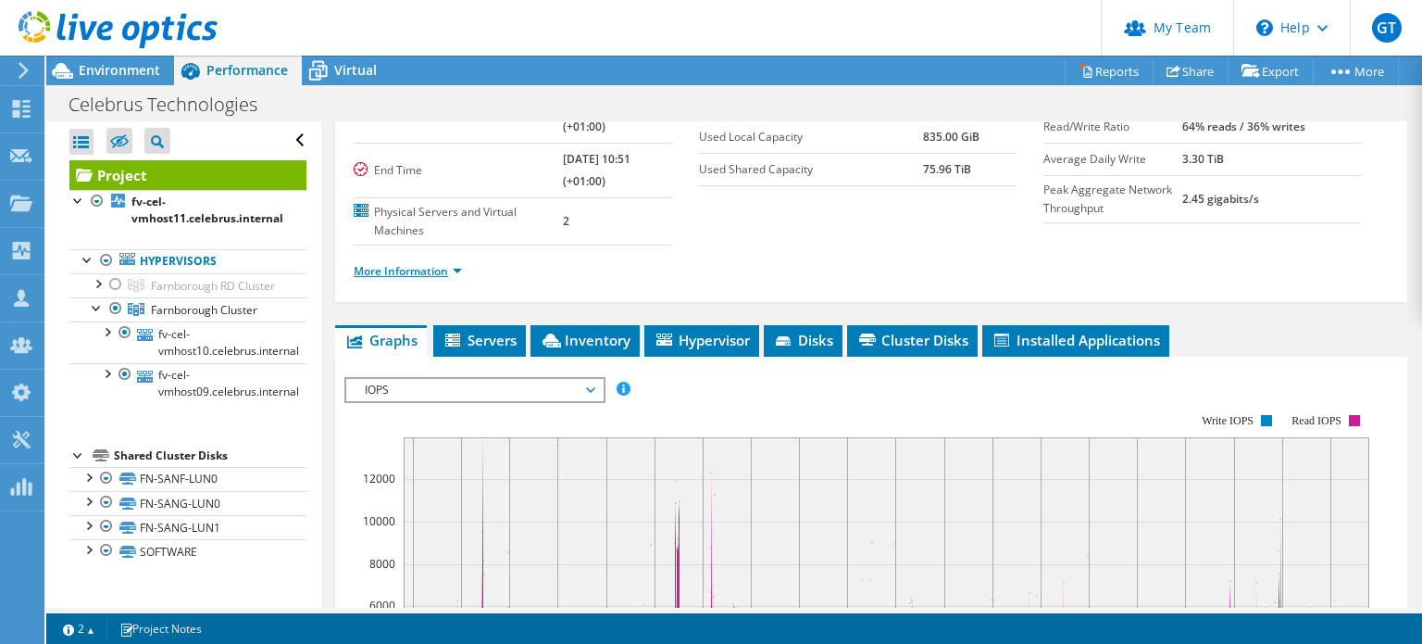
click at [452, 270] on link "More Information" at bounding box center [408, 271] width 108 height 16
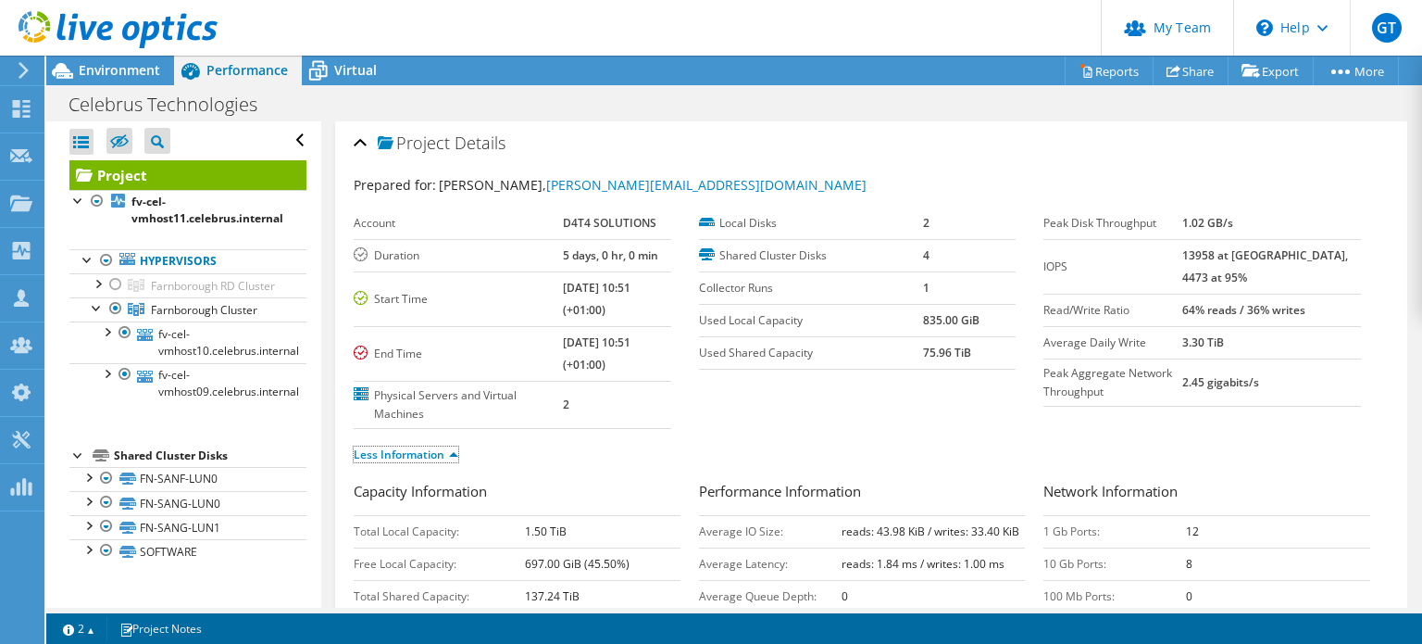
scroll to position [0, 0]
click at [112, 319] on div at bounding box center [115, 308] width 19 height 22
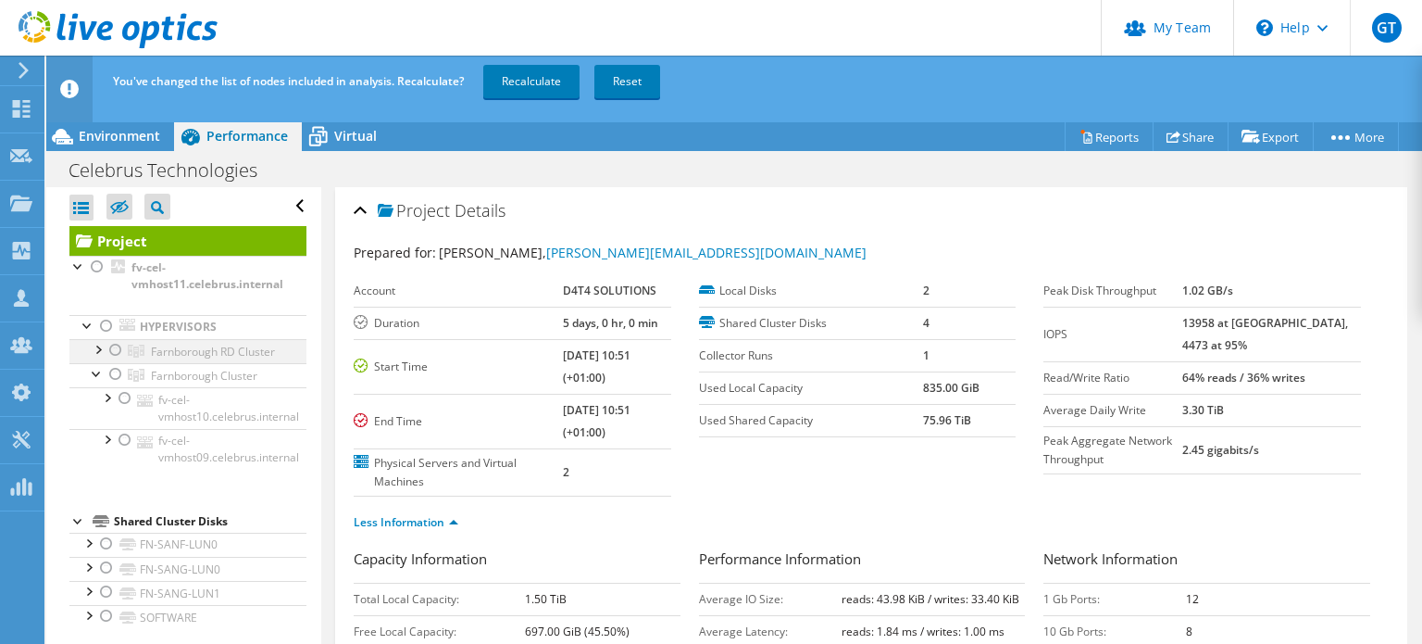
click at [116, 344] on div at bounding box center [115, 350] width 19 height 22
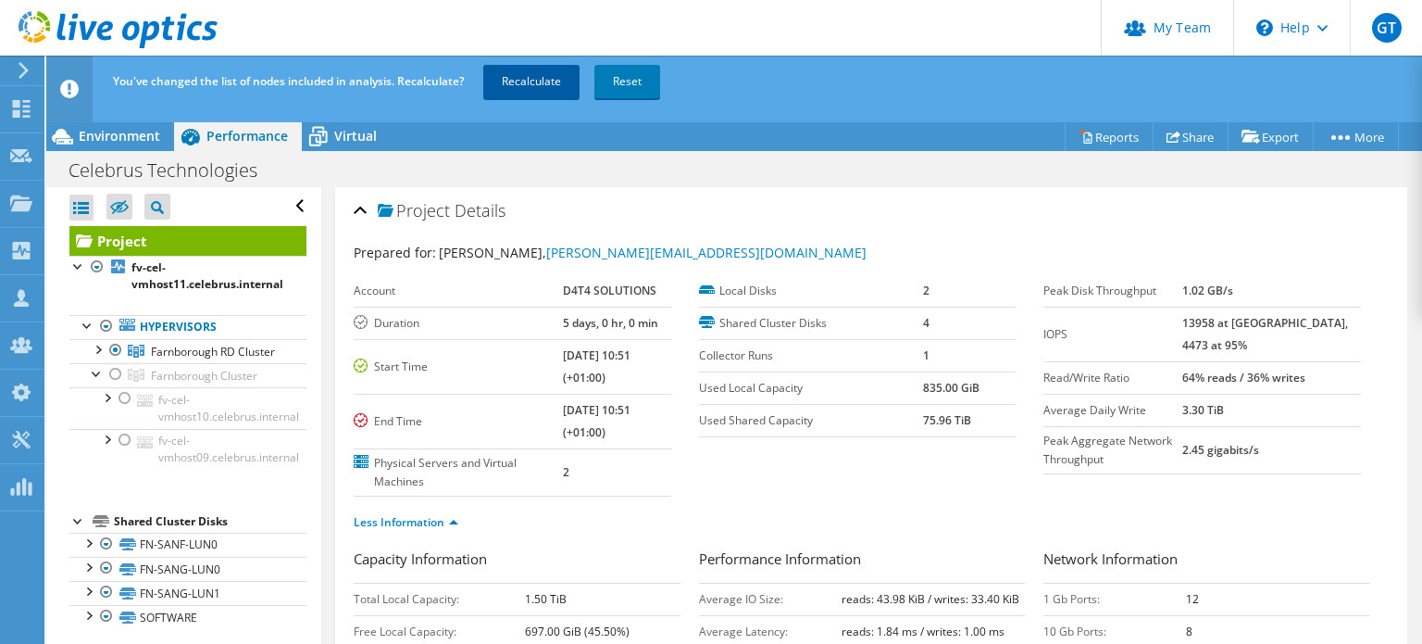
click at [531, 84] on link "Recalculate" at bounding box center [531, 81] width 96 height 33
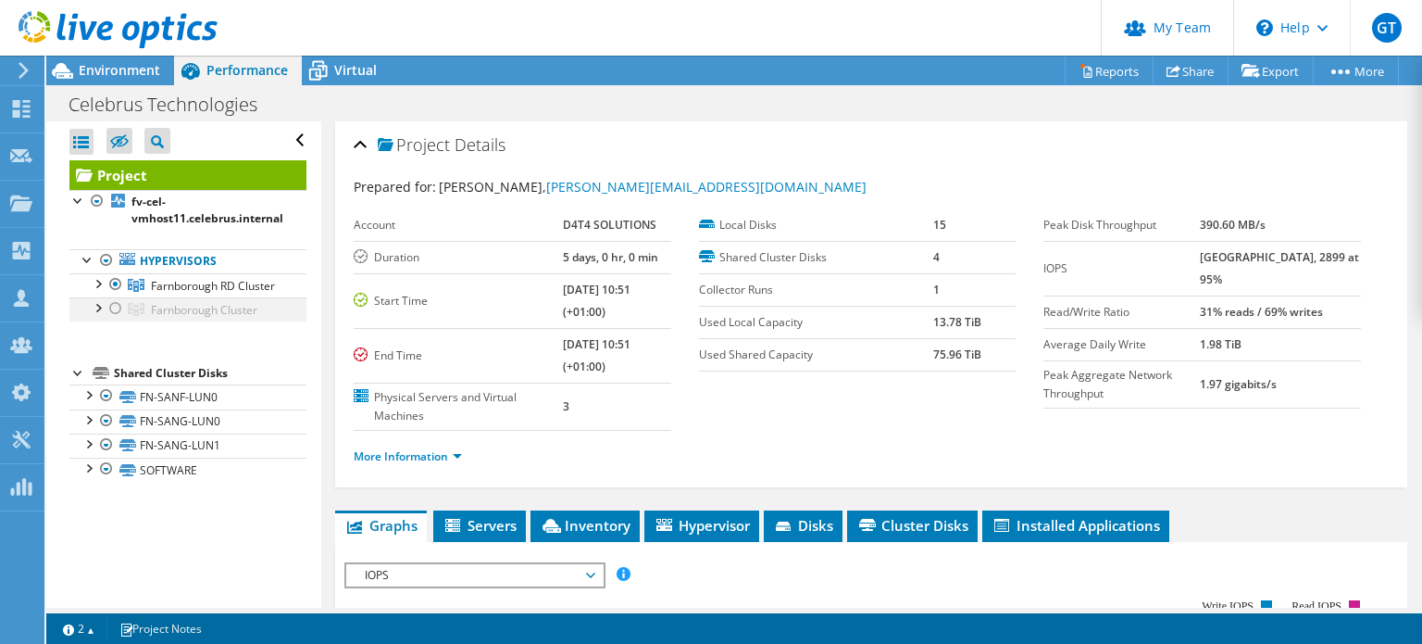
click at [120, 319] on div at bounding box center [115, 308] width 19 height 22
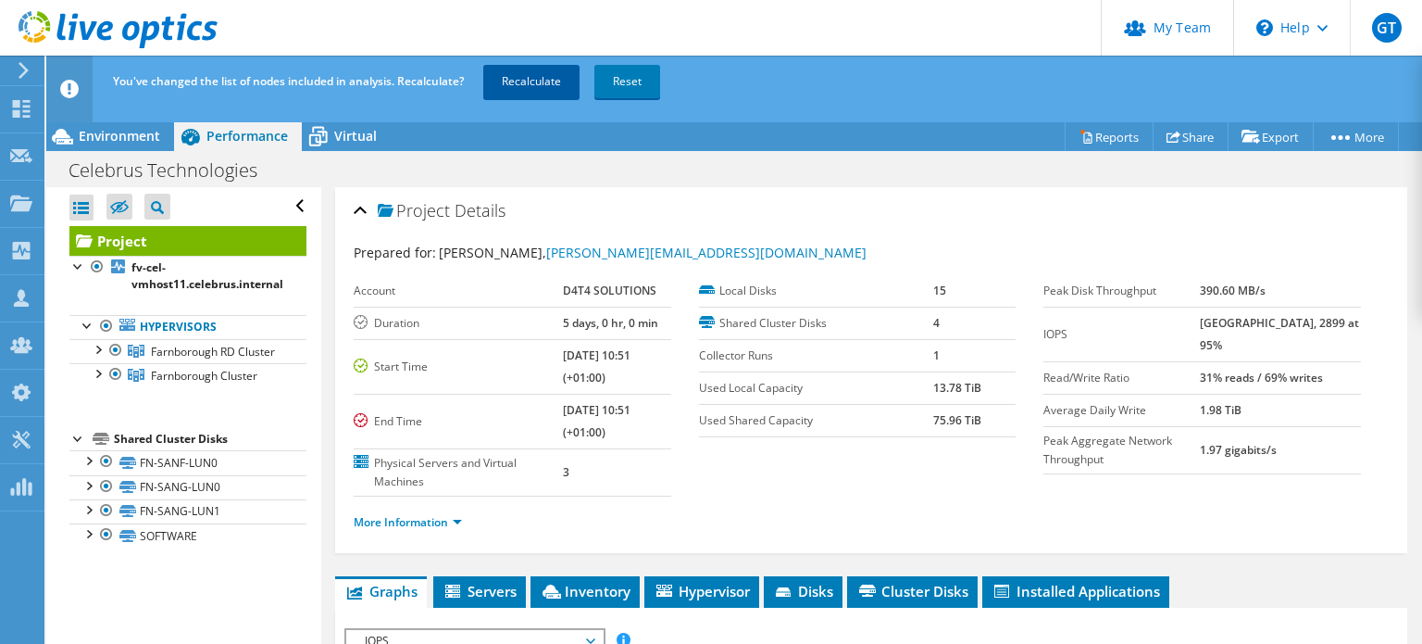
click at [521, 81] on link "Recalculate" at bounding box center [531, 81] width 96 height 33
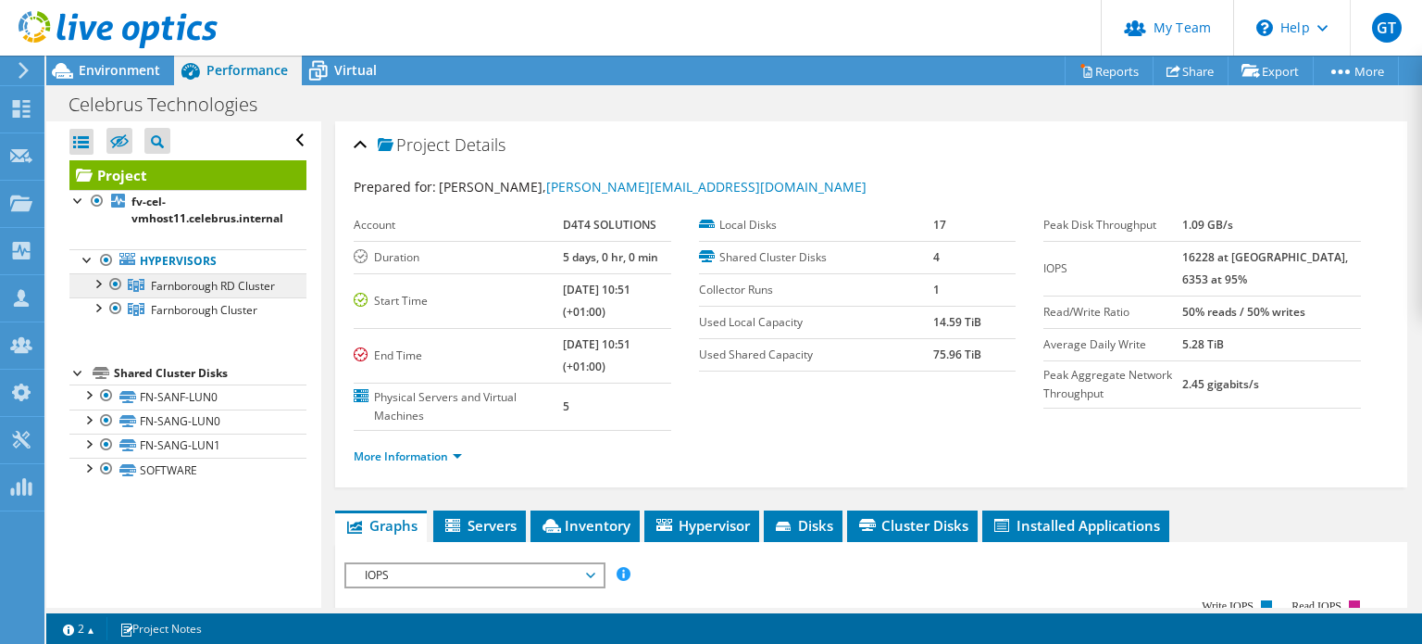
click at [217, 288] on span "Farnborough RD Cluster" at bounding box center [213, 286] width 124 height 16
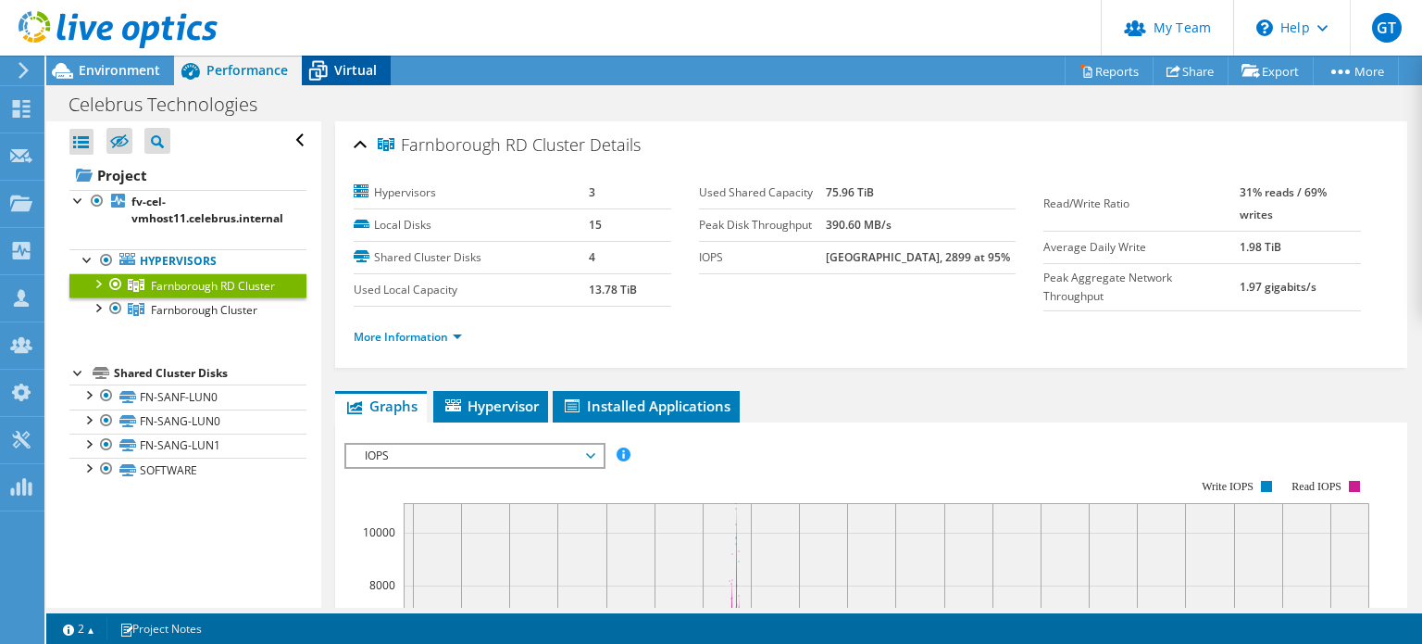
click at [345, 69] on span "Virtual" at bounding box center [355, 70] width 43 height 18
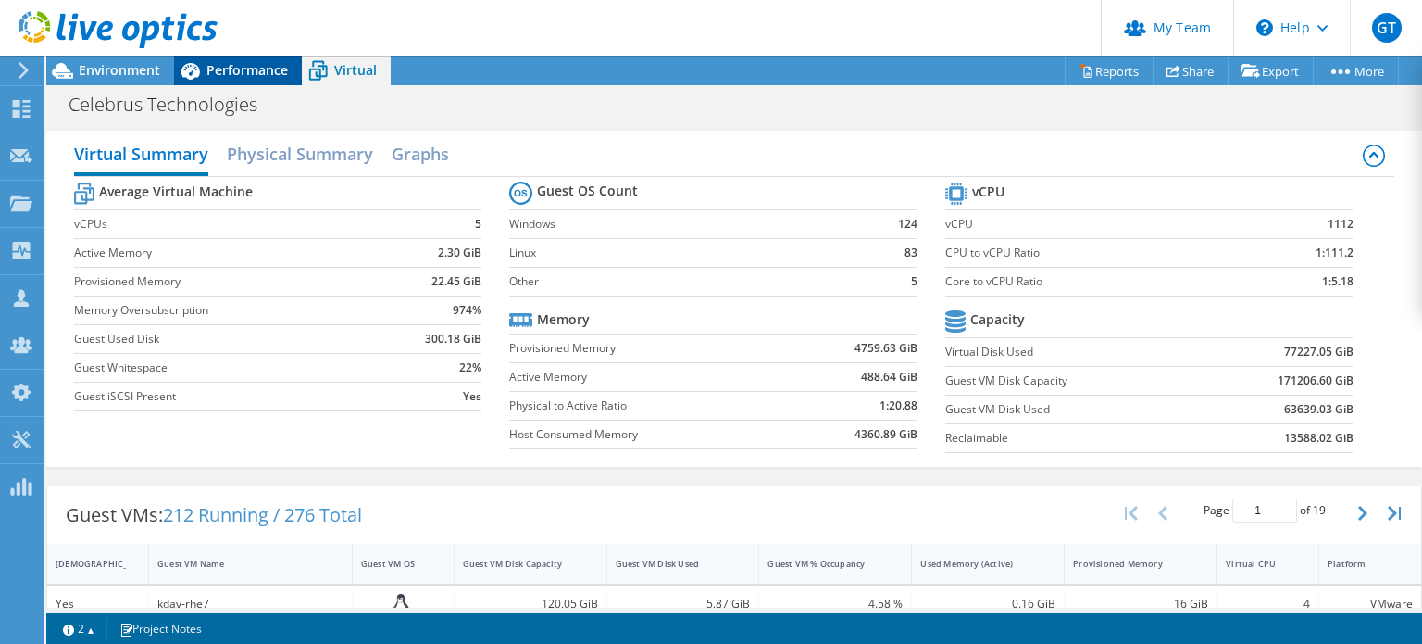
click at [244, 69] on span "Performance" at bounding box center [246, 70] width 81 height 18
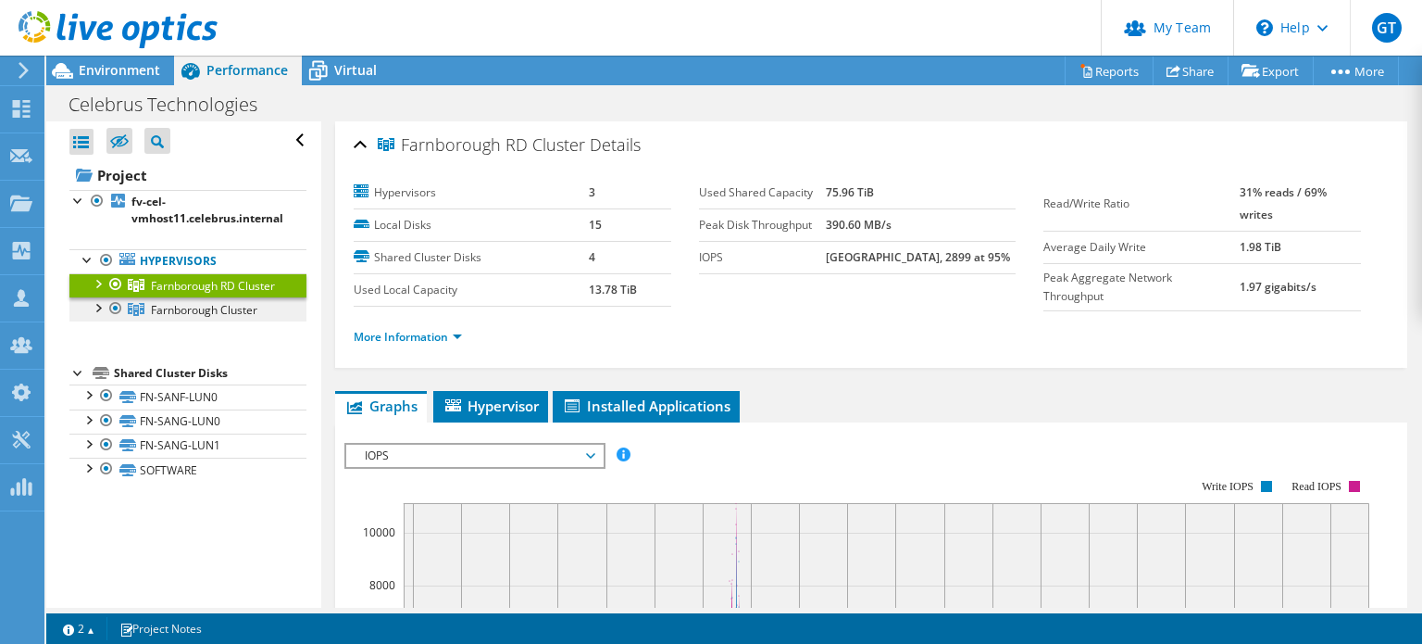
click at [218, 315] on link "Farnborough Cluster" at bounding box center [187, 309] width 237 height 24
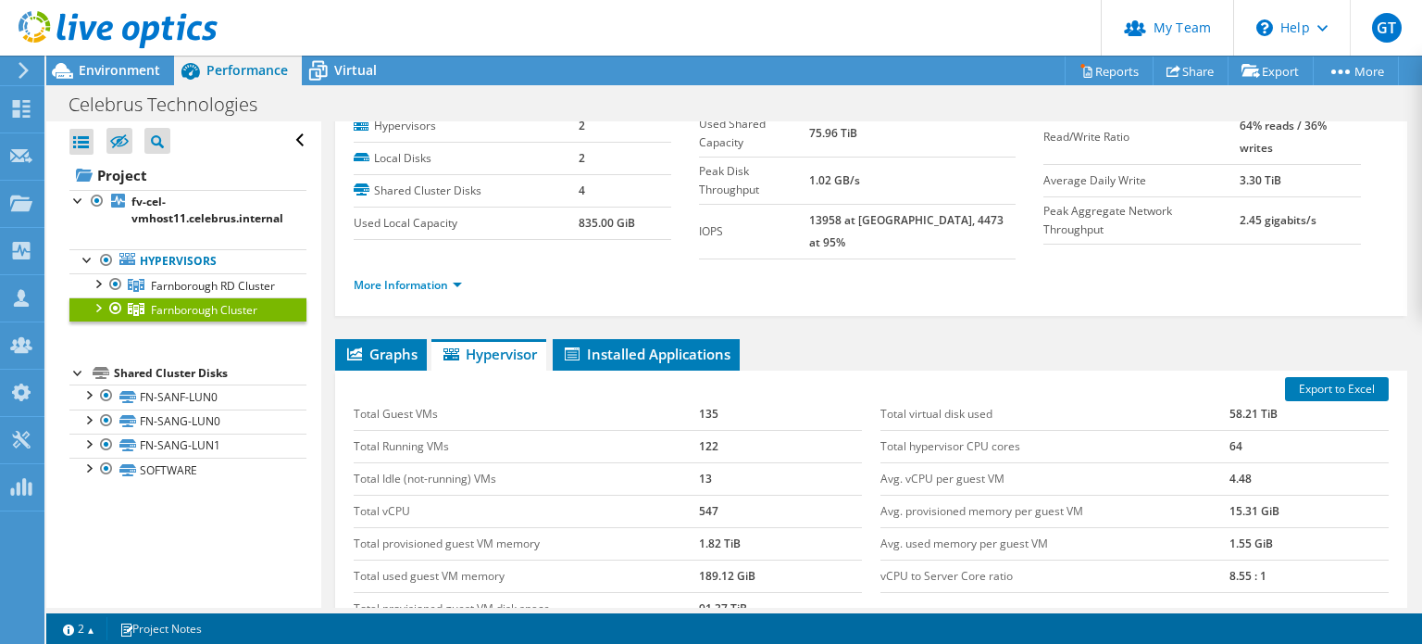
scroll to position [93, 0]
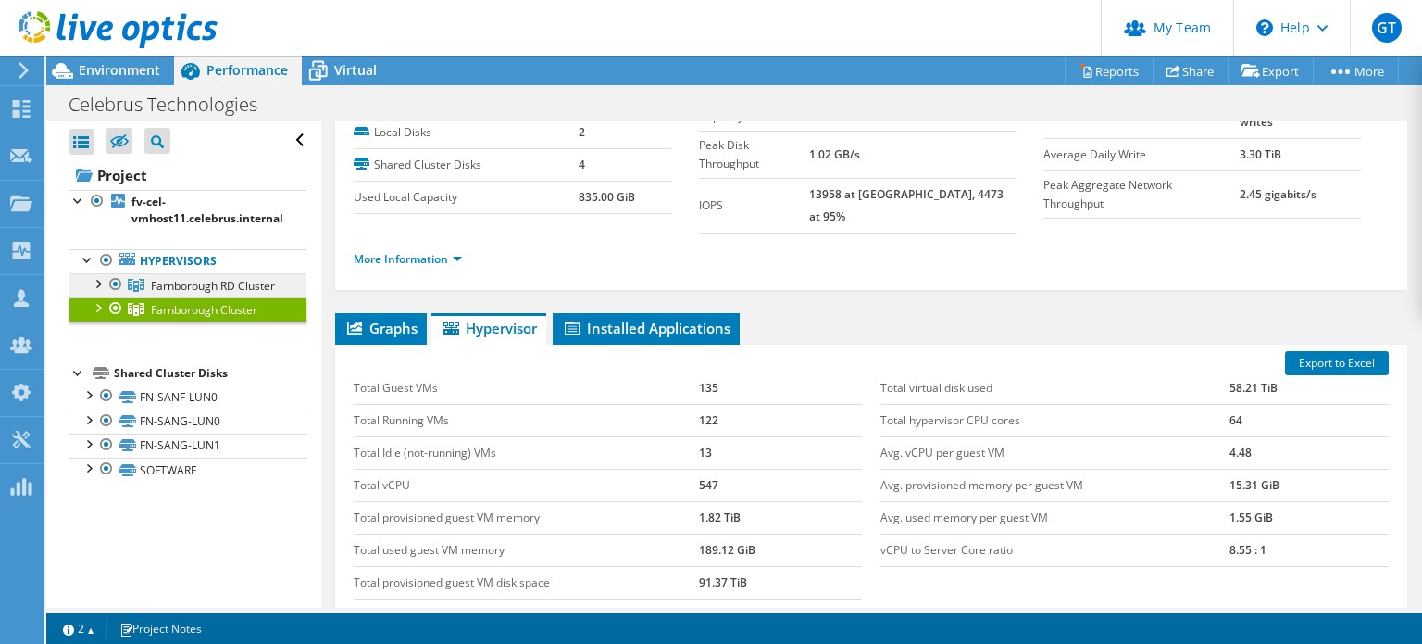
click at [202, 294] on link "Farnborough RD Cluster" at bounding box center [187, 285] width 237 height 24
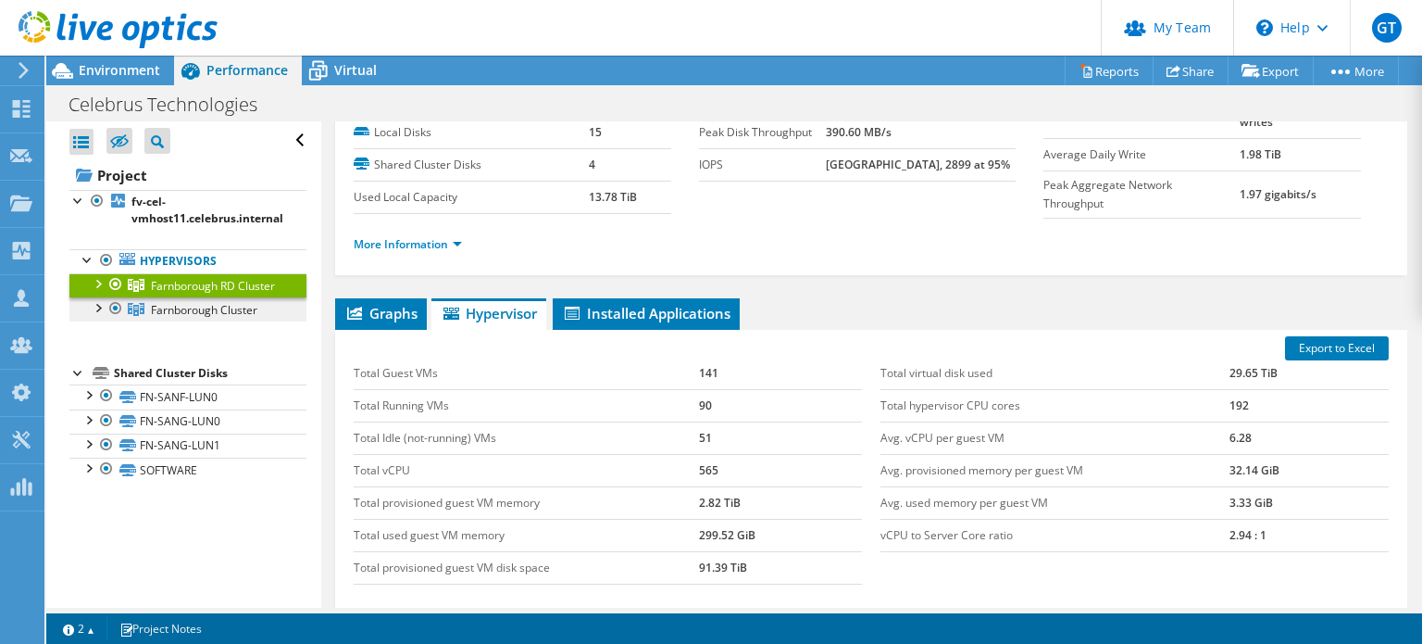
click at [235, 318] on span "Farnborough Cluster" at bounding box center [204, 310] width 106 height 16
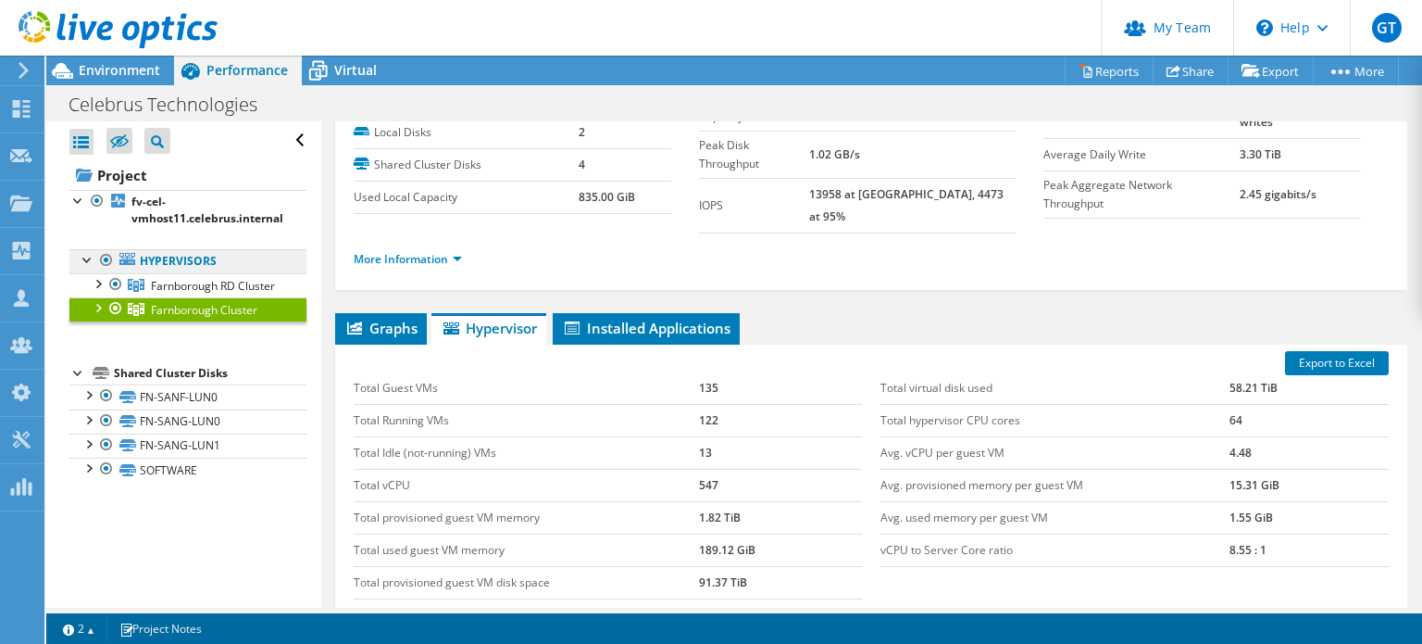
click at [160, 260] on link "Hypervisors" at bounding box center [187, 261] width 237 height 24
click at [115, 77] on span "Environment" at bounding box center [119, 70] width 81 height 18
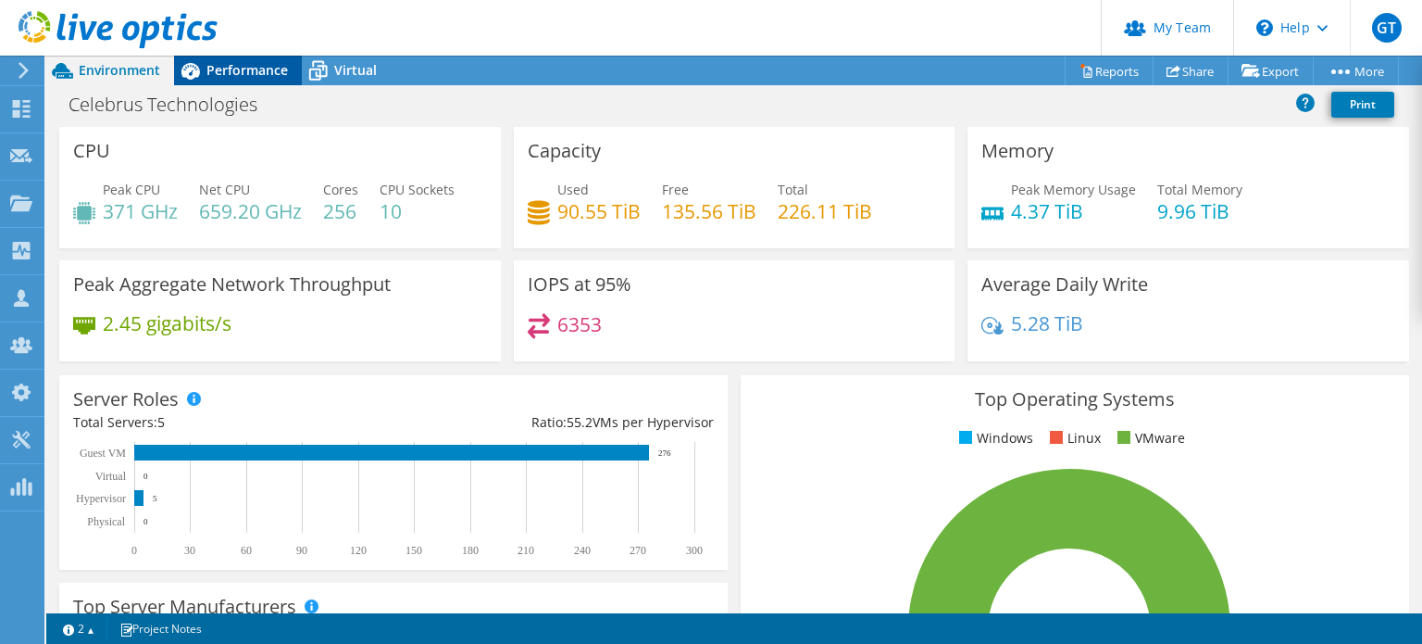
click at [258, 75] on span "Performance" at bounding box center [246, 70] width 81 height 18
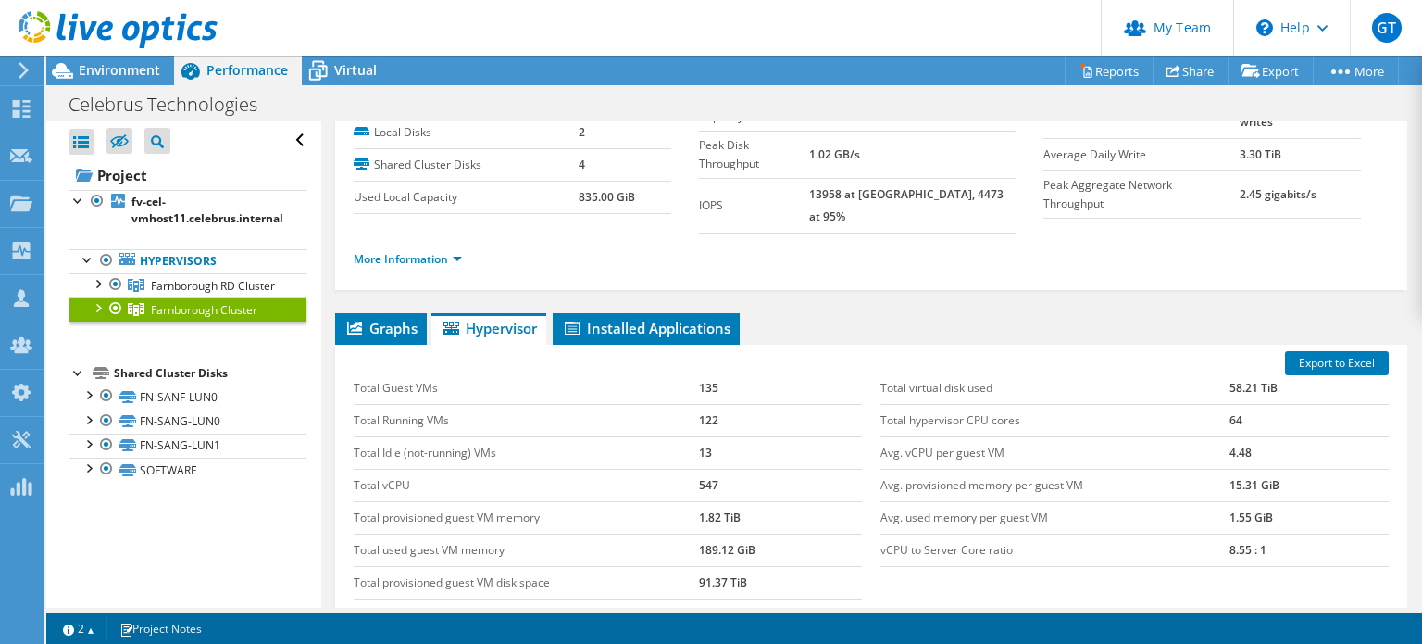
click at [119, 319] on div at bounding box center [115, 308] width 19 height 22
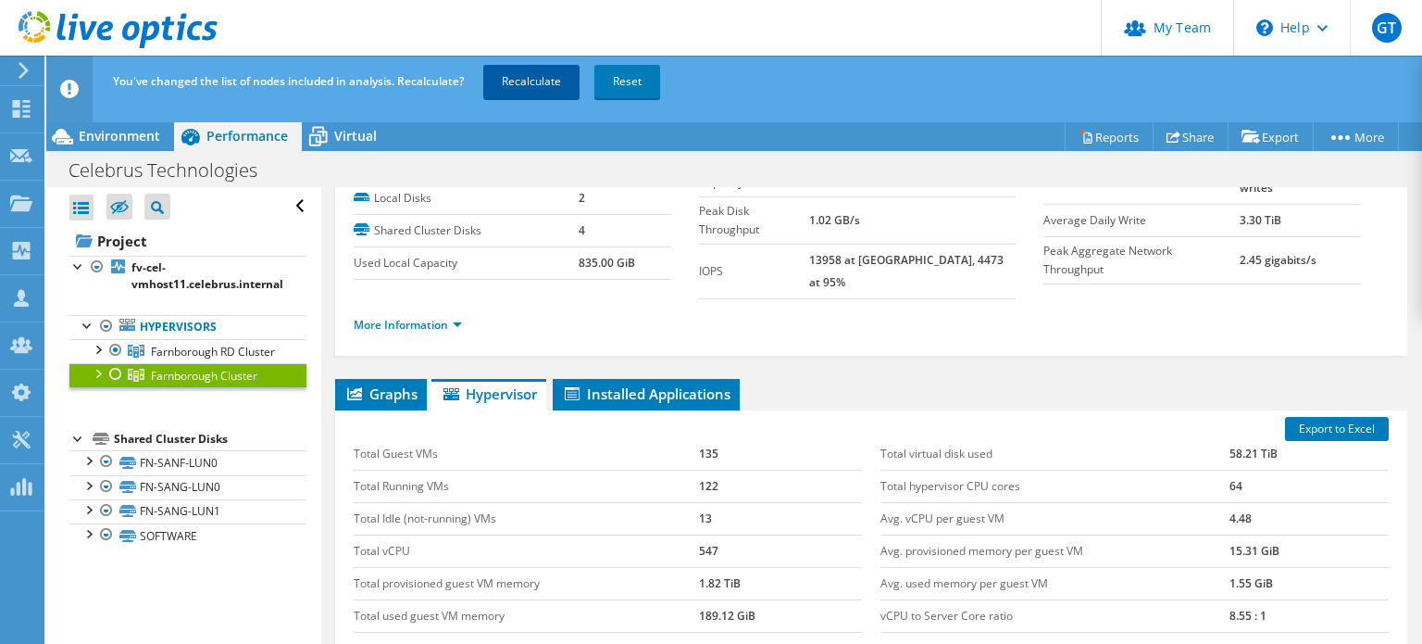
click at [508, 87] on link "Recalculate" at bounding box center [531, 81] width 96 height 33
click at [793, 99] on div "You've changed the list of nodes included in analysis. Recalculate? Recalculati…" at bounding box center [768, 82] width 1320 height 52
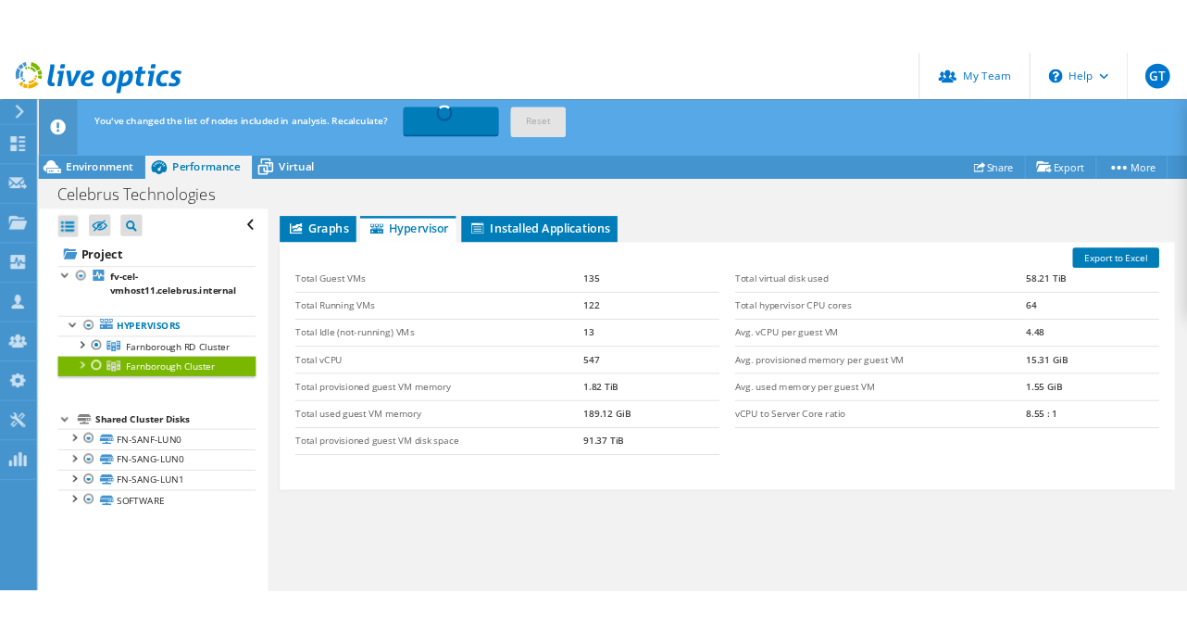
scroll to position [0, 0]
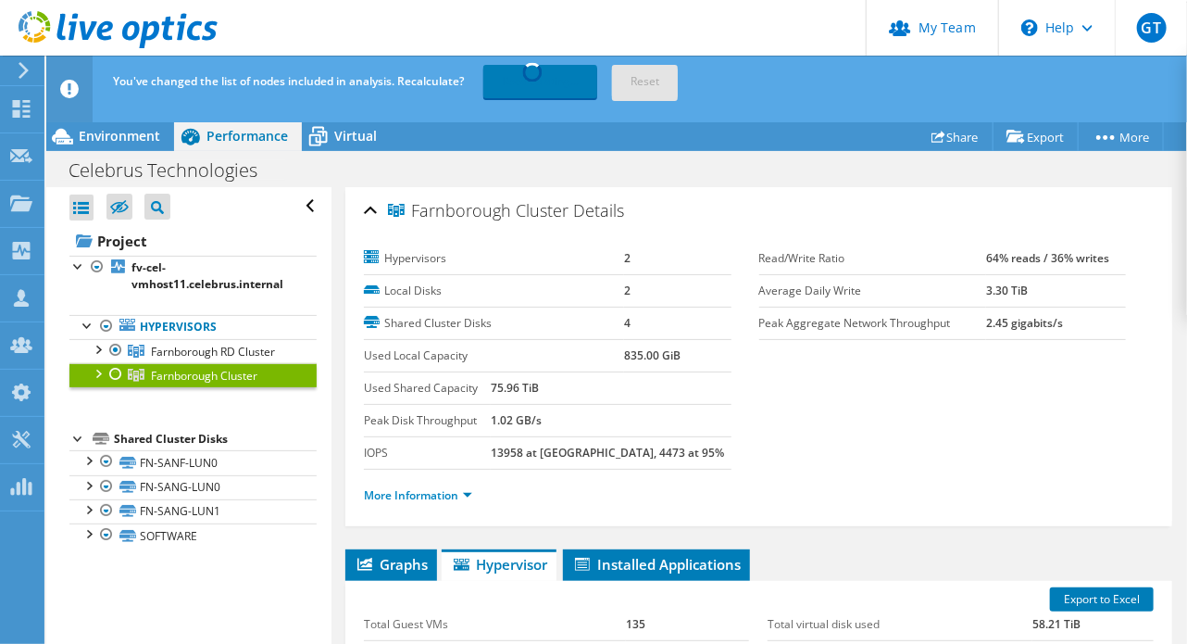
click at [337, 596] on div "Farnborough Cluster Details Hypervisors 2 Local Disks 2 Shared Cluster Disks 4 …" at bounding box center [758, 615] width 855 height 857
click at [63, 70] on div at bounding box center [69, 89] width 46 height 67
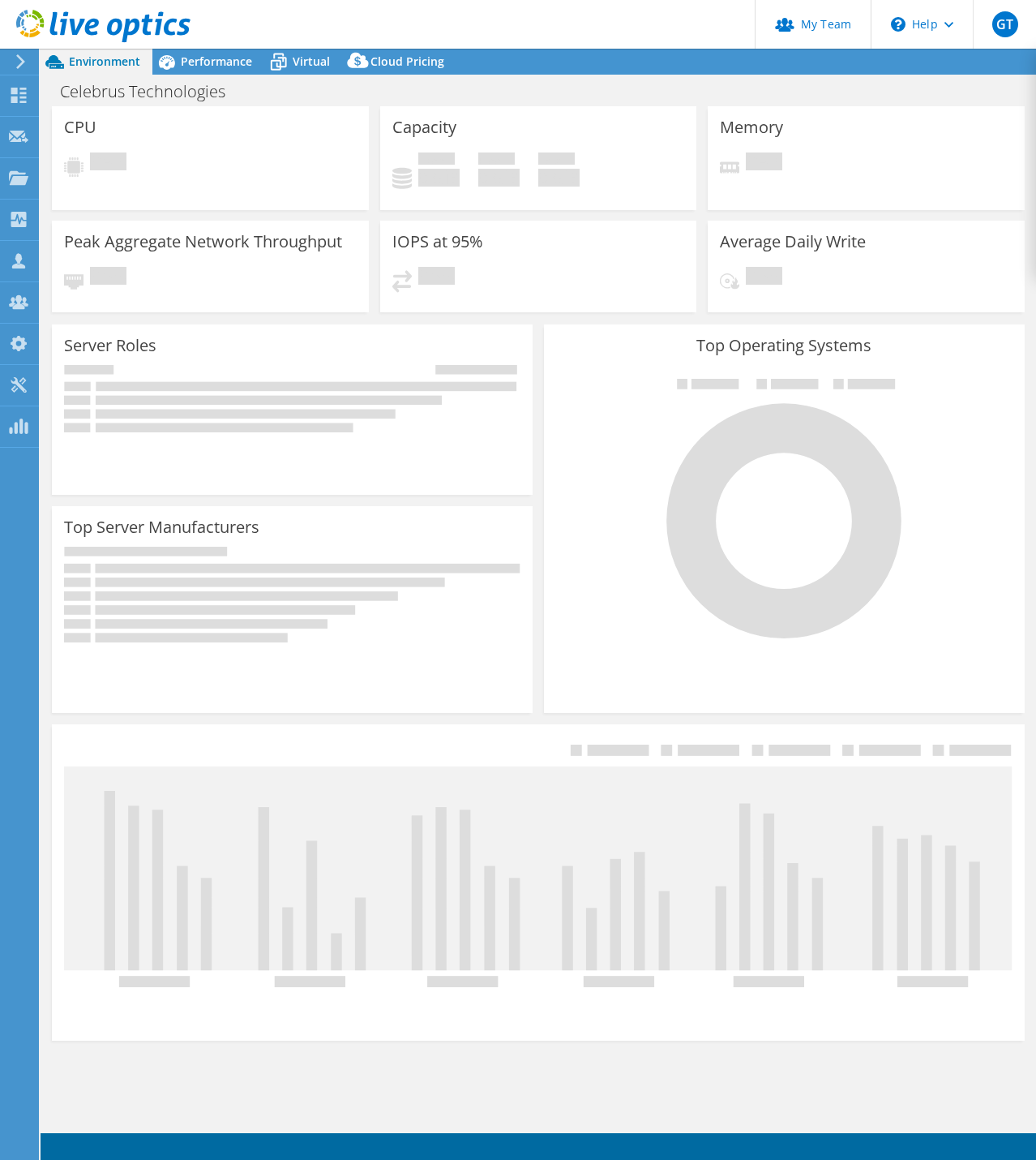
select select "EULondon"
select select "USD"
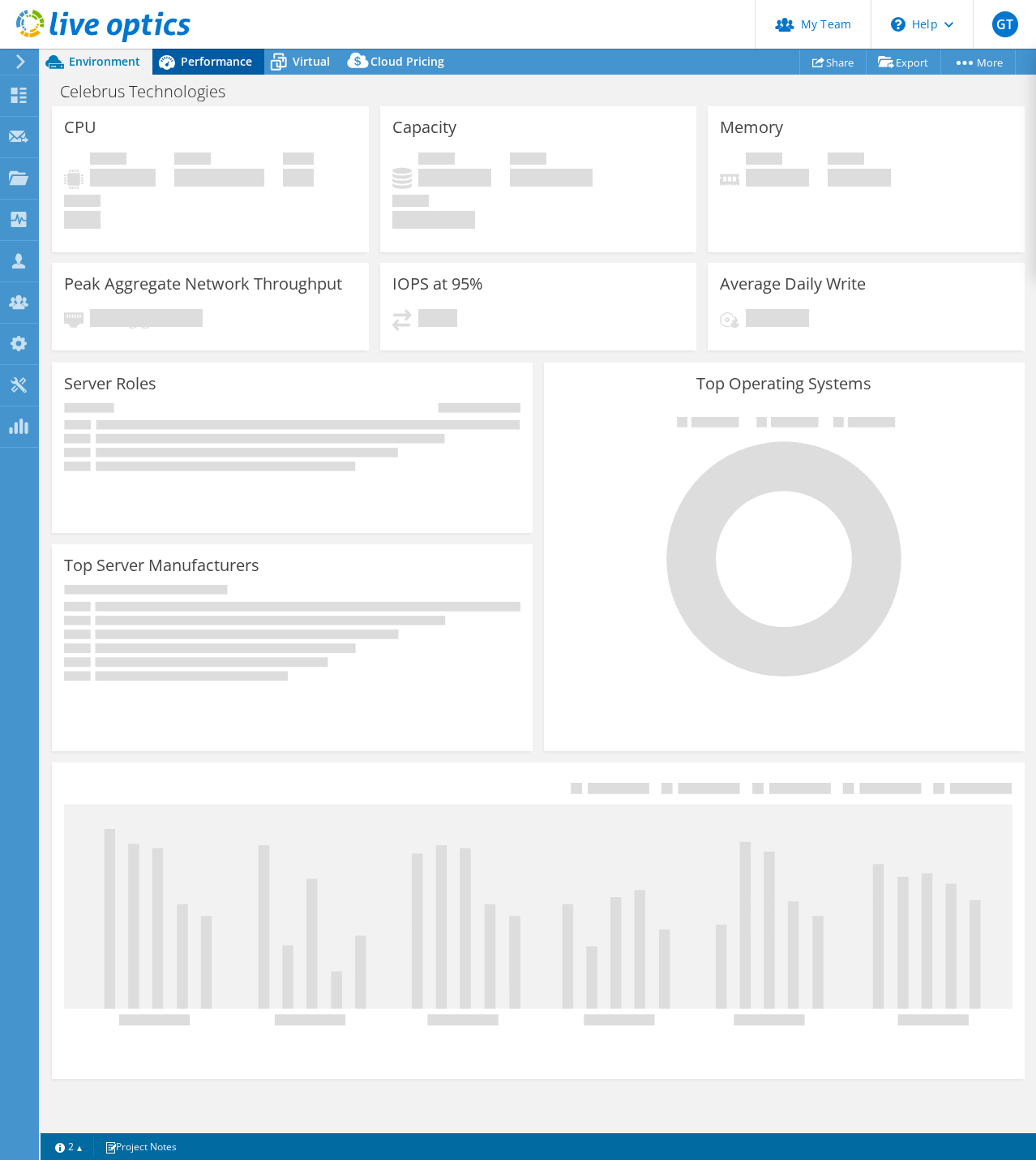
click at [197, 58] on span "Performance" at bounding box center [215, 61] width 71 height 16
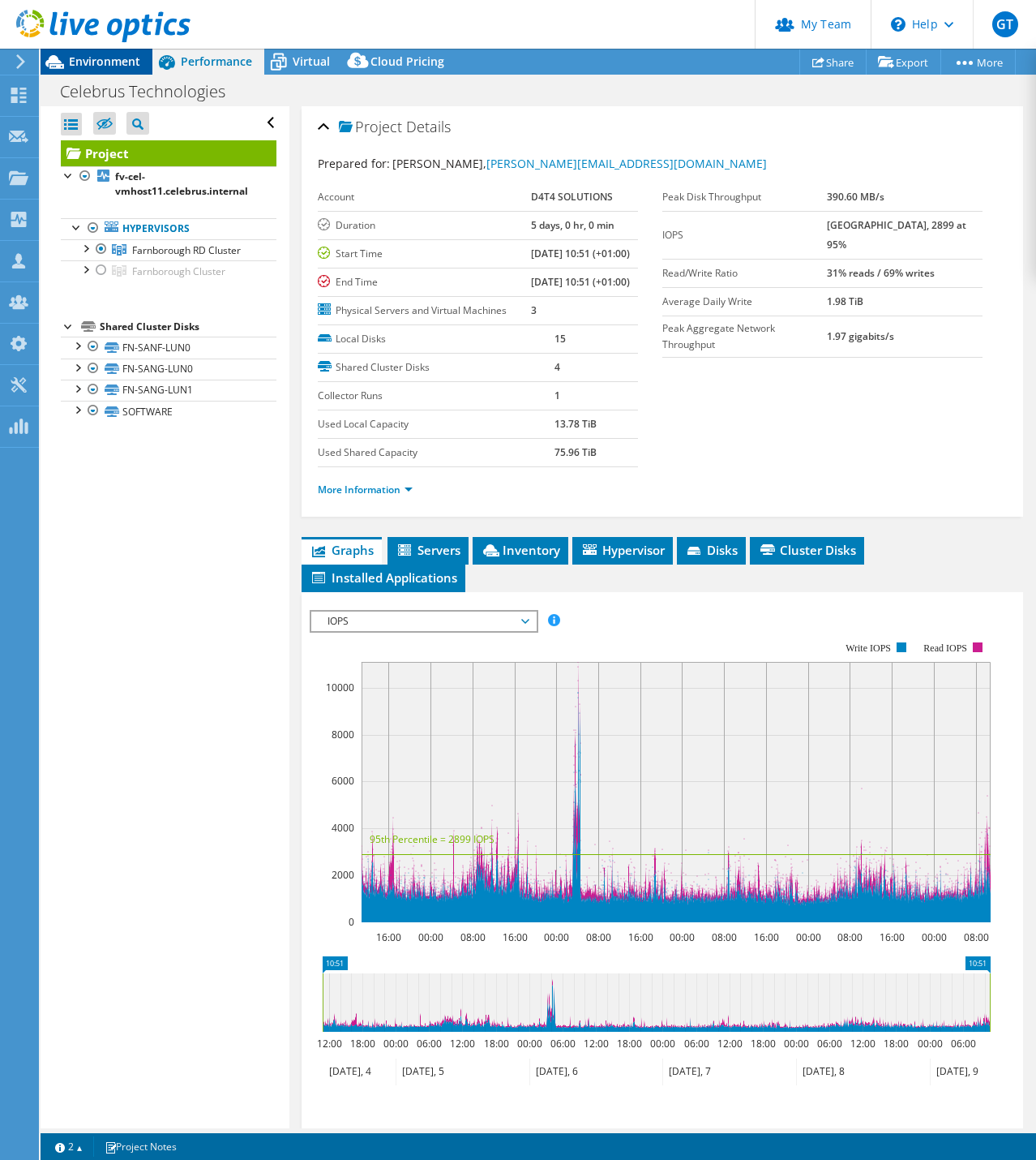
click at [108, 60] on span "Environment" at bounding box center [104, 61] width 71 height 16
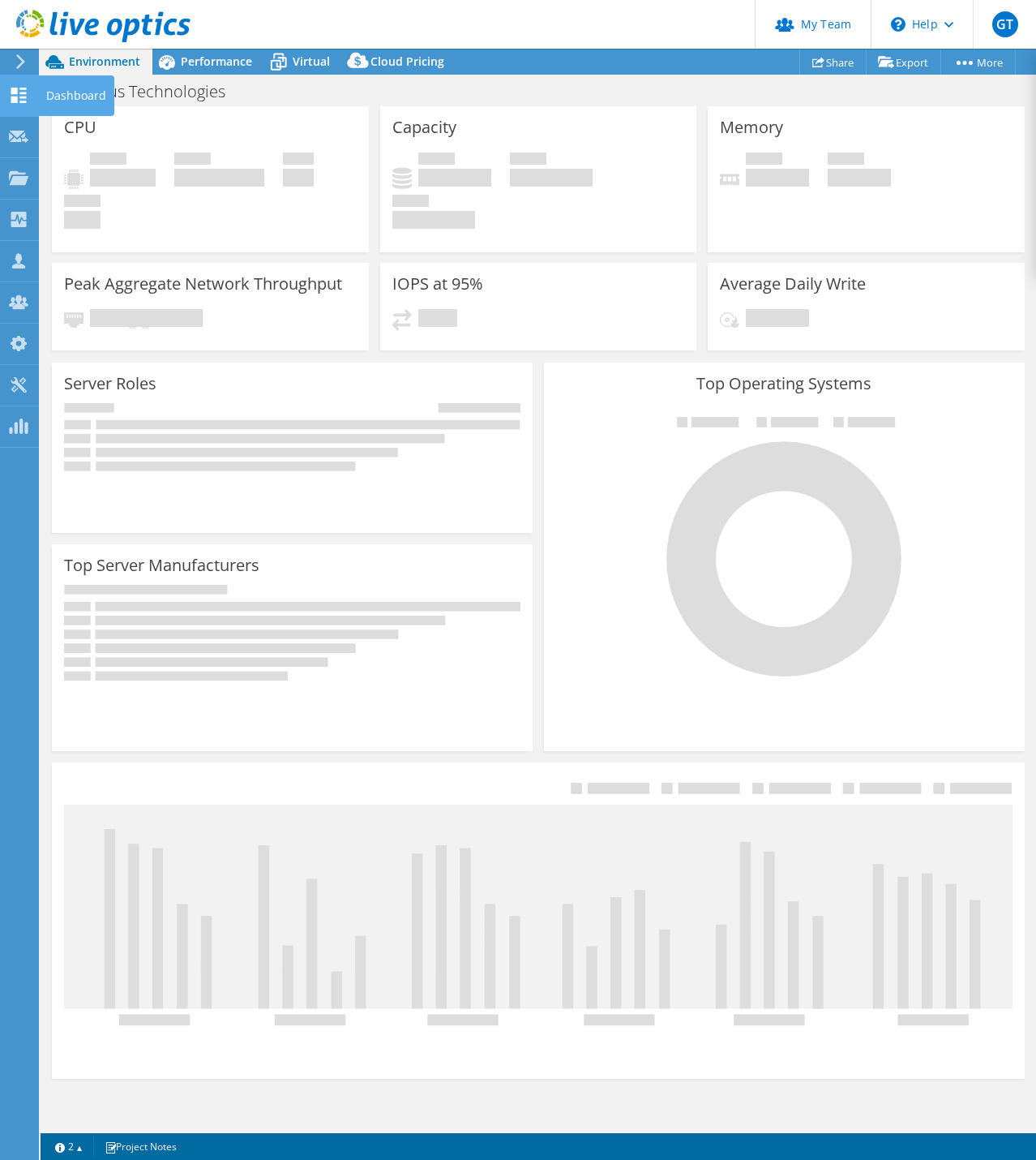
click at [70, 88] on div "Dashboard" at bounding box center [76, 95] width 76 height 40
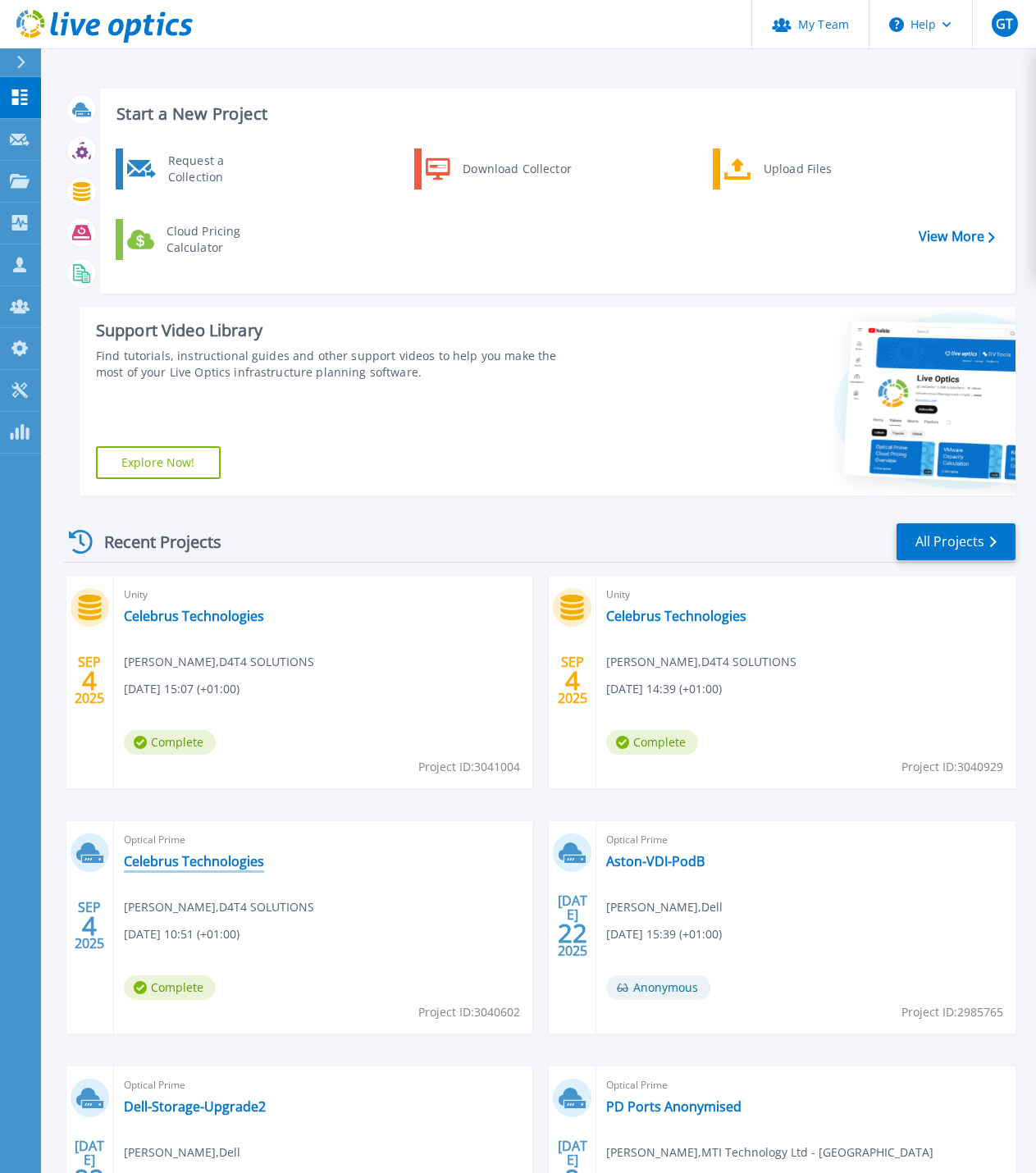
click at [205, 864] on link "Celebrus Technologies" at bounding box center [194, 861] width 140 height 17
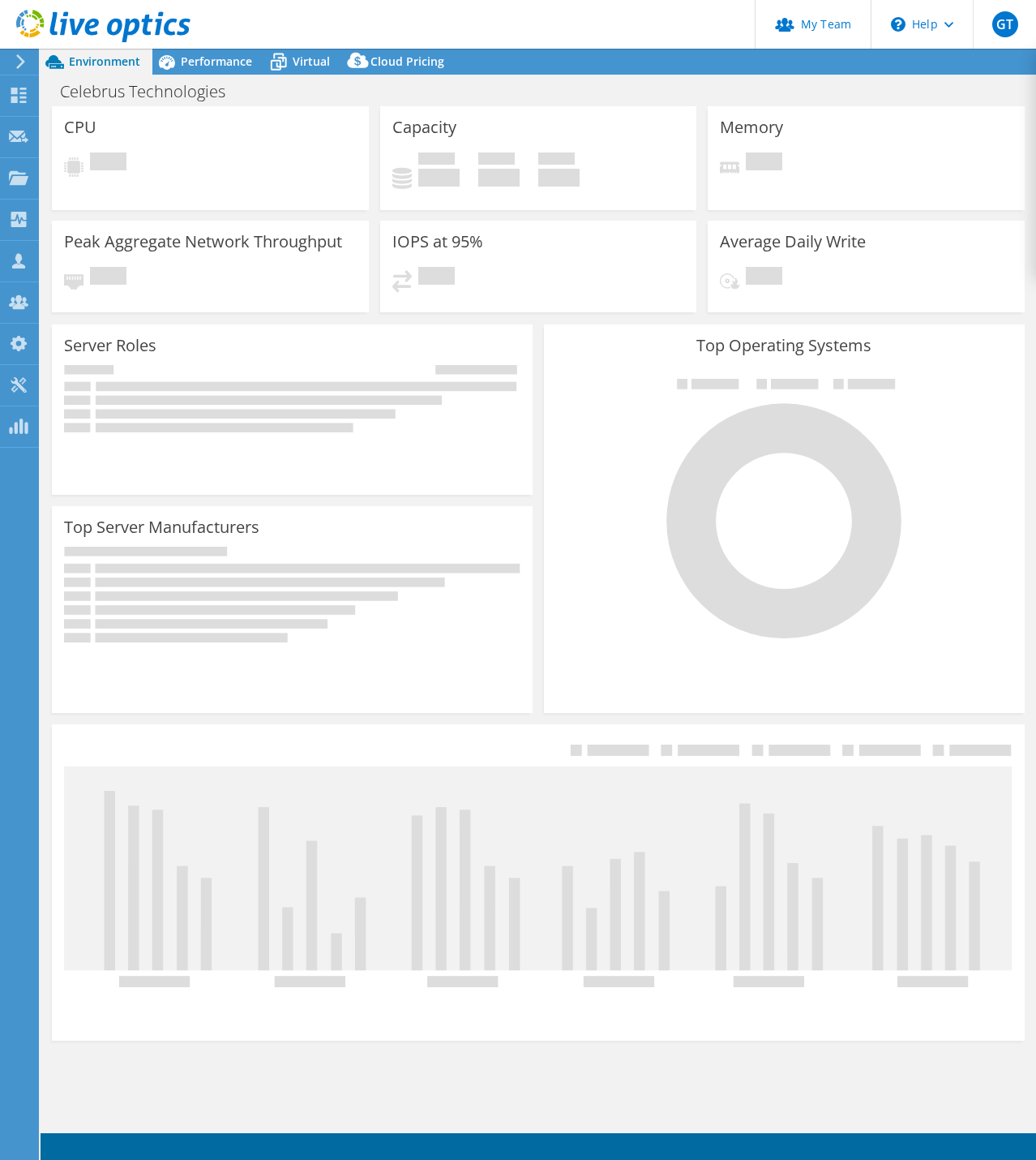
select select "EULondon"
select select "USD"
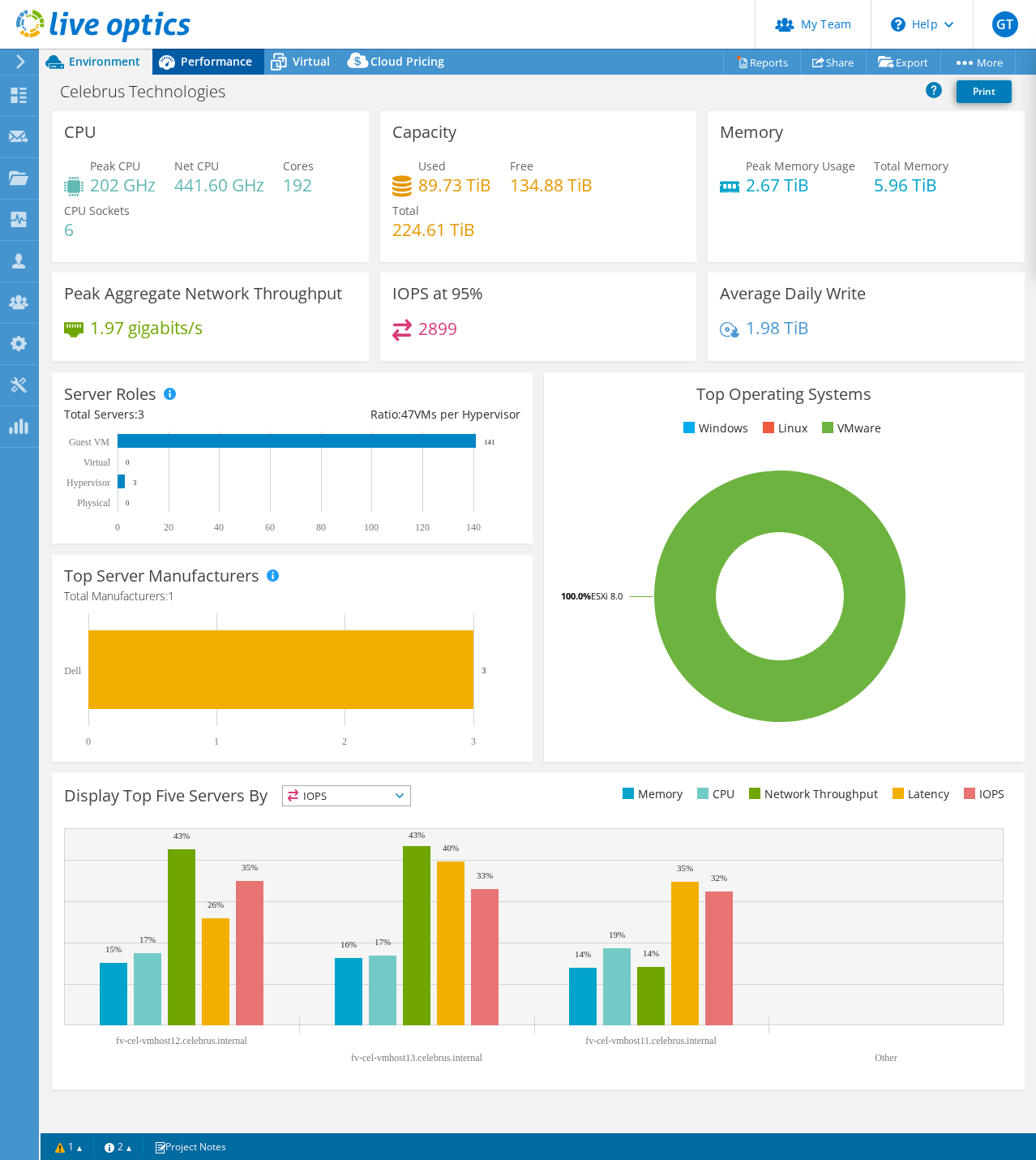
click at [195, 65] on span "Performance" at bounding box center [215, 61] width 71 height 16
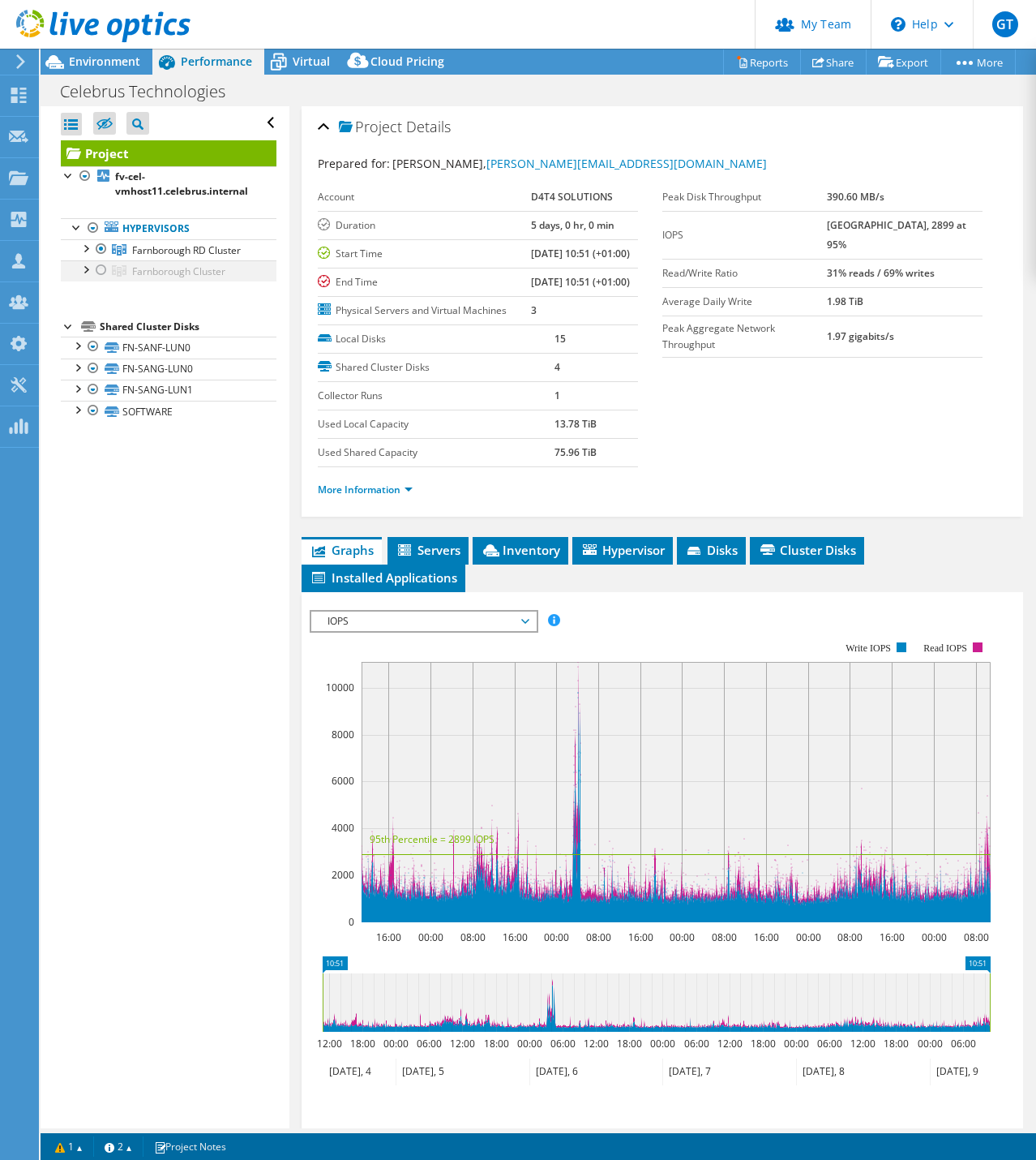
click at [104, 268] on div at bounding box center [101, 270] width 17 height 19
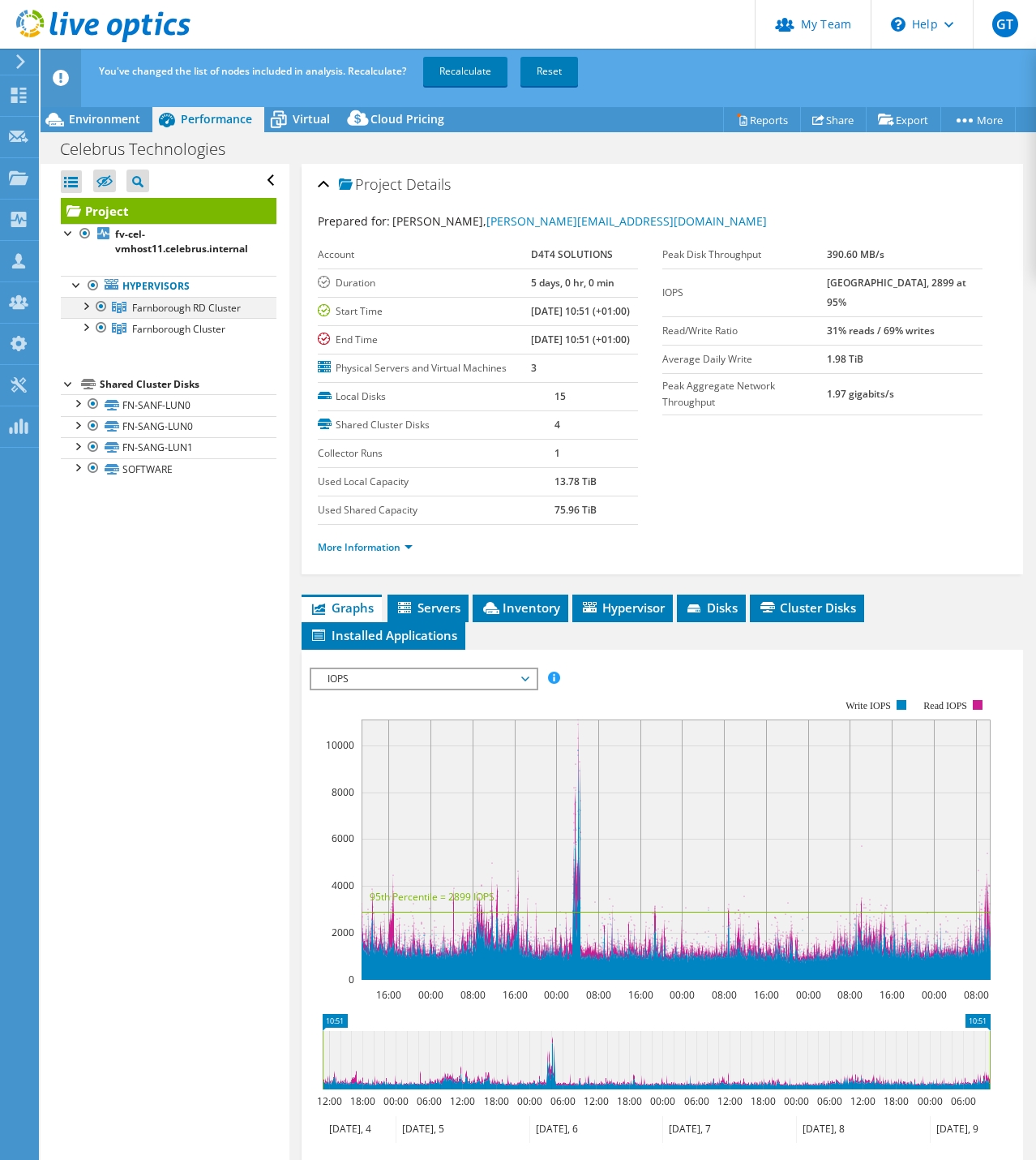
click at [100, 308] on div at bounding box center [101, 307] width 17 height 19
click at [453, 71] on link "Recalculate" at bounding box center [465, 71] width 84 height 29
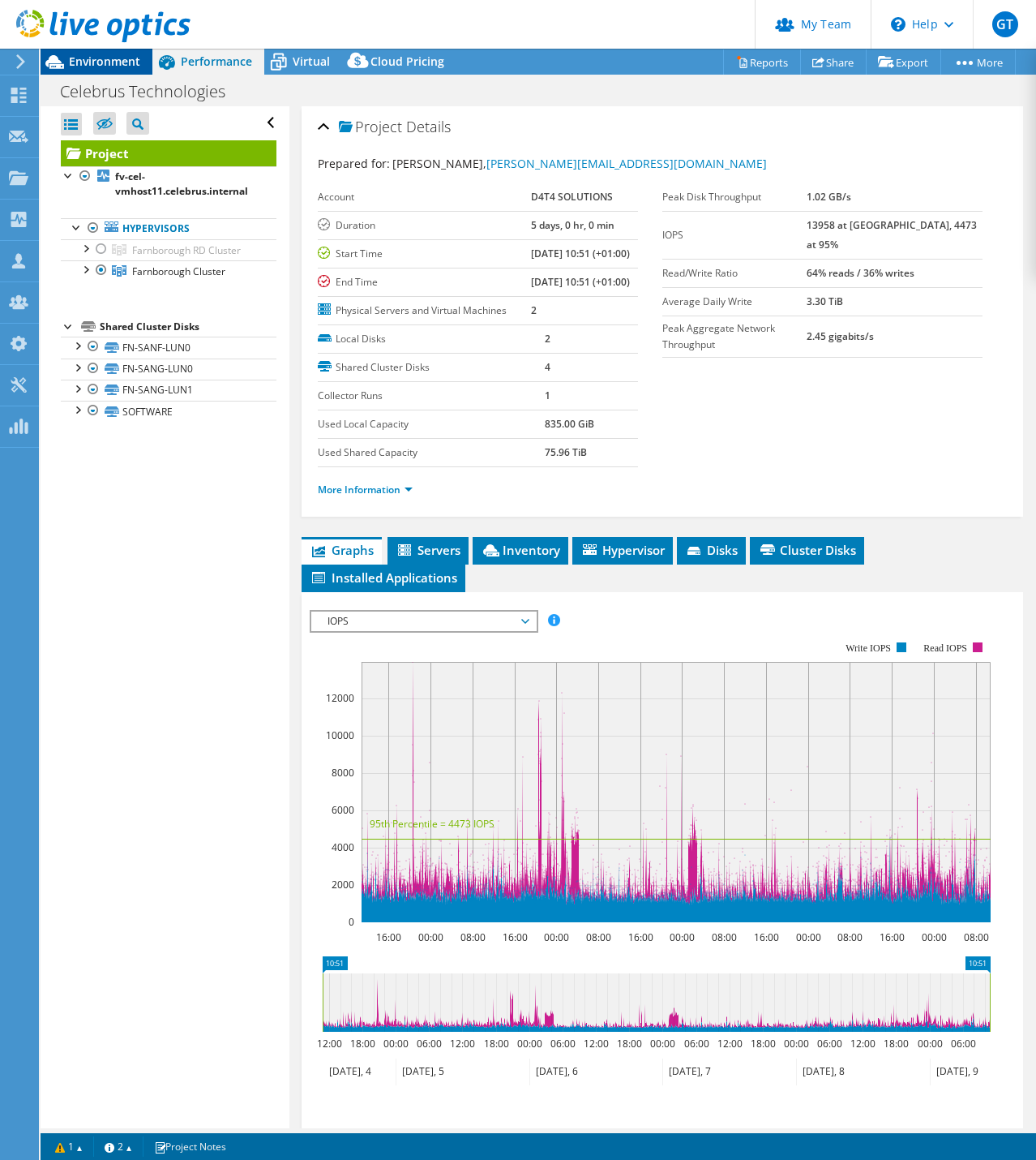
click at [105, 58] on span "Environment" at bounding box center [104, 61] width 71 height 16
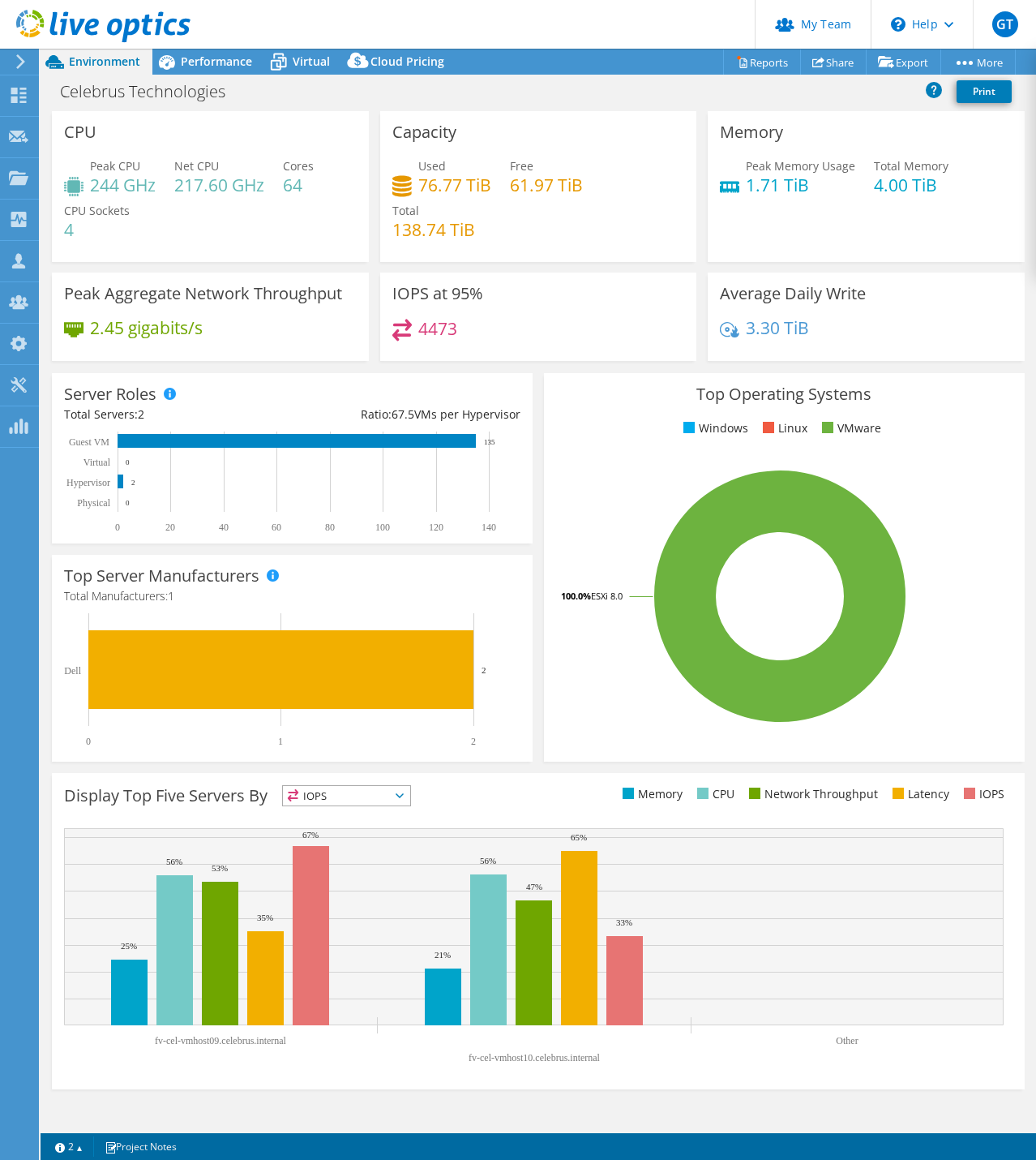
click at [118, 186] on h4 "244 GHz" at bounding box center [123, 185] width 66 height 18
click at [215, 58] on span "Performance" at bounding box center [215, 61] width 71 height 16
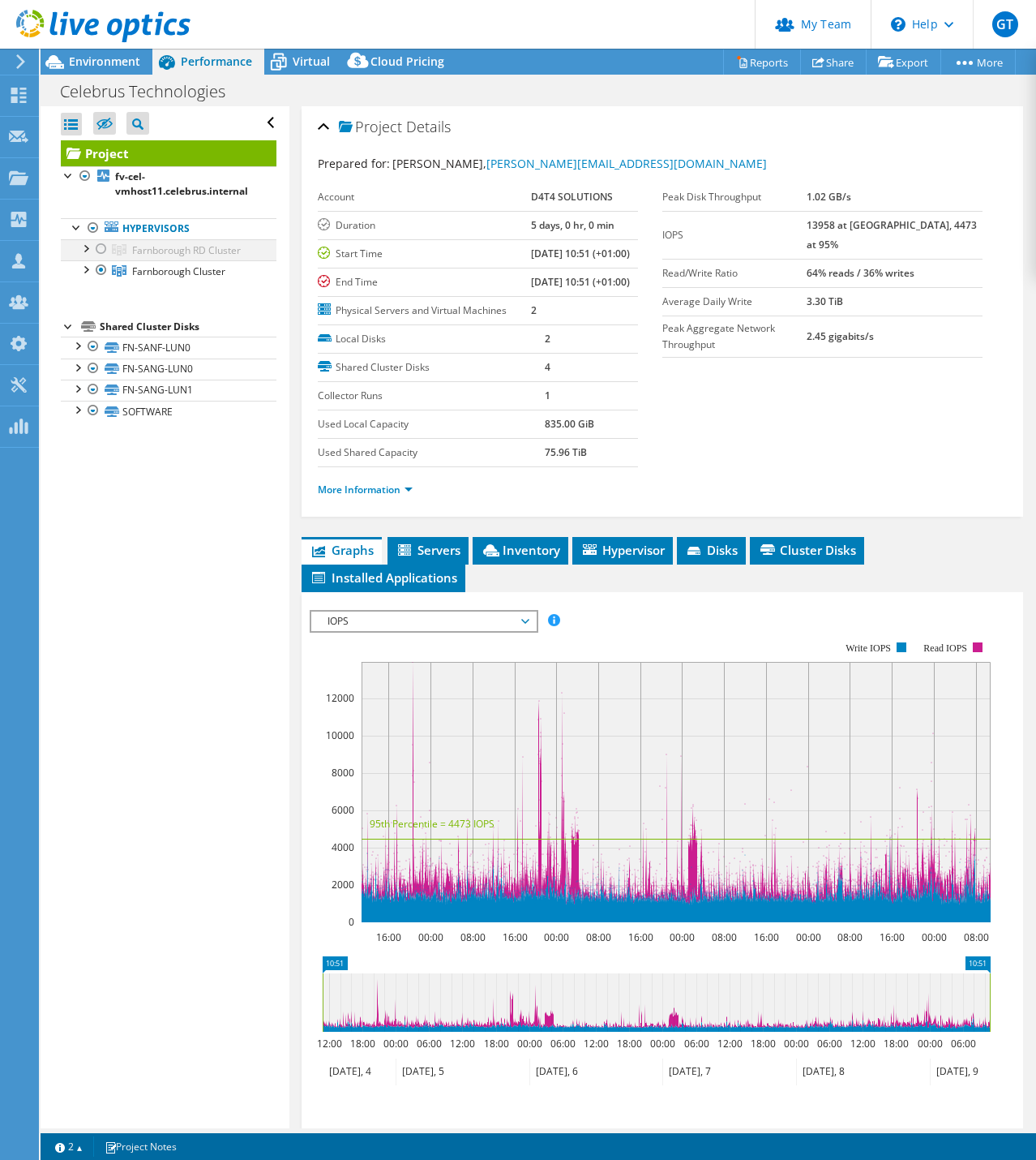
click at [102, 246] on div at bounding box center [101, 249] width 17 height 19
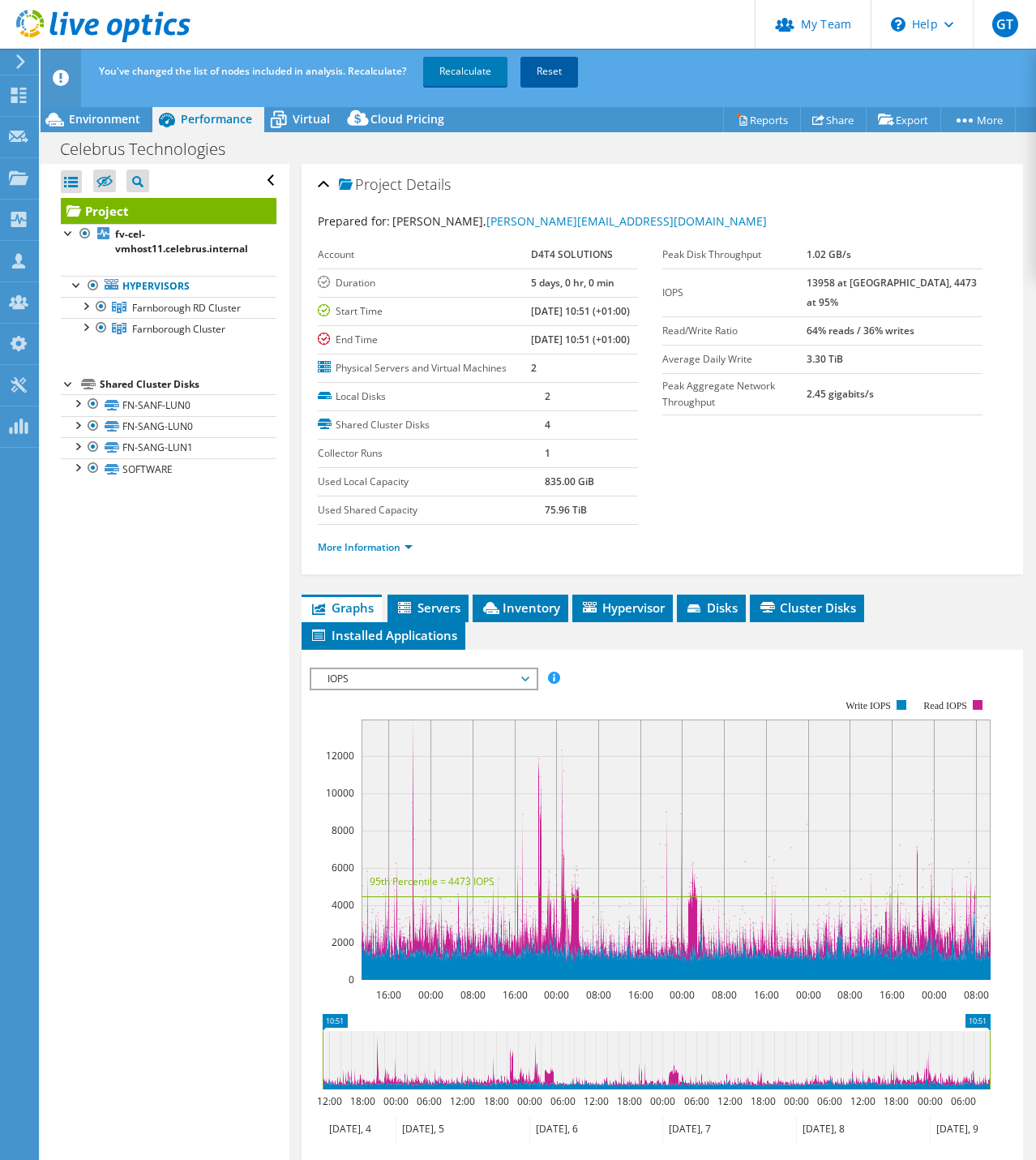
click at [548, 70] on link "Reset" at bounding box center [549, 71] width 58 height 29
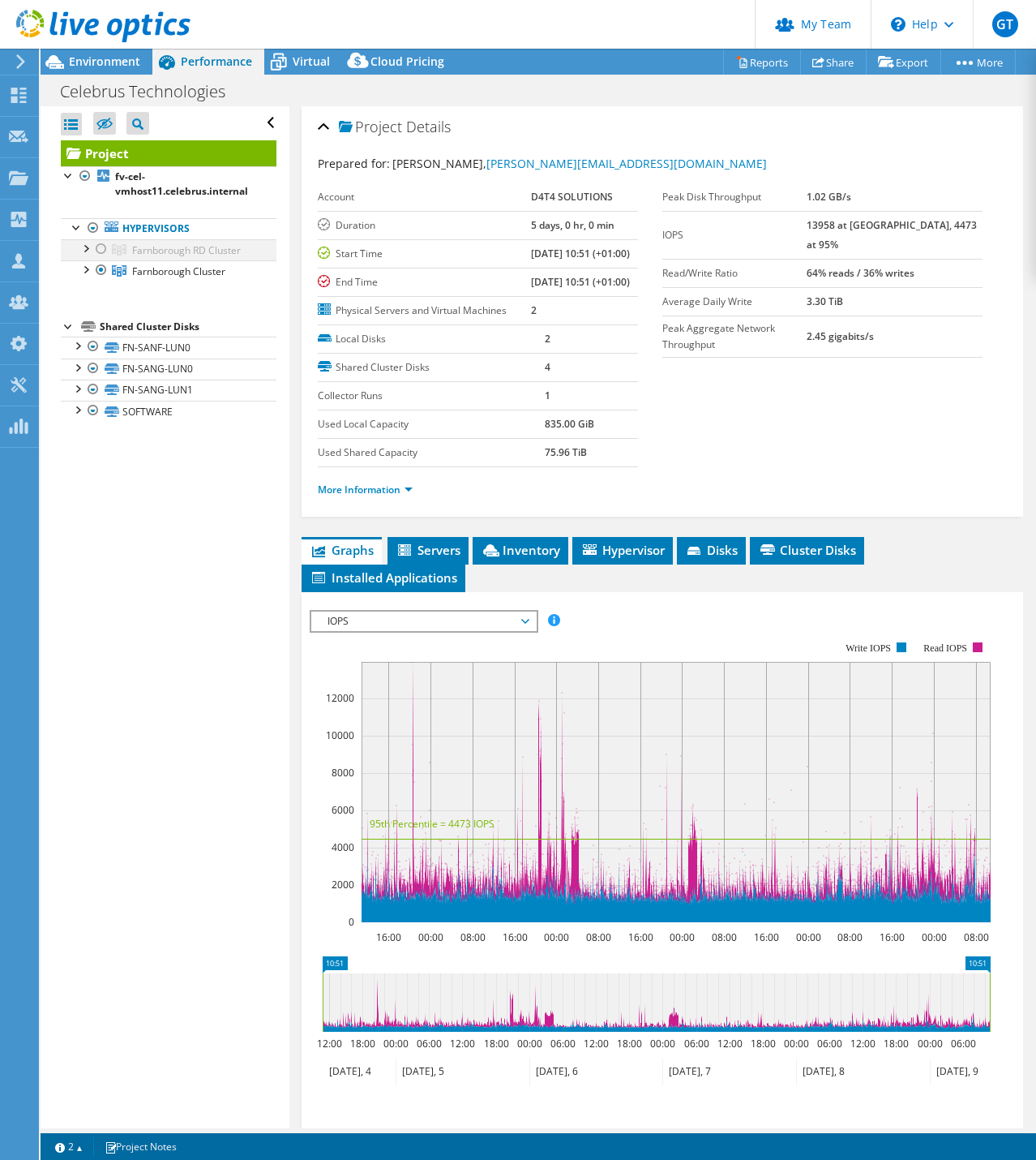
click at [102, 247] on div at bounding box center [101, 249] width 17 height 19
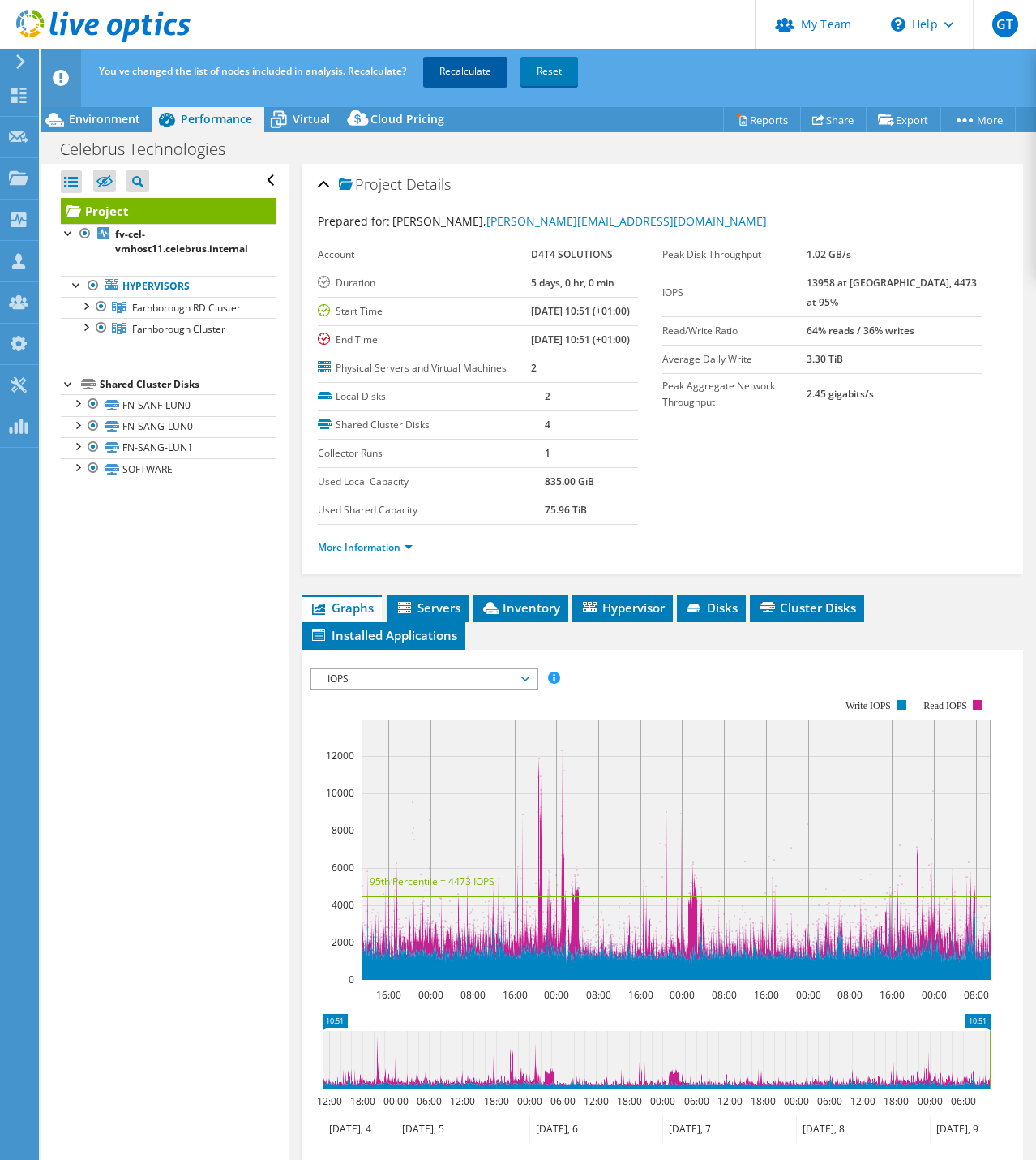
click at [461, 74] on link "Recalculate" at bounding box center [465, 71] width 84 height 29
click at [95, 120] on span "Environment" at bounding box center [104, 119] width 71 height 16
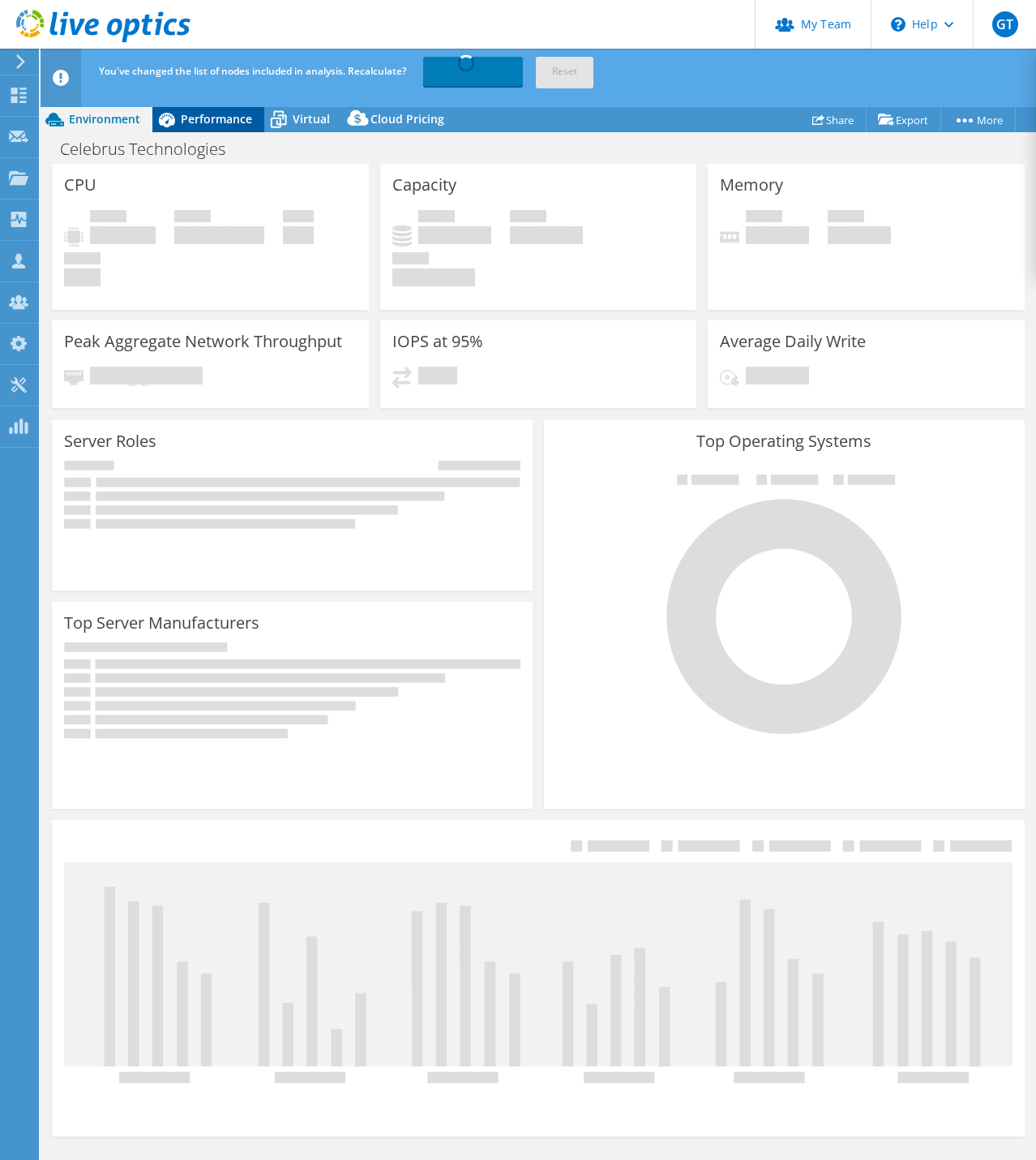
click at [188, 120] on span "Performance" at bounding box center [215, 119] width 71 height 16
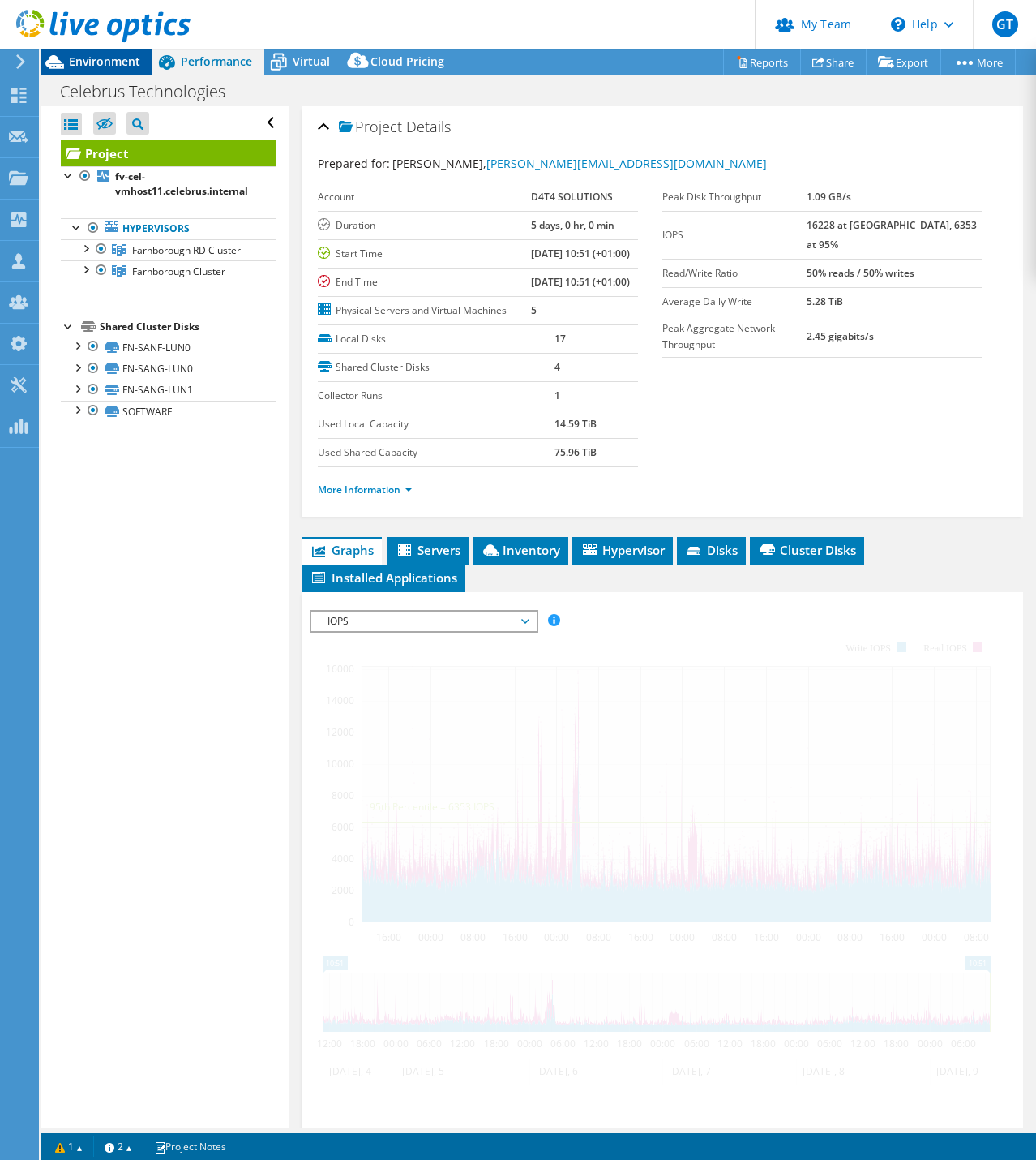
click at [126, 55] on span "Environment" at bounding box center [104, 61] width 71 height 16
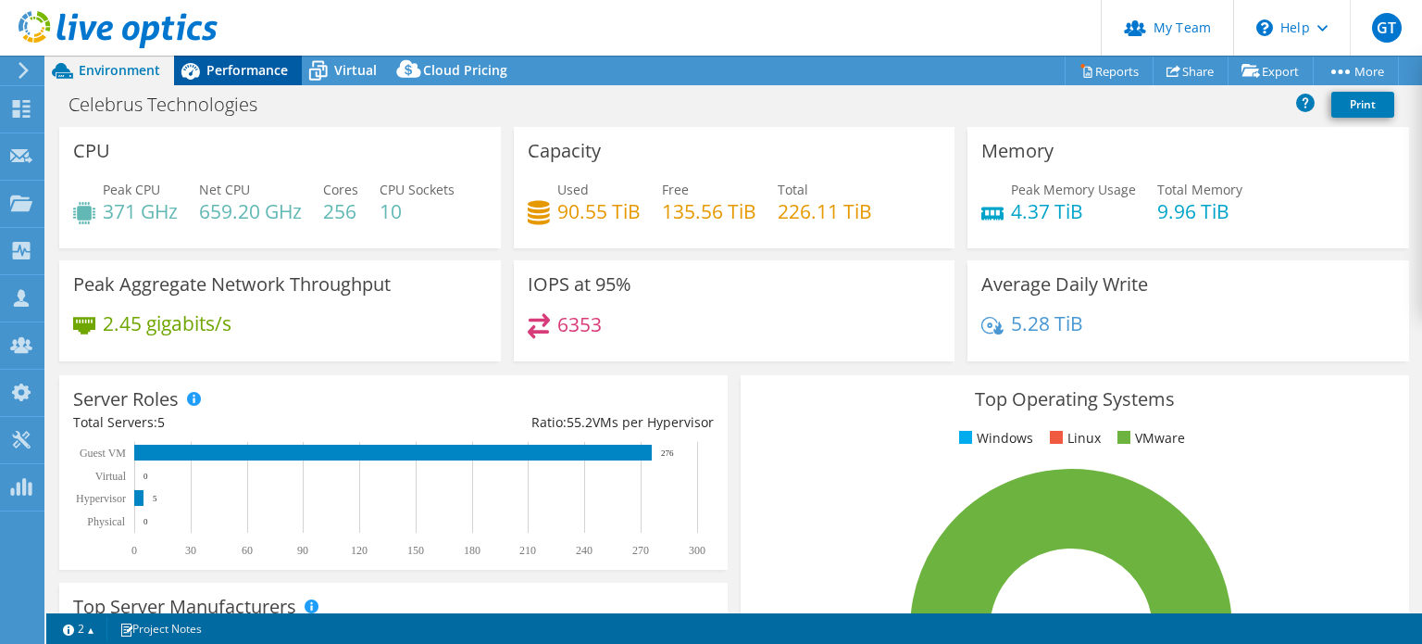
click at [244, 62] on span "Performance" at bounding box center [246, 70] width 81 height 18
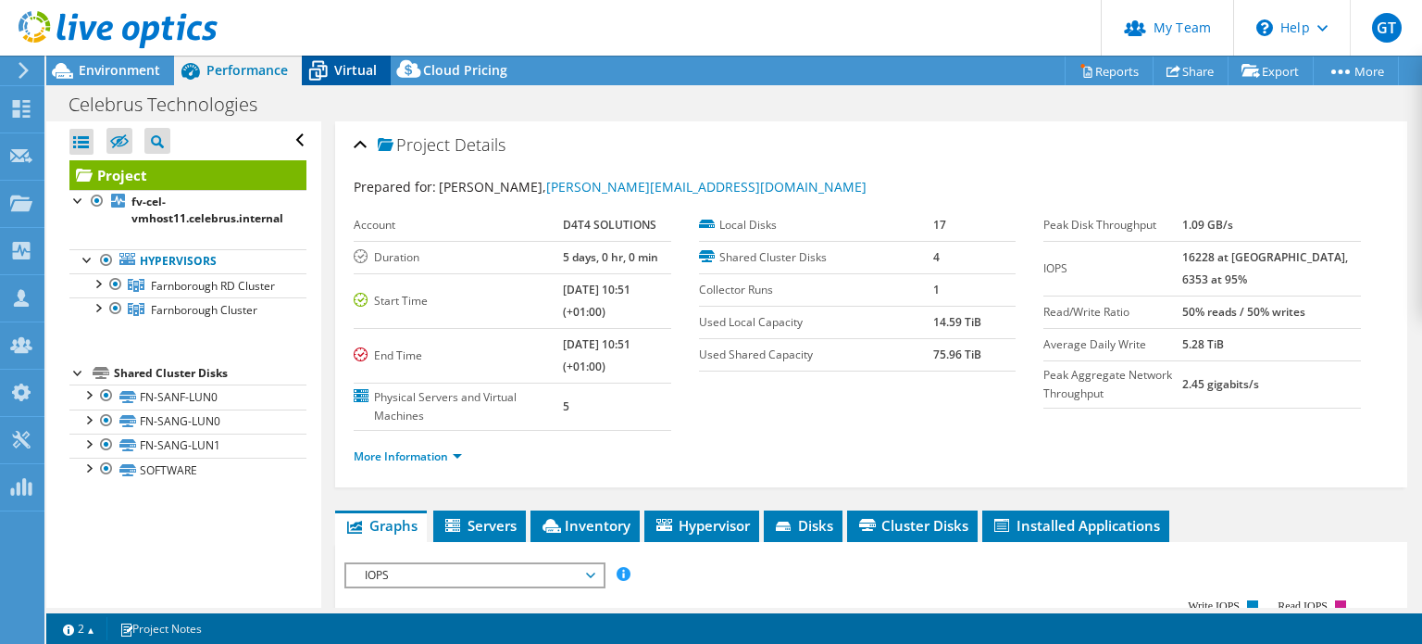
click at [356, 87] on div "Celebrus Technologies Print" at bounding box center [734, 104] width 1376 height 34
click at [357, 70] on span "Virtual" at bounding box center [355, 70] width 43 height 18
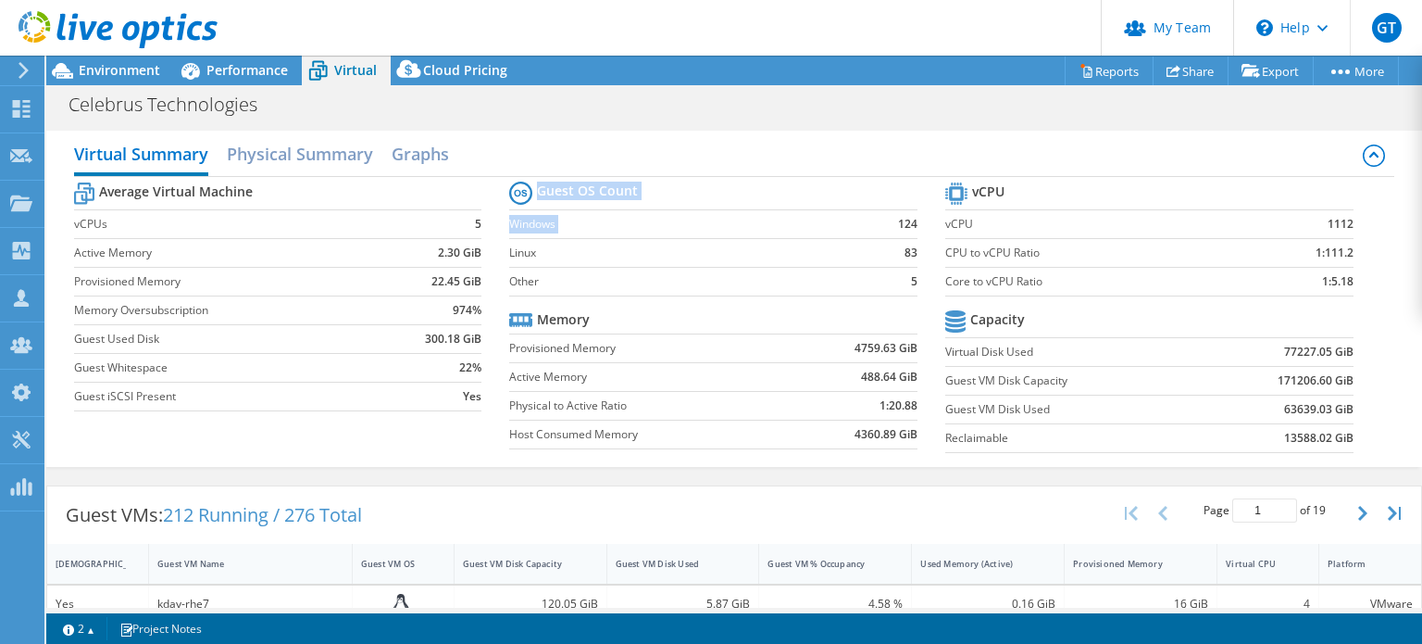
drag, startPoint x: 910, startPoint y: 254, endPoint x: 891, endPoint y: 225, distance: 34.7
click at [891, 225] on section "Guest OS Count Windows 124 Linux 83 Other 5 Memory Provisioned Memory 4759.63 G…" at bounding box center [727, 317] width 436 height 281
click at [242, 72] on span "Performance" at bounding box center [246, 70] width 81 height 18
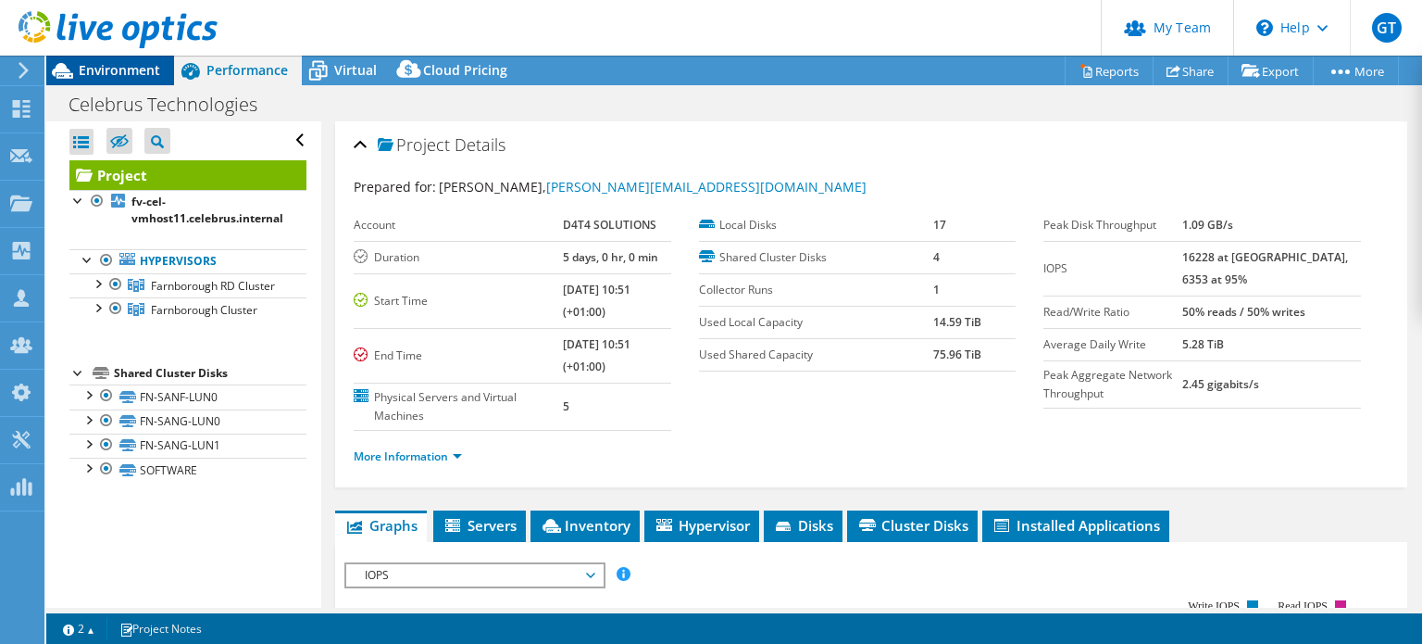
click at [116, 73] on span "Environment" at bounding box center [119, 70] width 81 height 18
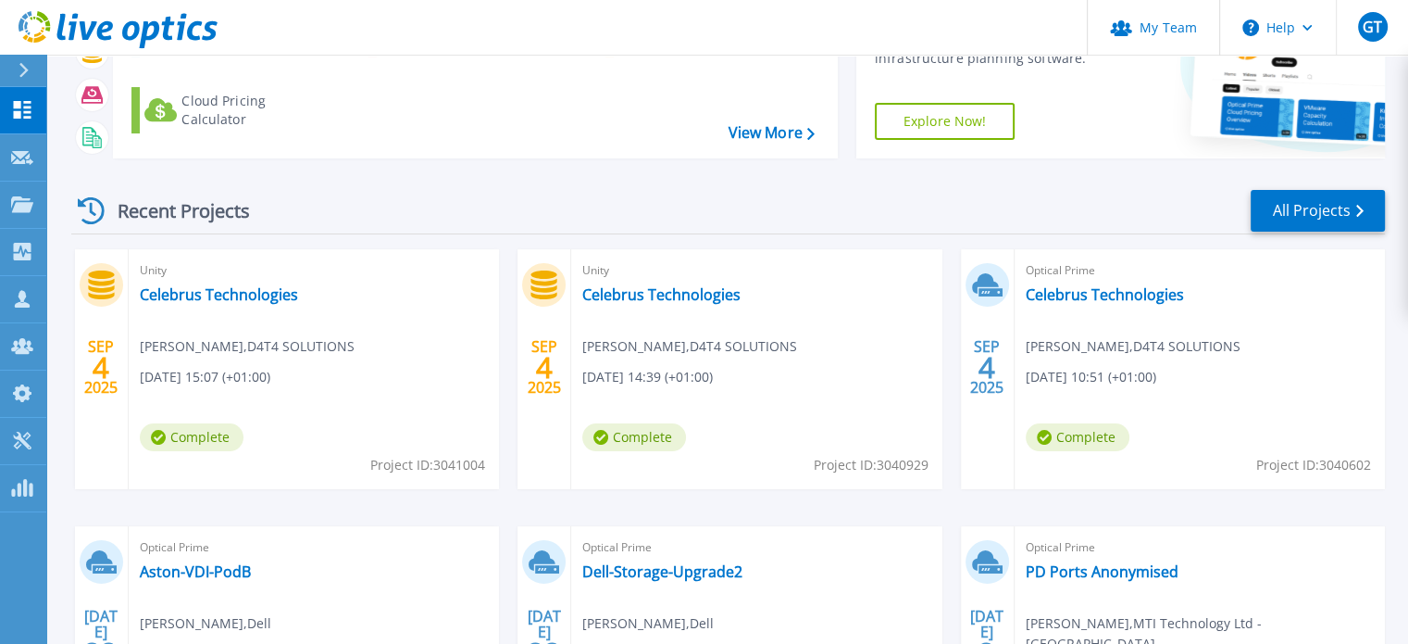
scroll to position [185, 0]
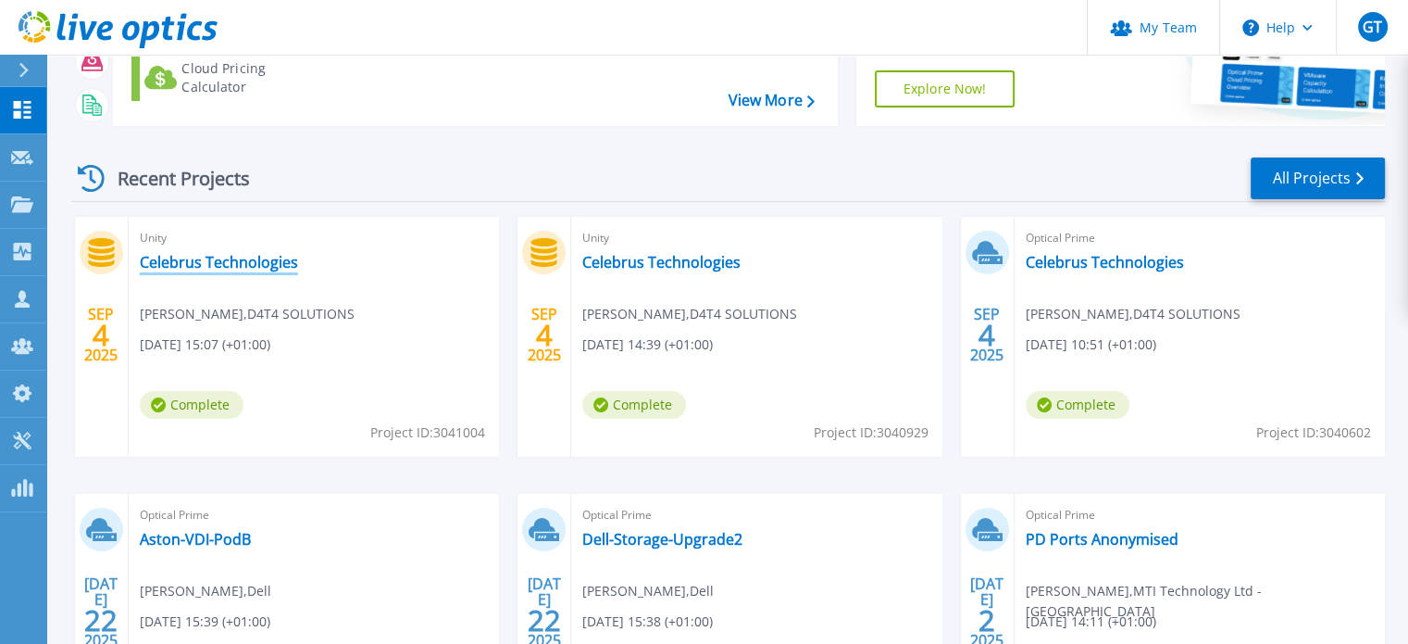
click at [231, 254] on link "Celebrus Technologies" at bounding box center [219, 262] width 158 height 19
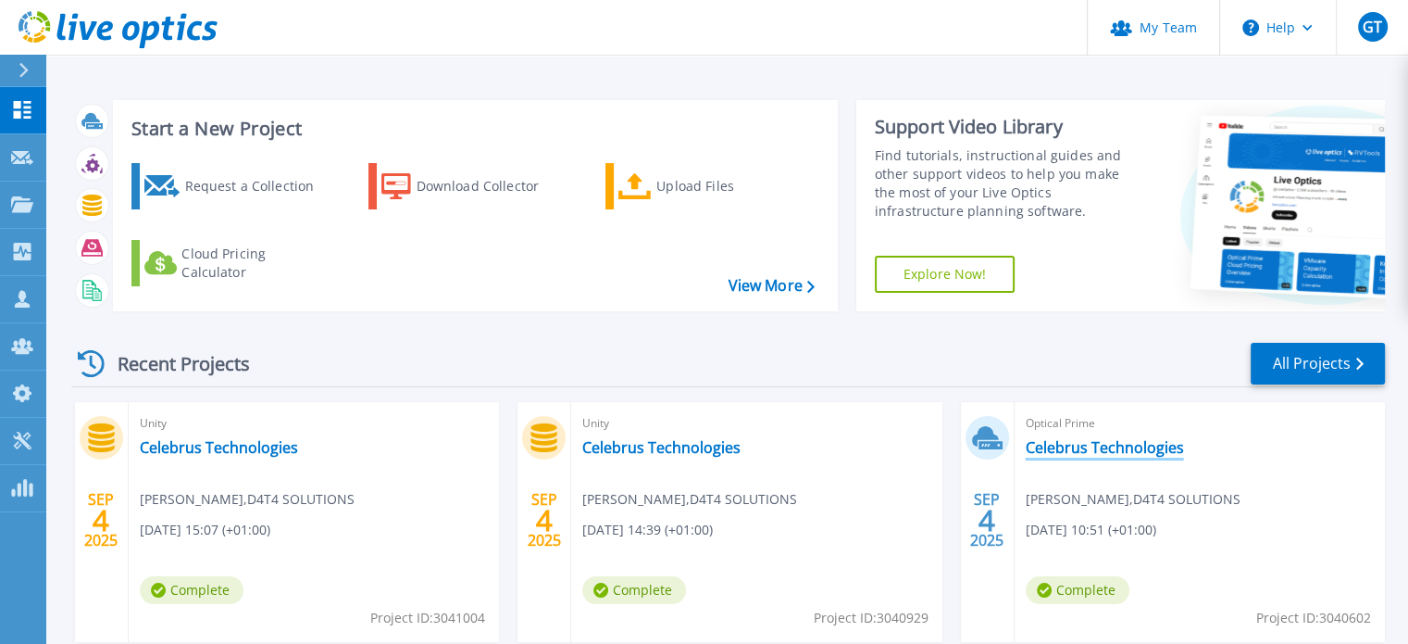
click at [1080, 454] on link "Celebrus Technologies" at bounding box center [1105, 447] width 158 height 19
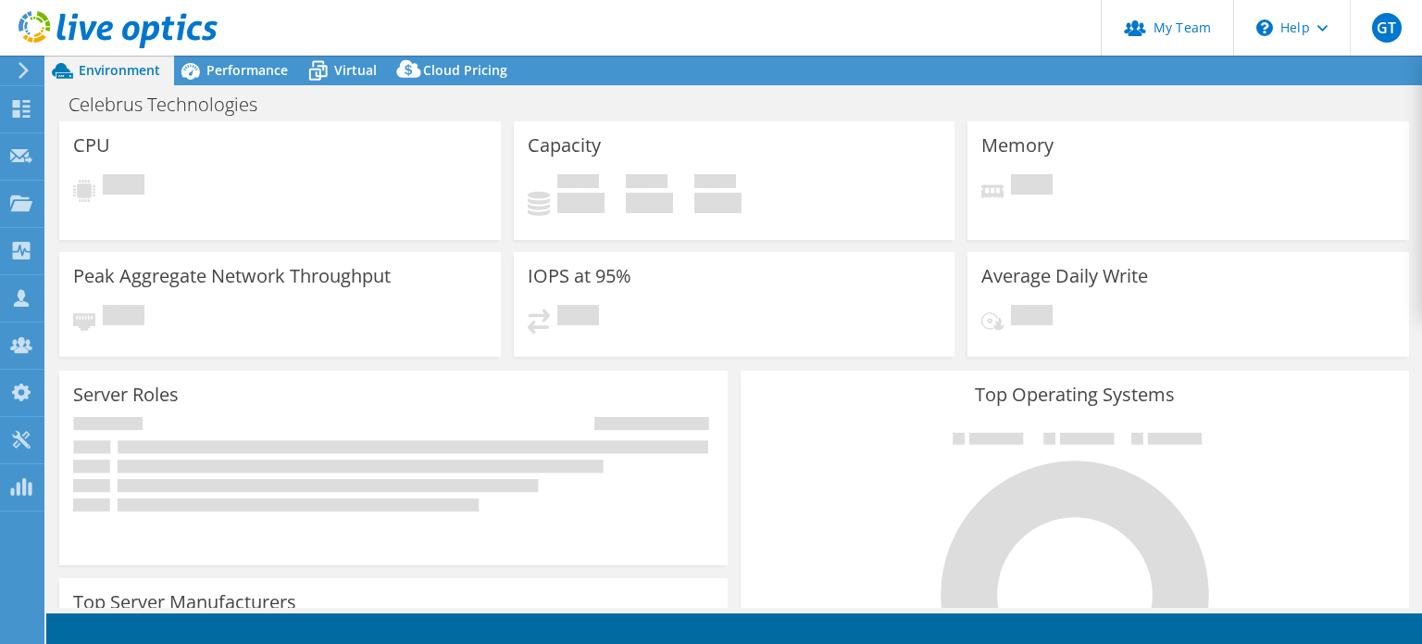
select select "EULondon"
select select "USD"
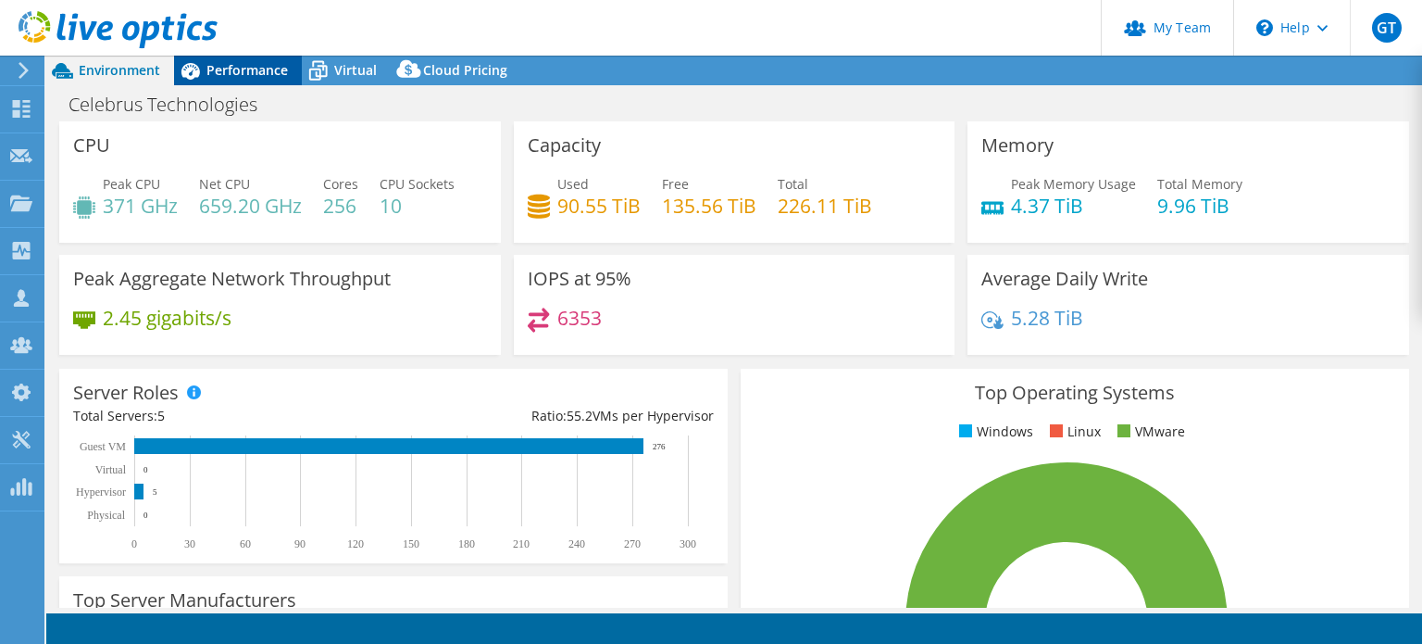
click at [243, 74] on span "Performance" at bounding box center [246, 70] width 81 height 18
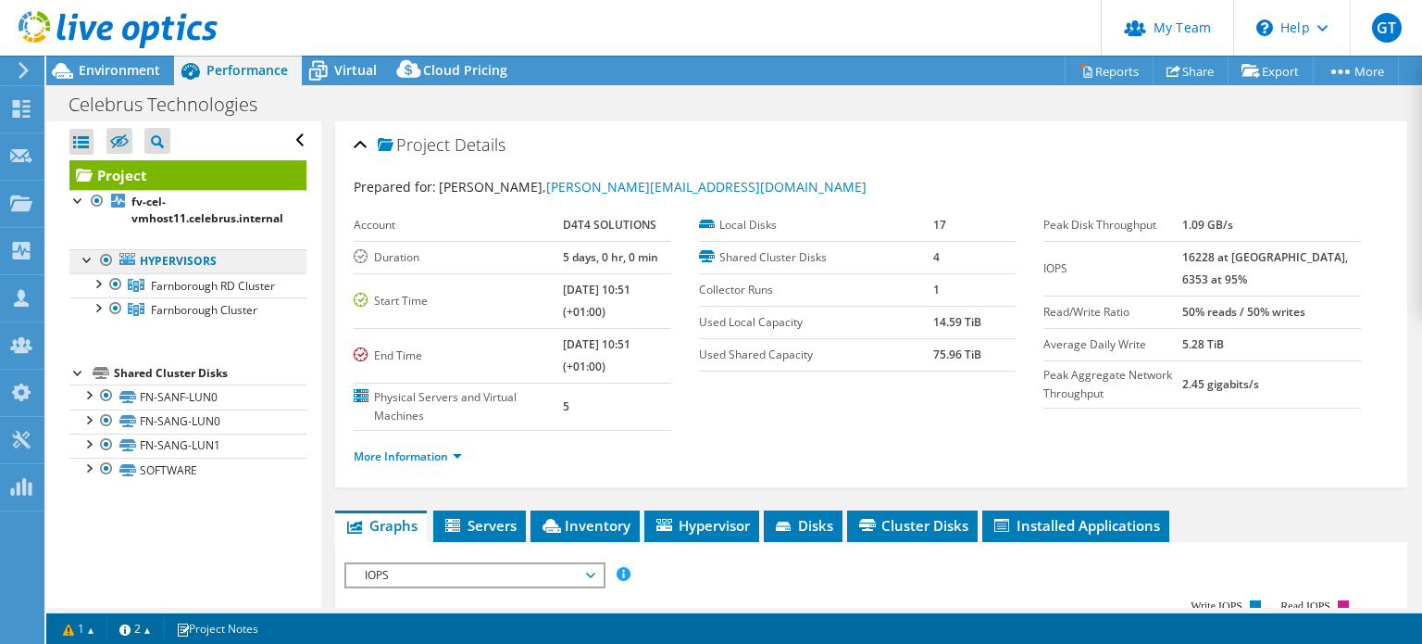
click at [177, 261] on link "Hypervisors" at bounding box center [187, 261] width 237 height 24
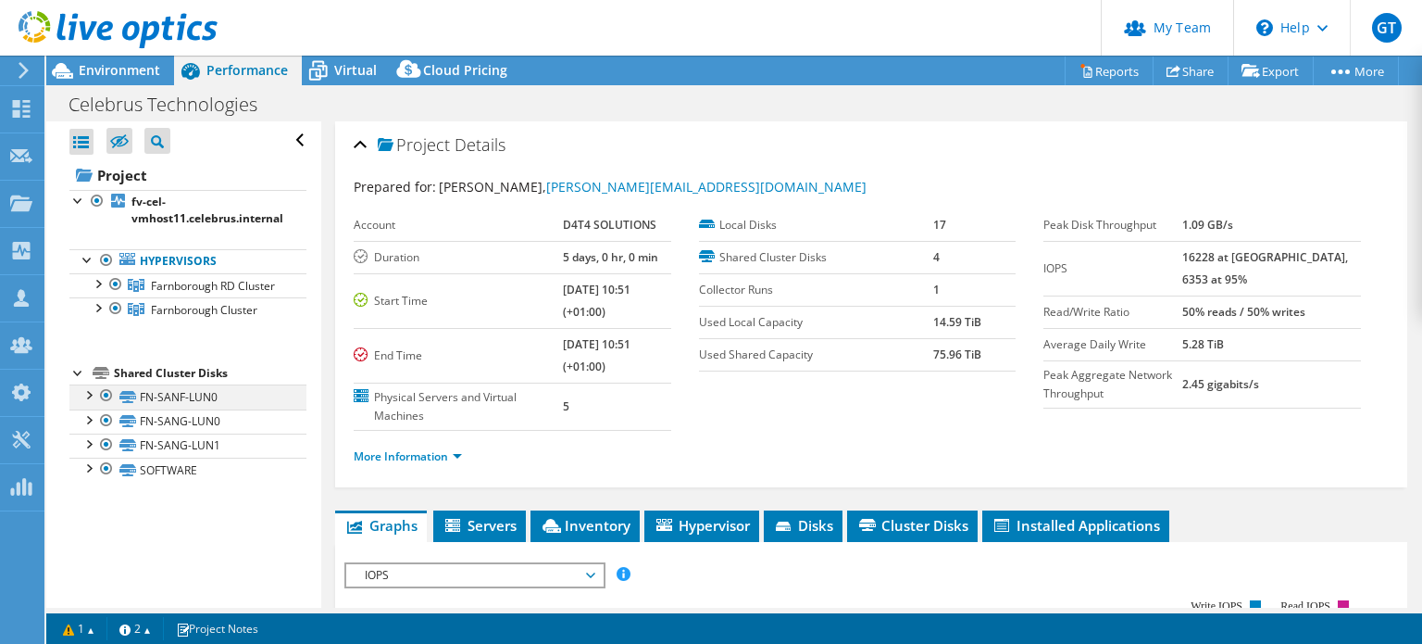
click at [88, 403] on div at bounding box center [88, 393] width 19 height 19
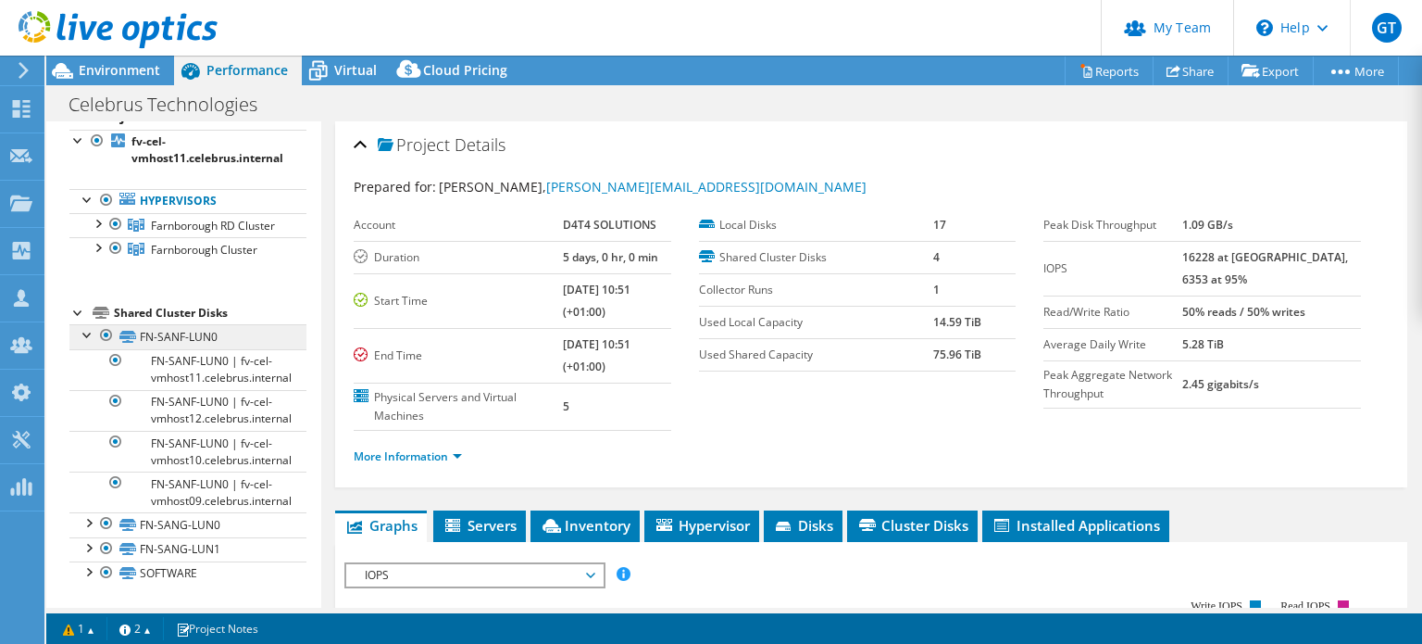
scroll to position [141, 0]
click at [83, 324] on div at bounding box center [88, 333] width 19 height 19
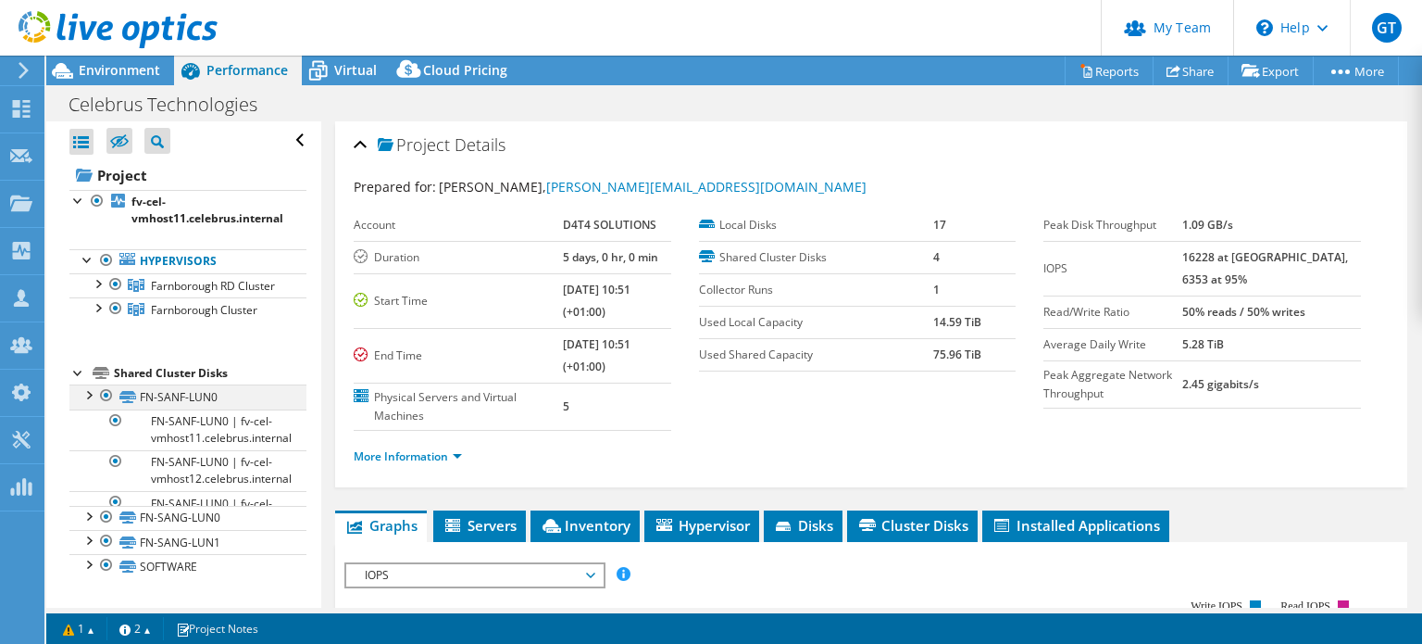
scroll to position [0, 0]
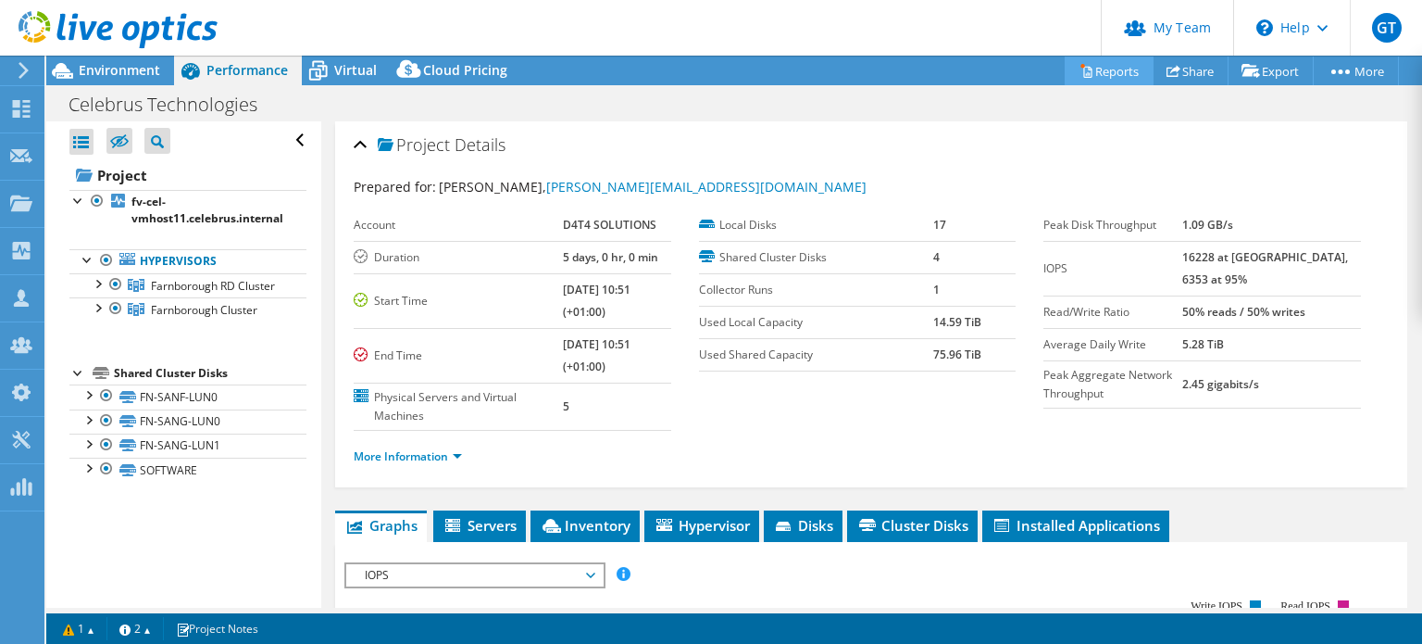
click at [1100, 69] on link "Reports" at bounding box center [1109, 70] width 89 height 29
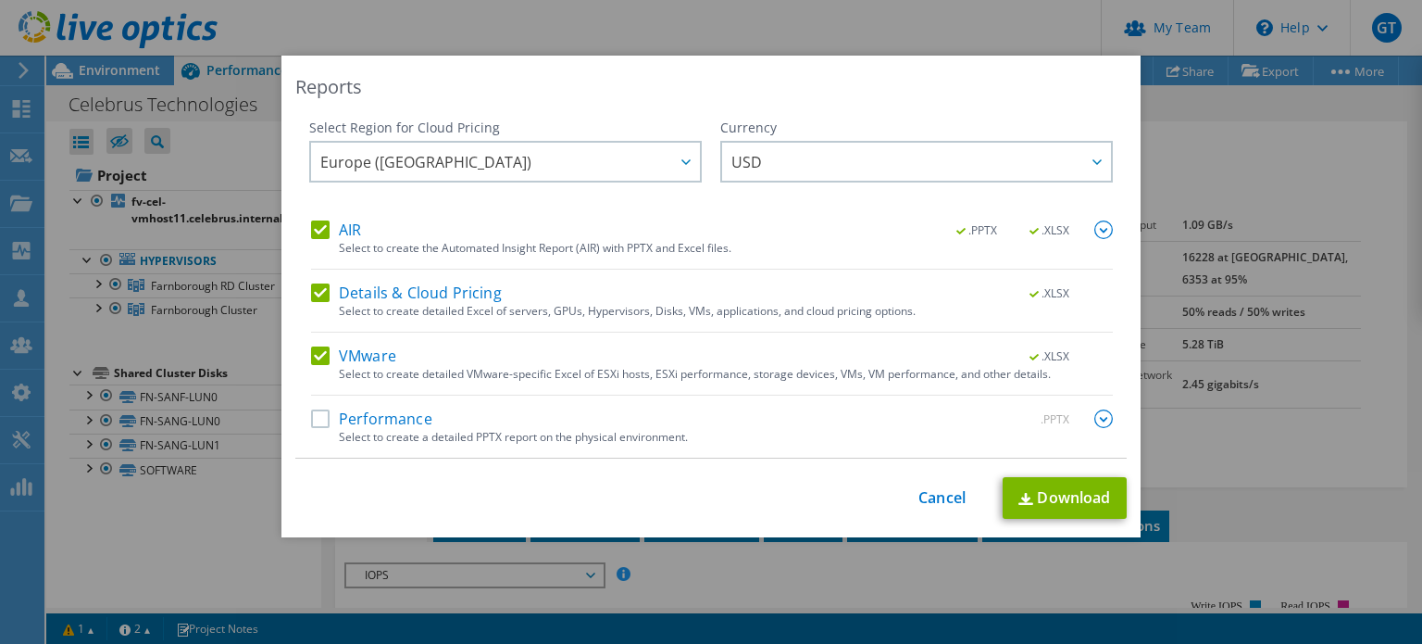
click at [319, 225] on label "AIR" at bounding box center [336, 229] width 50 height 19
click at [0, 0] on input "AIR" at bounding box center [0, 0] width 0 height 0
click at [311, 290] on label "Details & Cloud Pricing" at bounding box center [406, 292] width 191 height 19
click at [0, 0] on input "Details & Cloud Pricing" at bounding box center [0, 0] width 0 height 0
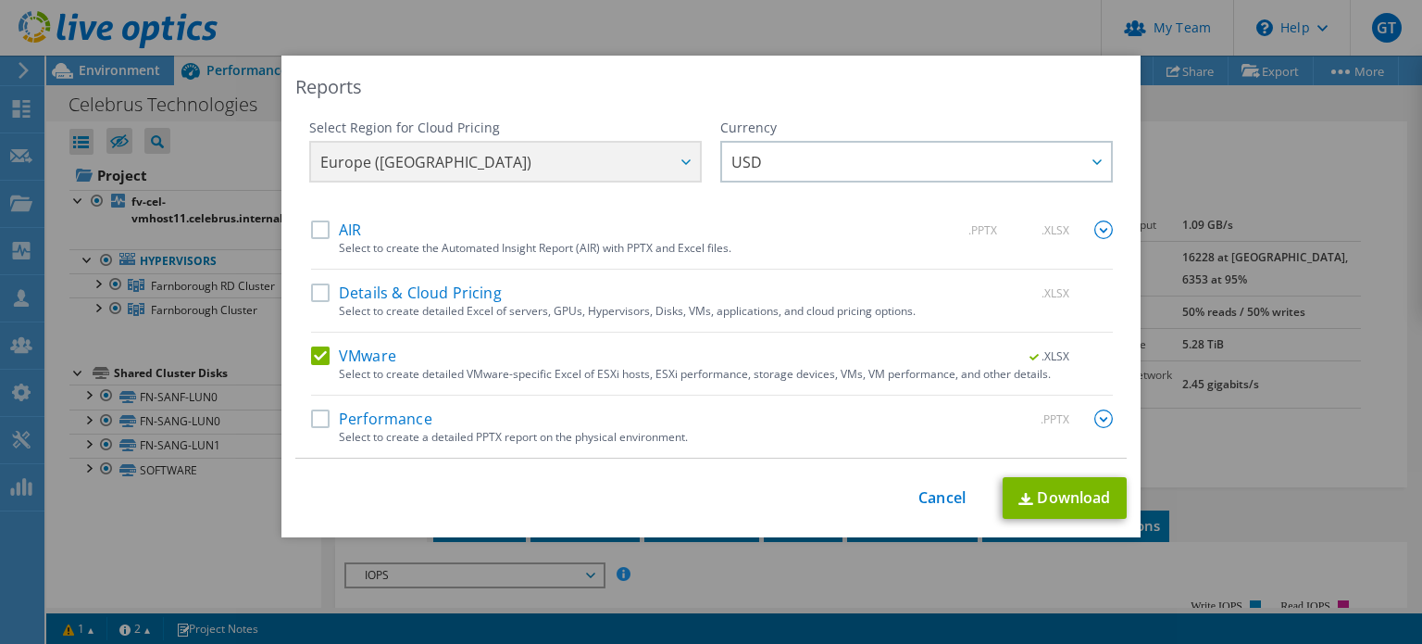
click at [321, 359] on label "VMware" at bounding box center [353, 355] width 85 height 19
click at [0, 0] on input "VMware" at bounding box center [0, 0] width 0 height 0
click at [318, 418] on label "Performance" at bounding box center [371, 418] width 121 height 19
click at [0, 0] on input "Performance" at bounding box center [0, 0] width 0 height 0
click at [1055, 499] on link "Download" at bounding box center [1065, 498] width 124 height 42
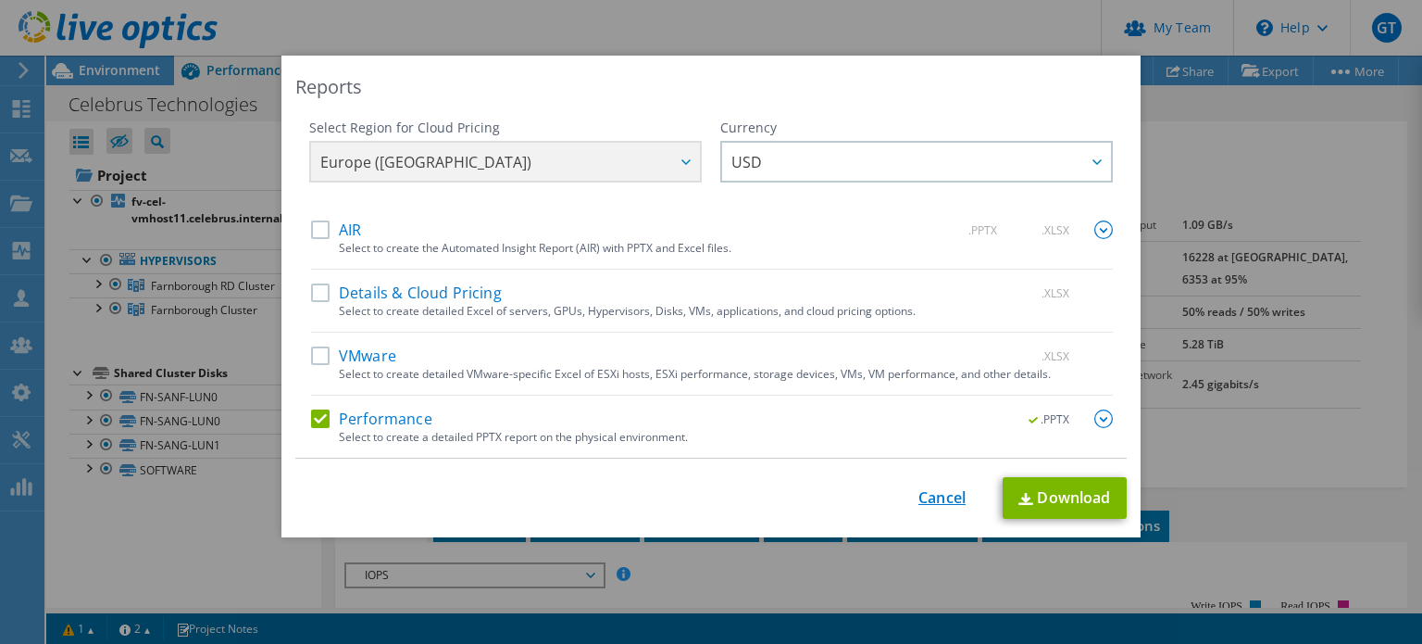
click at [940, 494] on link "Cancel" at bounding box center [942, 498] width 47 height 18
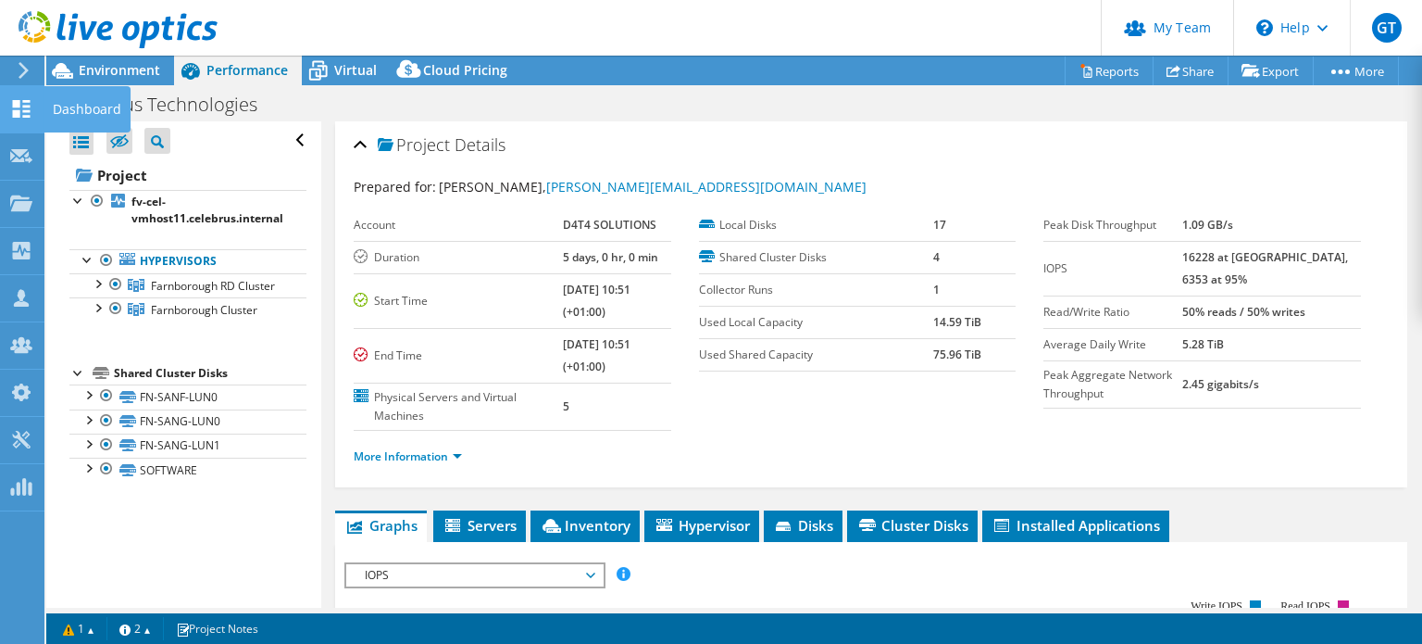
click at [69, 108] on div "Dashboard" at bounding box center [87, 109] width 87 height 46
